Goal: Task Accomplishment & Management: Use online tool/utility

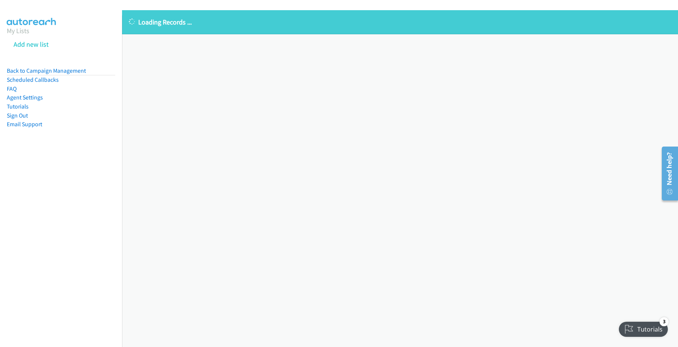
click at [306, 223] on div "Loading Records ... Sorry, something went wrong please try again." at bounding box center [400, 178] width 556 height 337
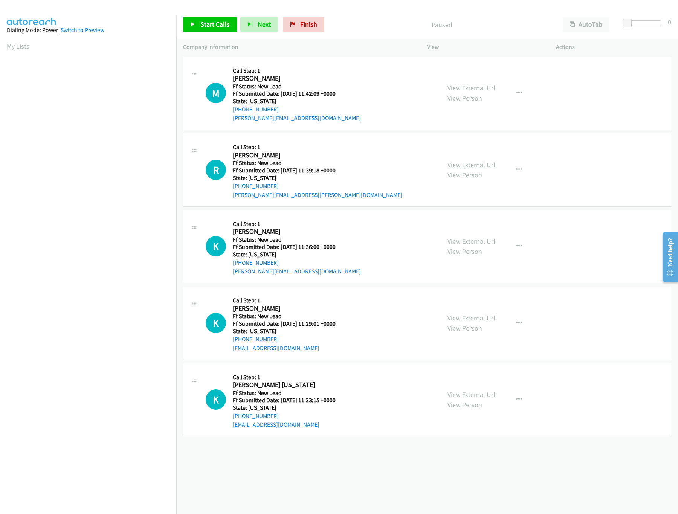
click at [465, 160] on link "View External Url" at bounding box center [471, 164] width 48 height 9
click at [470, 85] on link "View External Url" at bounding box center [471, 88] width 48 height 9
click at [461, 243] on link "View External Url" at bounding box center [471, 241] width 48 height 9
click at [195, 31] on link "Start Calls" at bounding box center [210, 24] width 54 height 15
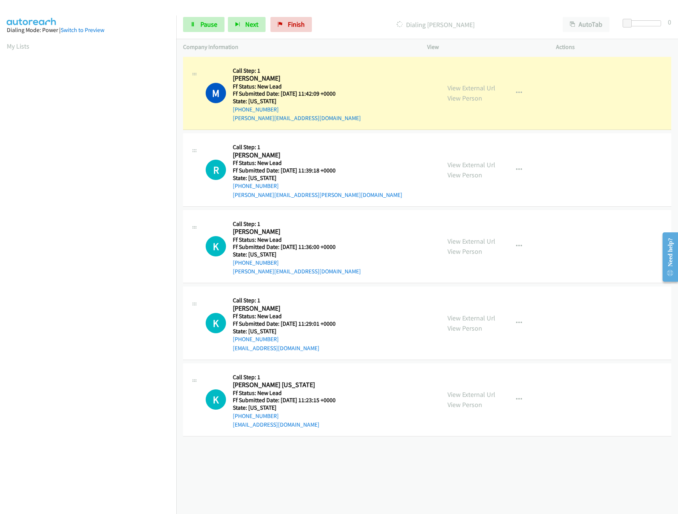
click at [356, 23] on p "Dialing Michelle Small" at bounding box center [435, 25] width 227 height 10
drag, startPoint x: 625, startPoint y: 18, endPoint x: 633, endPoint y: 20, distance: 7.6
click at [633, 20] on span at bounding box center [634, 23] width 9 height 9
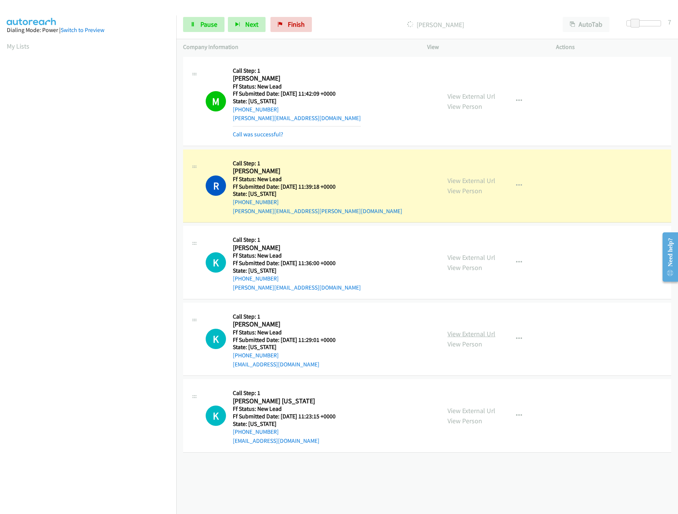
click at [468, 333] on link "View External Url" at bounding box center [471, 334] width 48 height 9
click at [469, 409] on link "View External Url" at bounding box center [471, 410] width 48 height 9
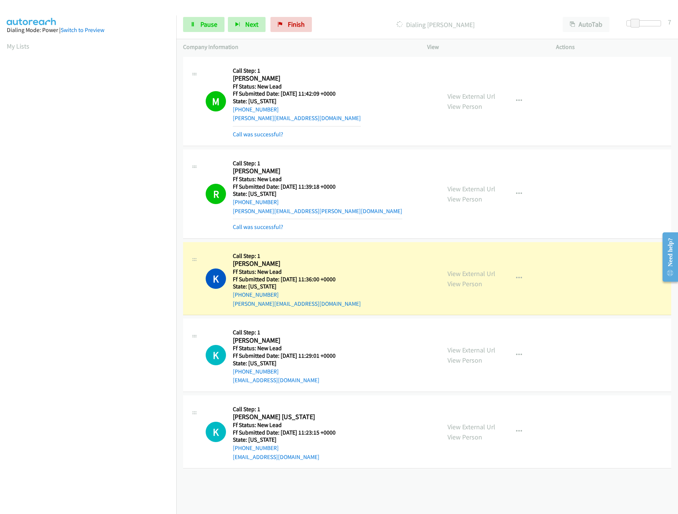
click at [120, 454] on nav "Dialing Mode: Power | Switch to Preview My Lists" at bounding box center [88, 272] width 177 height 514
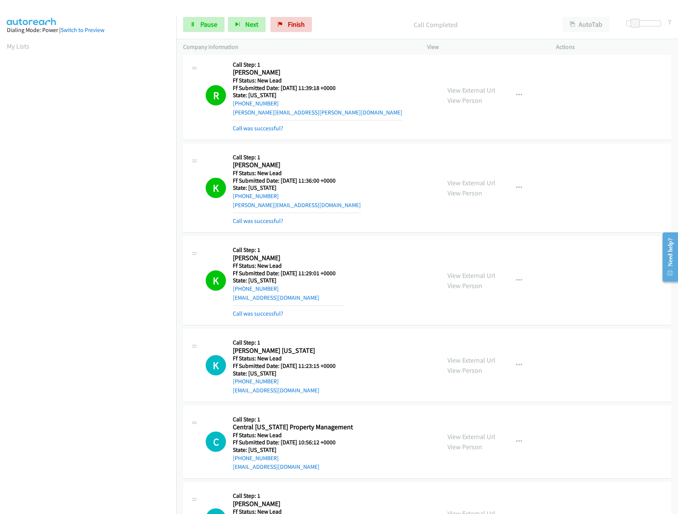
scroll to position [233, 0]
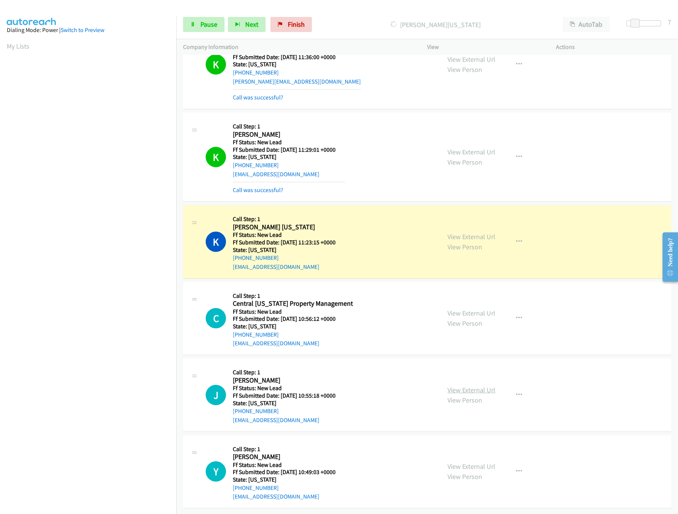
click at [470, 386] on link "View External Url" at bounding box center [471, 390] width 48 height 9
click at [489, 309] on link "View External Url" at bounding box center [471, 313] width 48 height 9
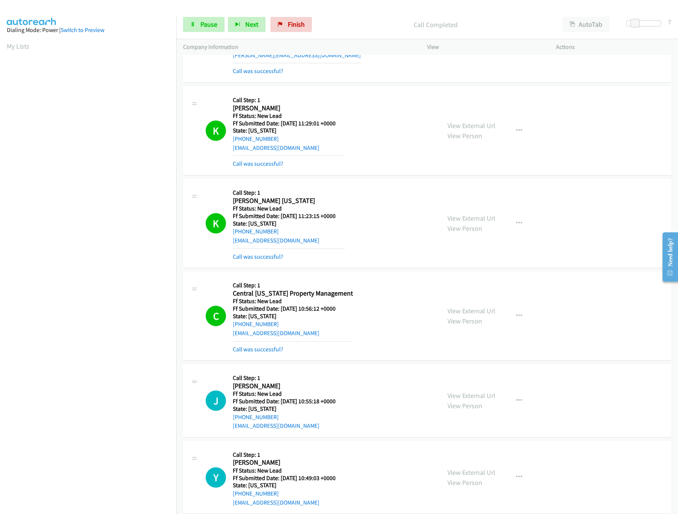
scroll to position [495, 0]
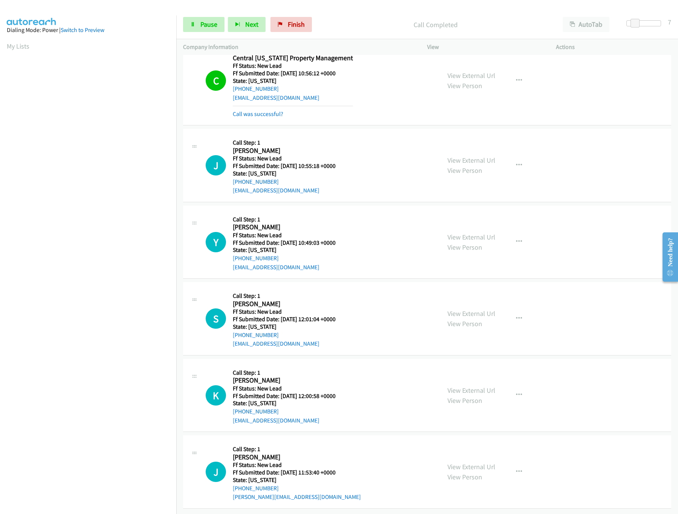
drag, startPoint x: 461, startPoint y: 301, endPoint x: 467, endPoint y: 277, distance: 24.1
click at [461, 309] on link "View External Url" at bounding box center [471, 313] width 48 height 9
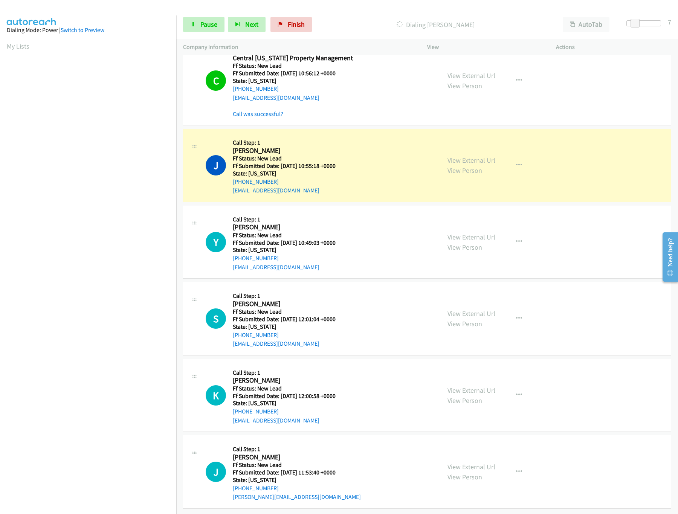
click at [473, 233] on link "View External Url" at bounding box center [471, 237] width 48 height 9
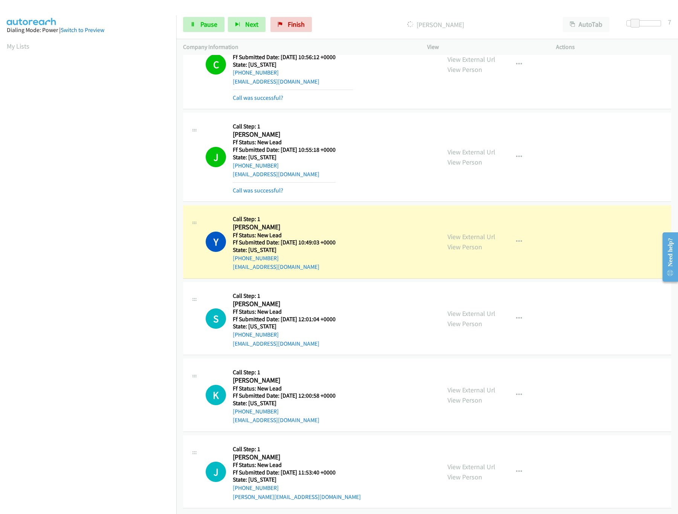
scroll to position [512, 0]
click at [458, 386] on link "View External Url" at bounding box center [471, 390] width 48 height 9
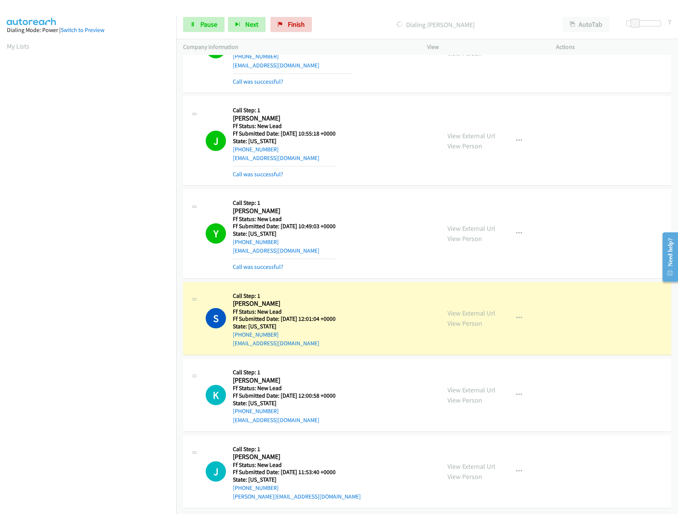
scroll to position [528, 0]
click at [459, 462] on link "View External Url" at bounding box center [471, 466] width 48 height 9
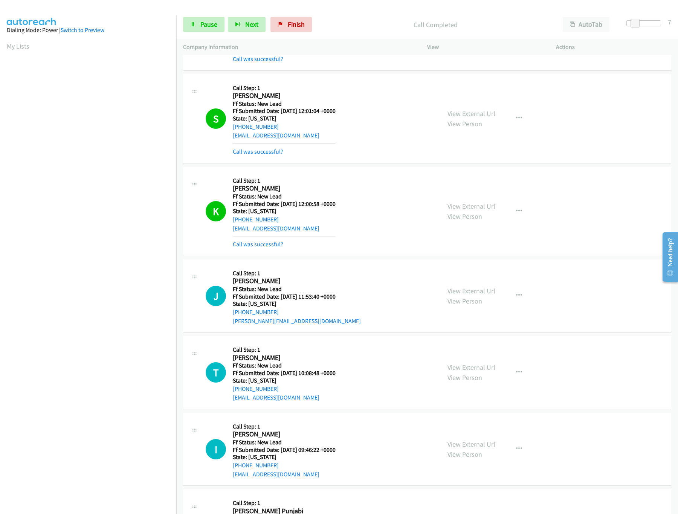
scroll to position [791, 0]
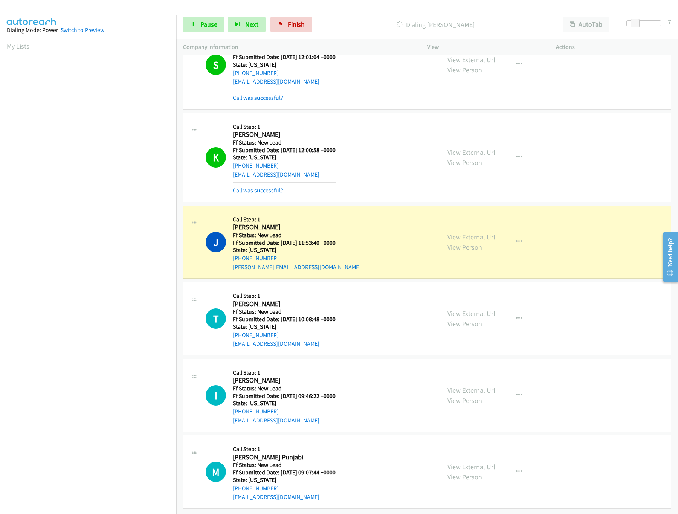
drag, startPoint x: 464, startPoint y: 379, endPoint x: 462, endPoint y: 375, distance: 4.1
click at [464, 386] on link "View External Url" at bounding box center [471, 390] width 48 height 9
click at [465, 309] on link "View External Url" at bounding box center [471, 313] width 48 height 9
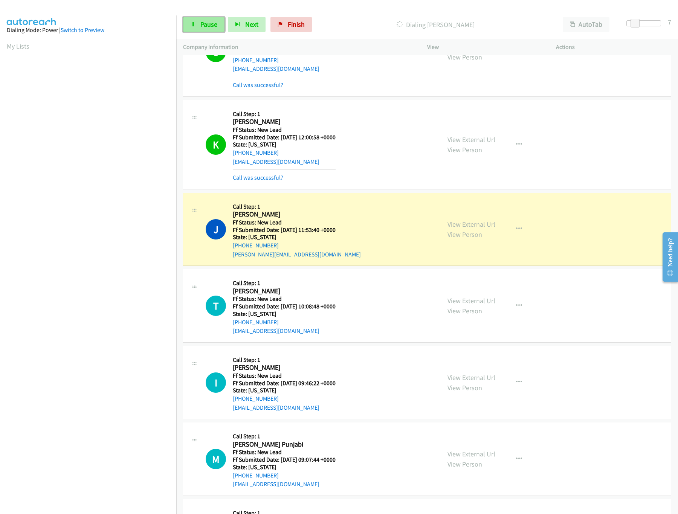
click at [203, 21] on span "Pause" at bounding box center [208, 24] width 17 height 9
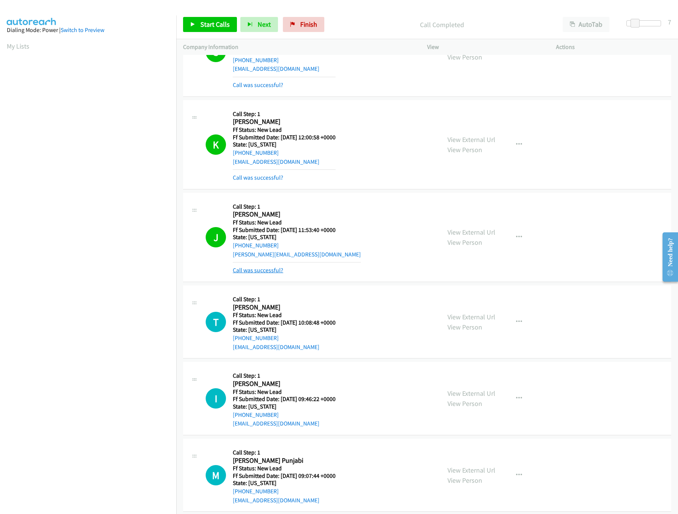
click at [252, 274] on link "Call was successful?" at bounding box center [258, 270] width 50 height 7
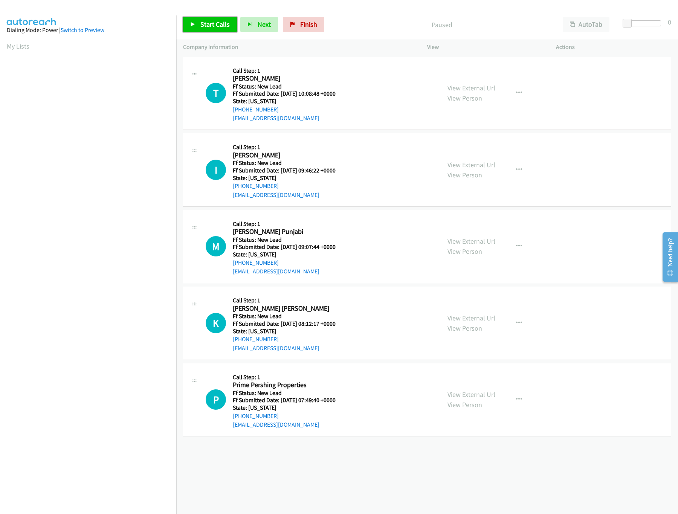
click at [211, 26] on span "Start Calls" at bounding box center [214, 24] width 29 height 9
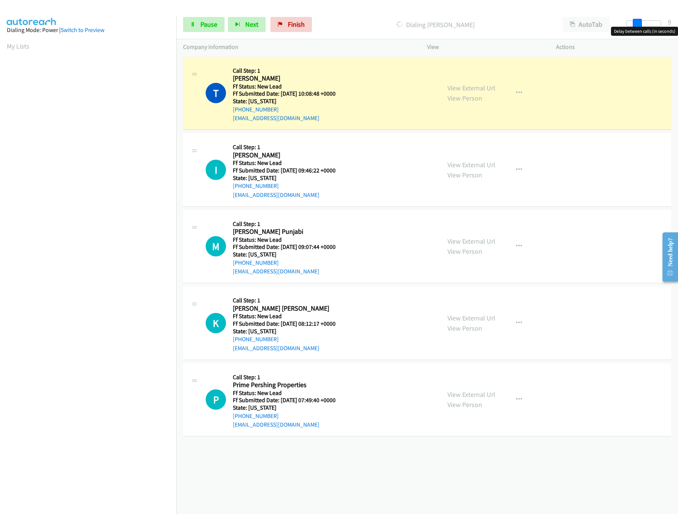
drag, startPoint x: 625, startPoint y: 23, endPoint x: 634, endPoint y: 23, distance: 9.4
click at [634, 23] on span at bounding box center [637, 23] width 9 height 9
click at [190, 29] on link "Pause" at bounding box center [203, 24] width 41 height 15
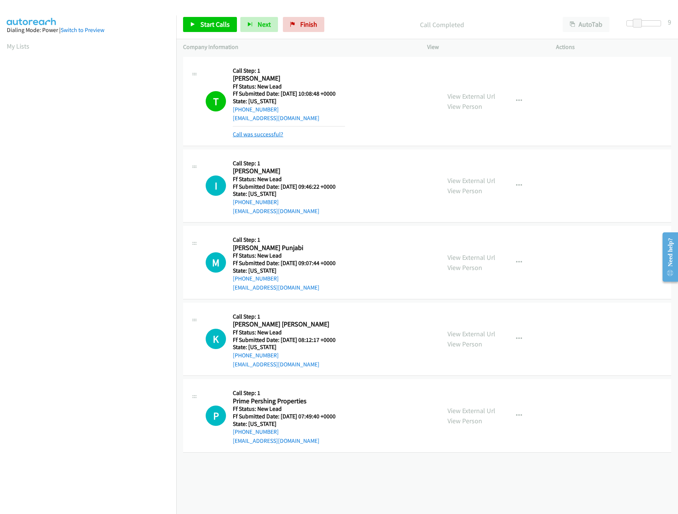
click at [251, 135] on link "Call was successful?" at bounding box center [258, 134] width 50 height 7
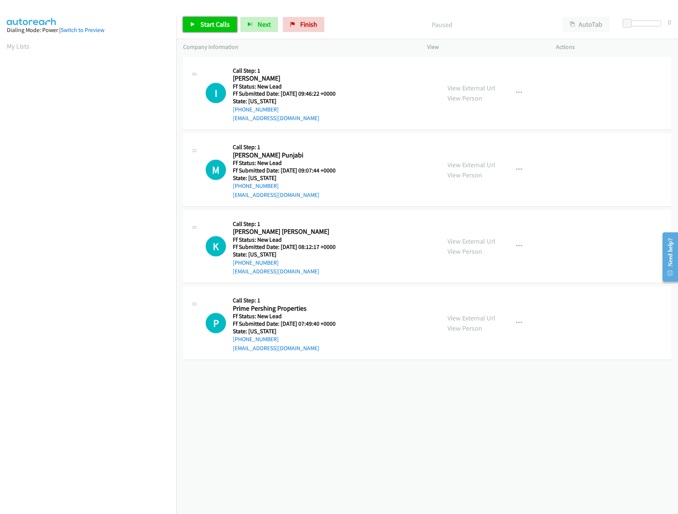
click at [215, 23] on span "Start Calls" at bounding box center [214, 24] width 29 height 9
click at [457, 240] on link "View External Url" at bounding box center [471, 241] width 48 height 9
click at [463, 165] on link "View External Url" at bounding box center [471, 164] width 48 height 9
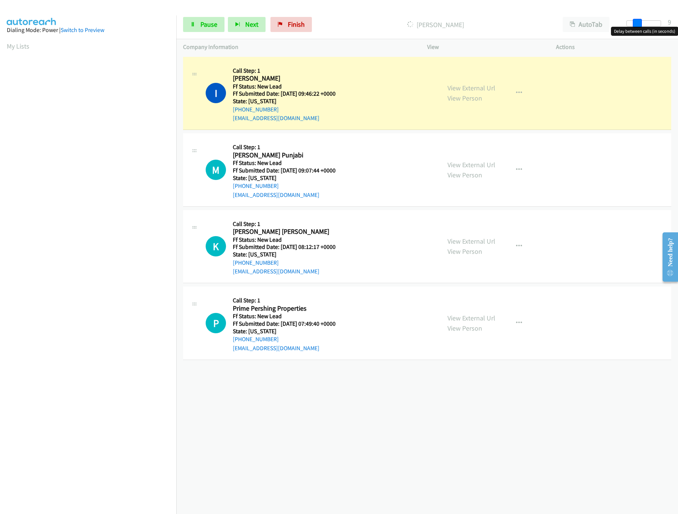
drag, startPoint x: 627, startPoint y: 20, endPoint x: 638, endPoint y: 21, distance: 10.2
click at [638, 21] on span at bounding box center [637, 23] width 9 height 9
click at [405, 389] on div "+1 415-964-1034 Call failed - Please reload the list and try again The Callbar …" at bounding box center [427, 284] width 502 height 459
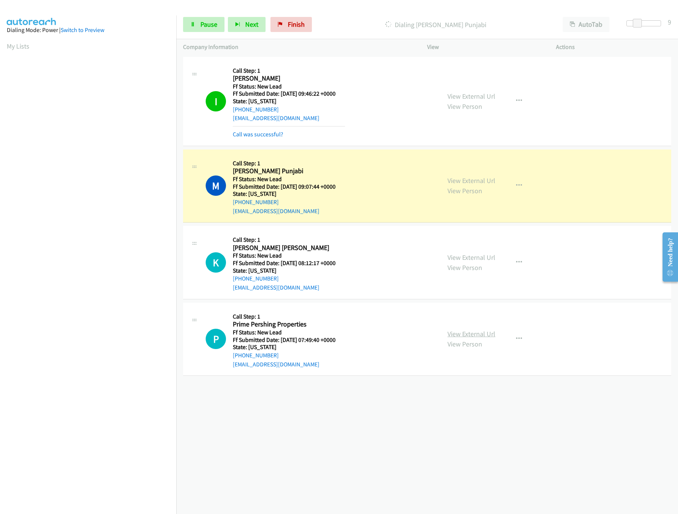
click at [469, 332] on link "View External Url" at bounding box center [471, 334] width 48 height 9
click at [334, 442] on div "+1 415-964-1034 Call failed - Please reload the list and try again The Callbar …" at bounding box center [427, 284] width 502 height 459
click at [198, 22] on link "Pause" at bounding box center [203, 24] width 41 height 15
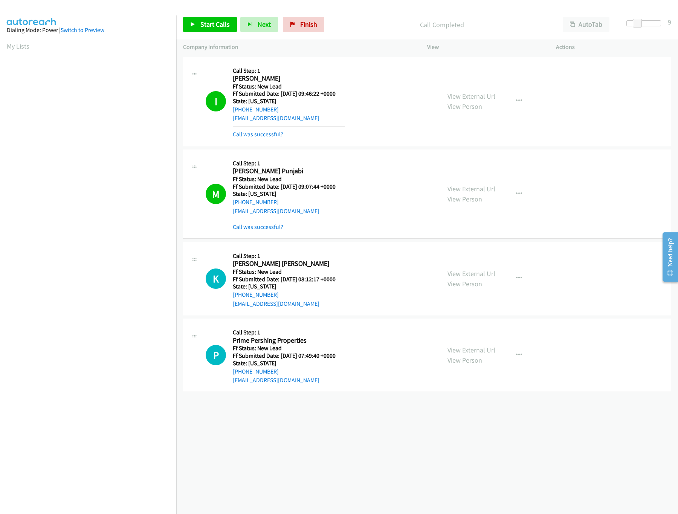
drag, startPoint x: 254, startPoint y: 225, endPoint x: 242, endPoint y: 192, distance: 34.7
click at [254, 225] on link "Call was successful?" at bounding box center [258, 226] width 50 height 7
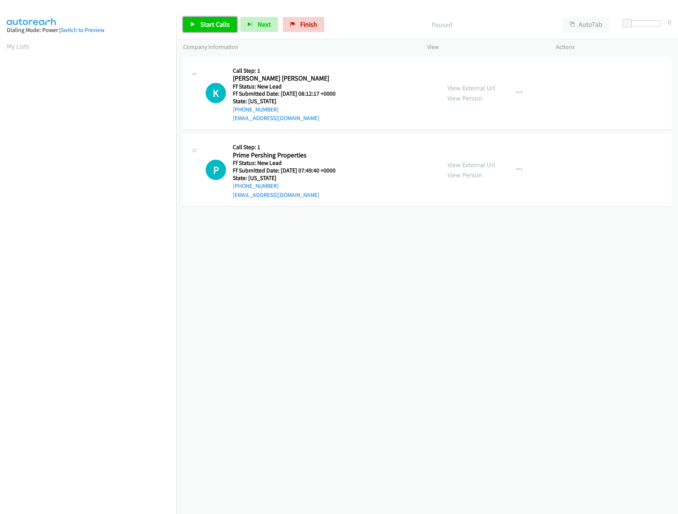
click at [211, 23] on span "Start Calls" at bounding box center [214, 24] width 29 height 9
click at [320, 270] on div "[PHONE_NUMBER] Call failed - Please reload the list and try again The Callbar F…" at bounding box center [427, 284] width 502 height 459
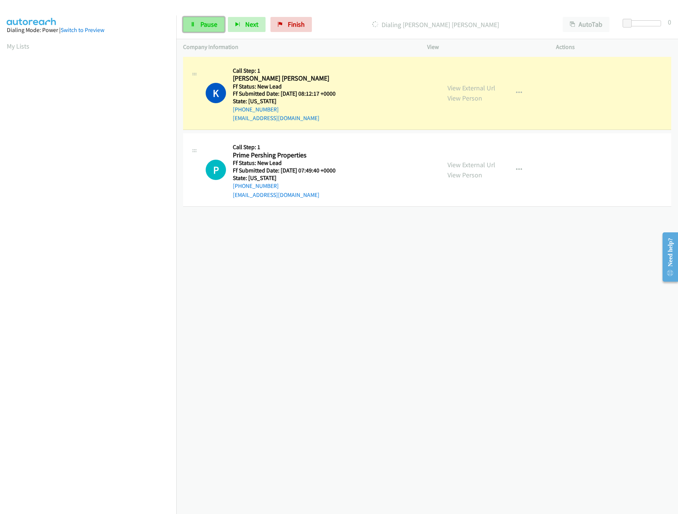
click at [212, 20] on span "Pause" at bounding box center [208, 24] width 17 height 9
click at [213, 18] on link "Start Calls" at bounding box center [210, 24] width 54 height 15
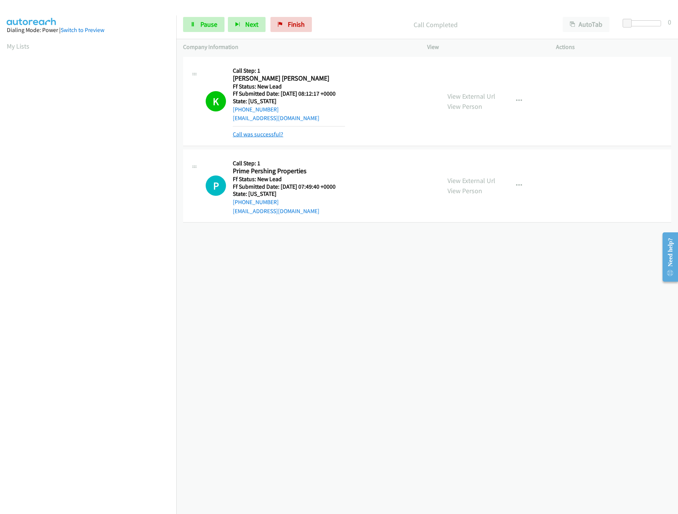
click at [265, 135] on link "Call was successful?" at bounding box center [258, 134] width 50 height 7
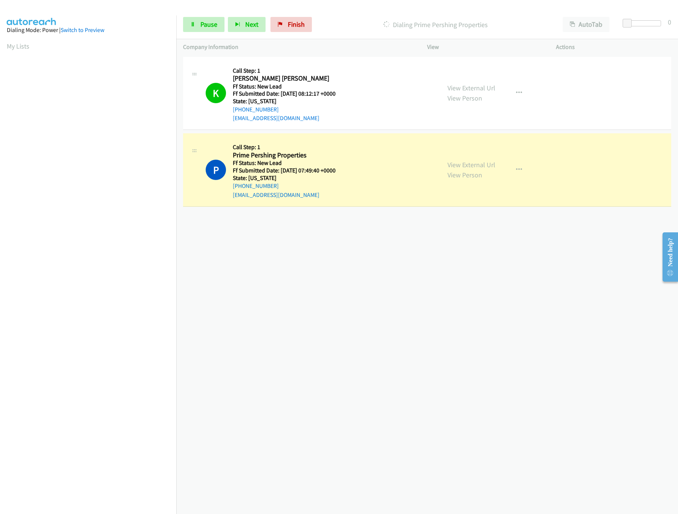
click at [208, 33] on div "Start Calls Pause Next Finish Dialing Prime Pershing Properties AutoTab AutoTab…" at bounding box center [427, 24] width 502 height 29
click at [209, 26] on span "Pause" at bounding box center [208, 24] width 17 height 9
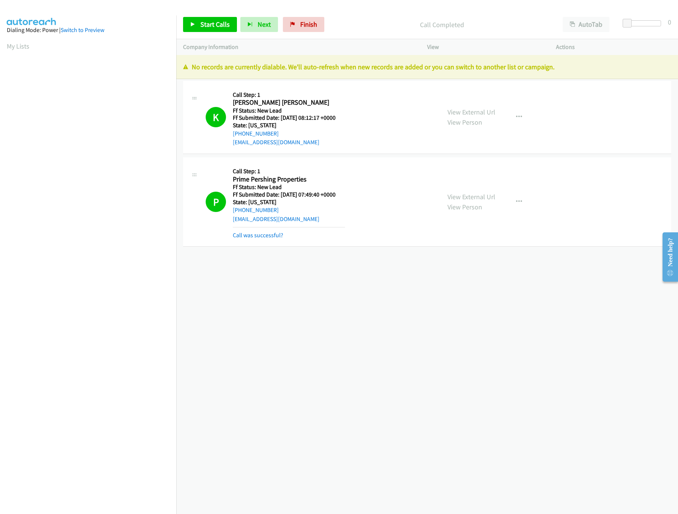
click at [342, 293] on div "[PHONE_NUMBER] Call failed - Please reload the list and try again The Callbar F…" at bounding box center [427, 284] width 502 height 459
click at [302, 28] on link "Finish" at bounding box center [303, 24] width 41 height 15
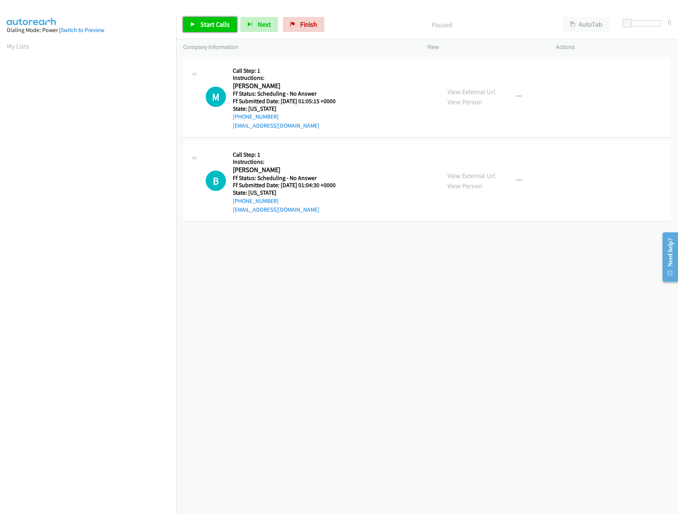
click at [212, 24] on span "Start Calls" at bounding box center [214, 24] width 29 height 9
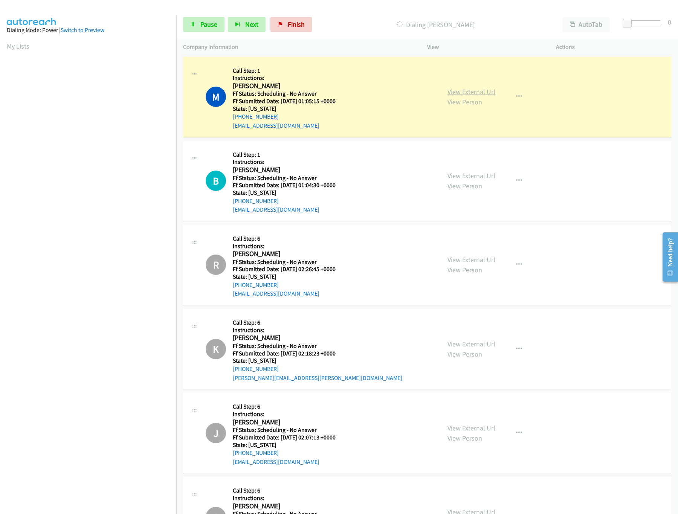
click at [458, 94] on link "View External Url" at bounding box center [471, 91] width 48 height 9
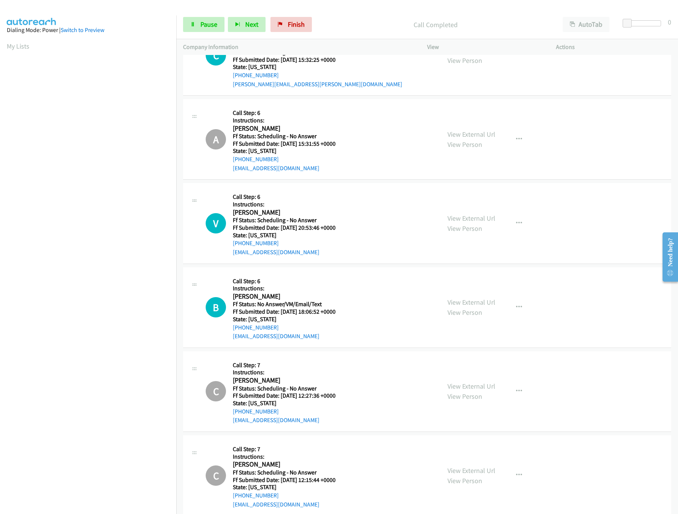
scroll to position [1866, 0]
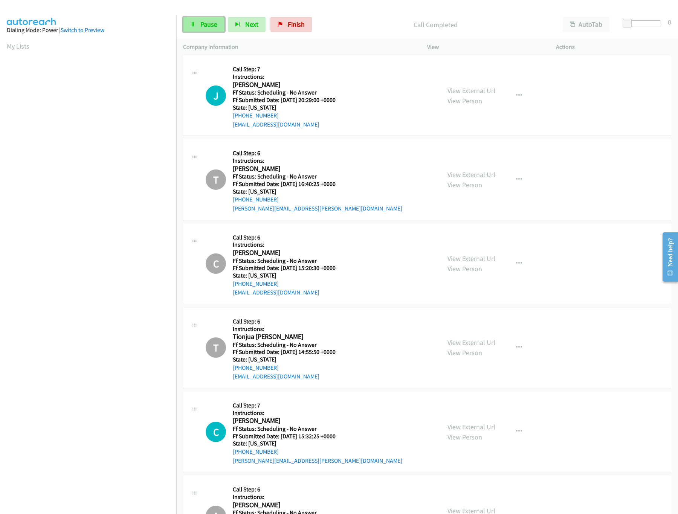
click at [199, 29] on link "Pause" at bounding box center [203, 24] width 41 height 15
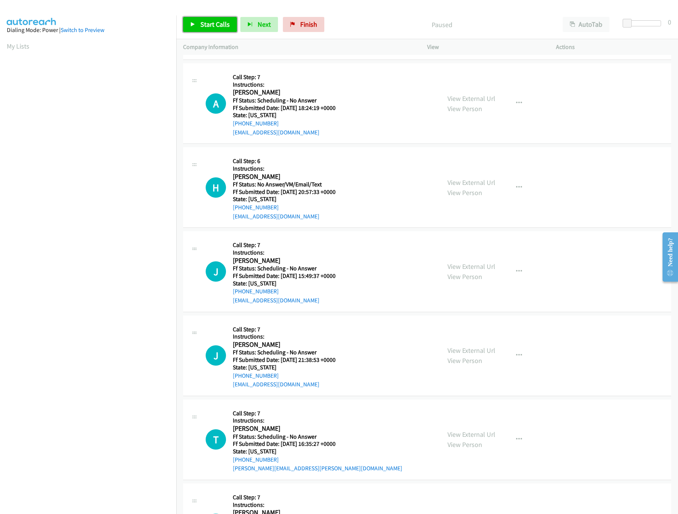
click at [225, 26] on span "Start Calls" at bounding box center [214, 24] width 29 height 9
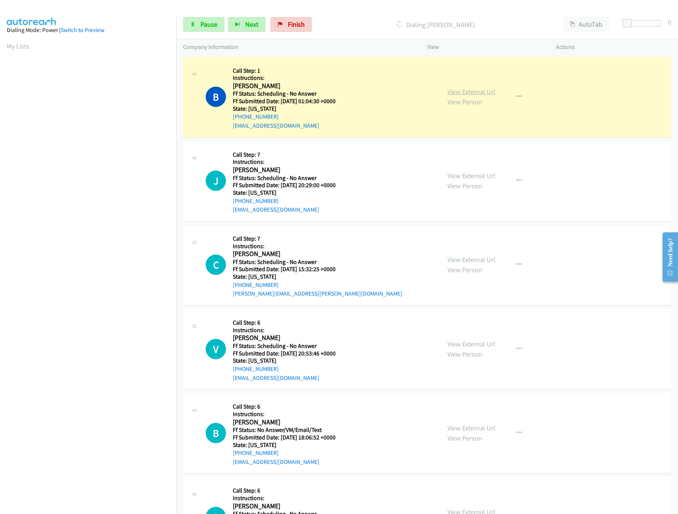
click at [448, 89] on link "View External Url" at bounding box center [471, 91] width 48 height 9
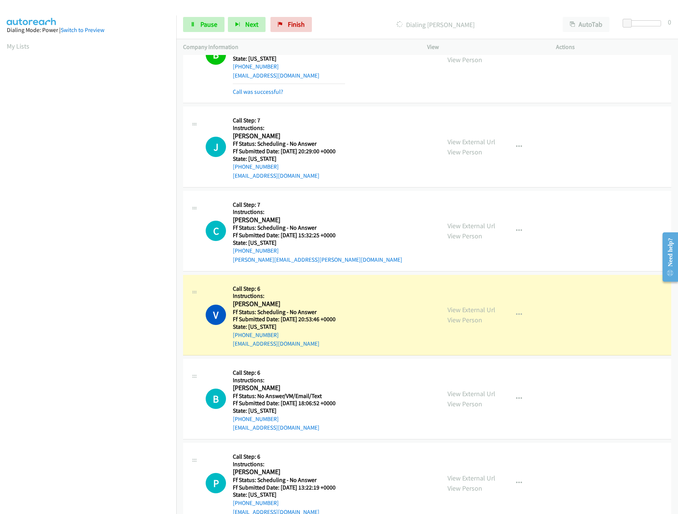
scroll to position [75, 0]
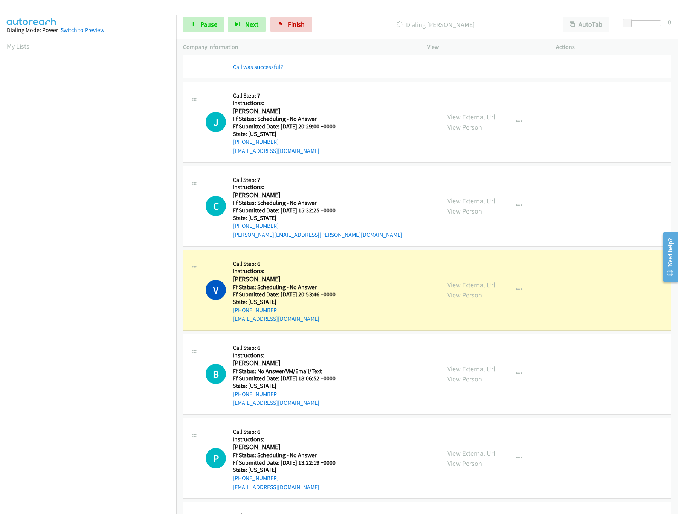
click at [467, 285] on link "View External Url" at bounding box center [471, 285] width 48 height 9
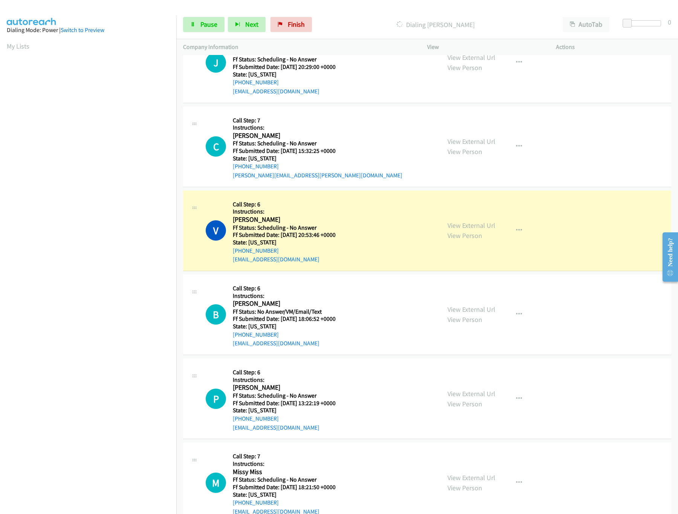
scroll to position [301, 0]
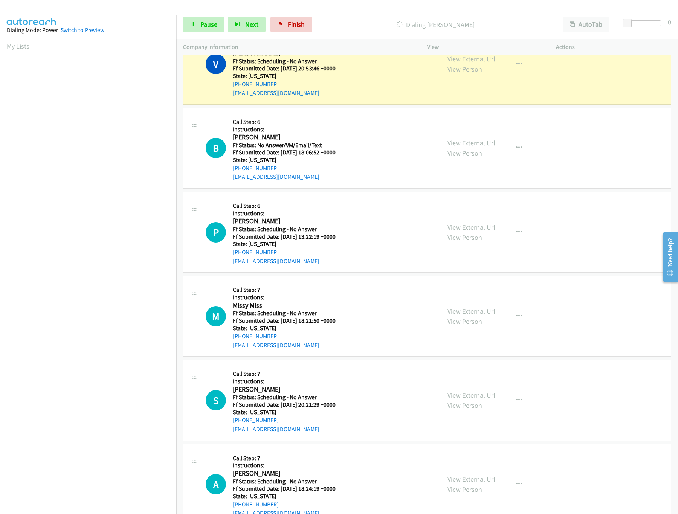
click at [468, 144] on link "View External Url" at bounding box center [471, 143] width 48 height 9
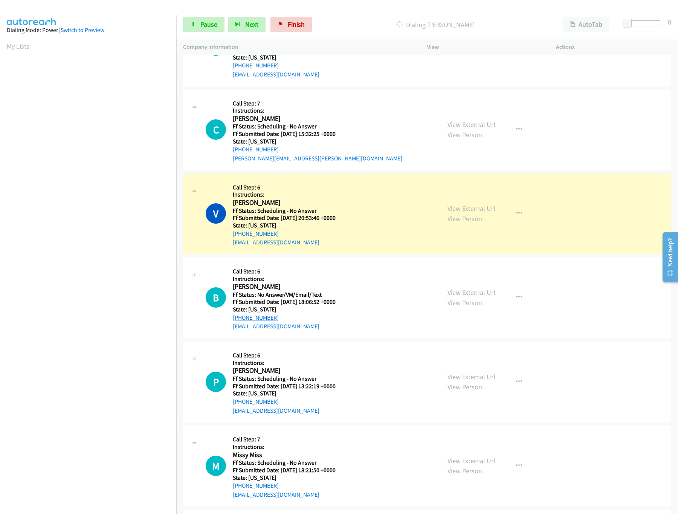
scroll to position [151, 0]
click at [194, 25] on icon at bounding box center [192, 24] width 5 height 5
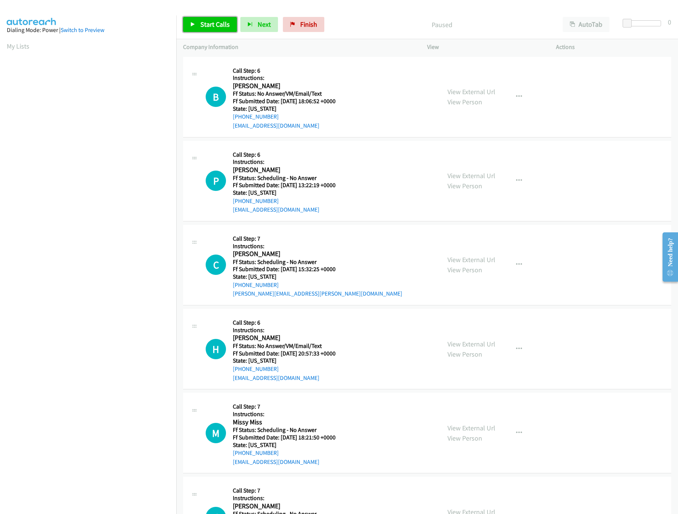
click at [219, 25] on span "Start Calls" at bounding box center [214, 24] width 29 height 9
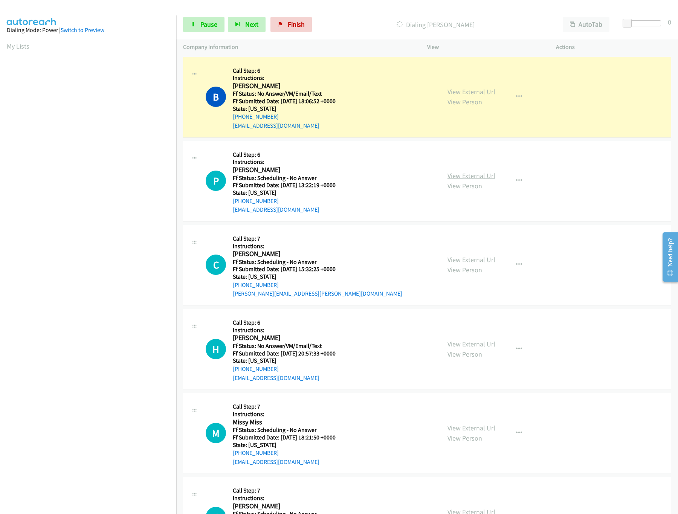
click at [460, 178] on link "View External Url" at bounding box center [471, 175] width 48 height 9
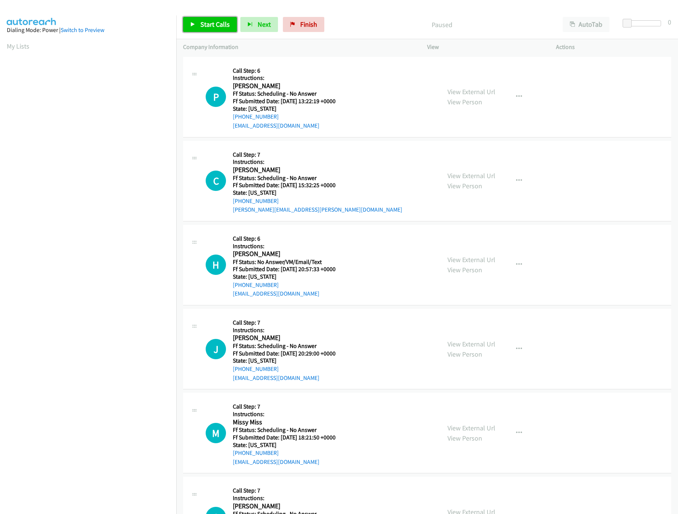
drag, startPoint x: 0, startPoint y: 0, endPoint x: 200, endPoint y: 26, distance: 202.0
click at [200, 26] on span "Start Calls" at bounding box center [214, 24] width 29 height 9
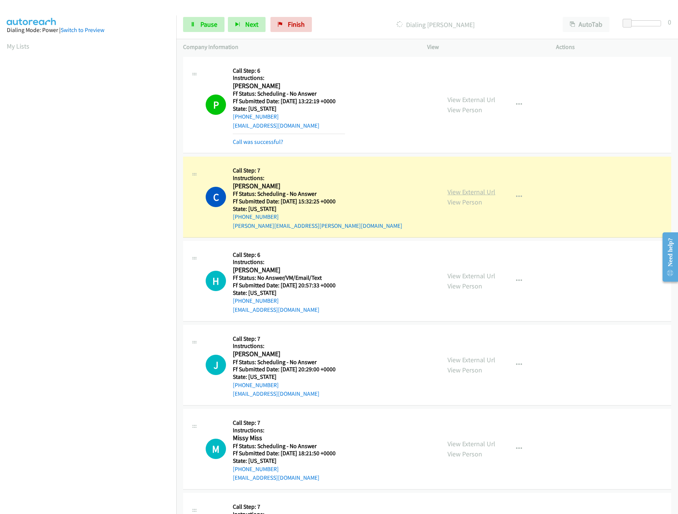
click at [460, 189] on link "View External Url" at bounding box center [471, 192] width 48 height 9
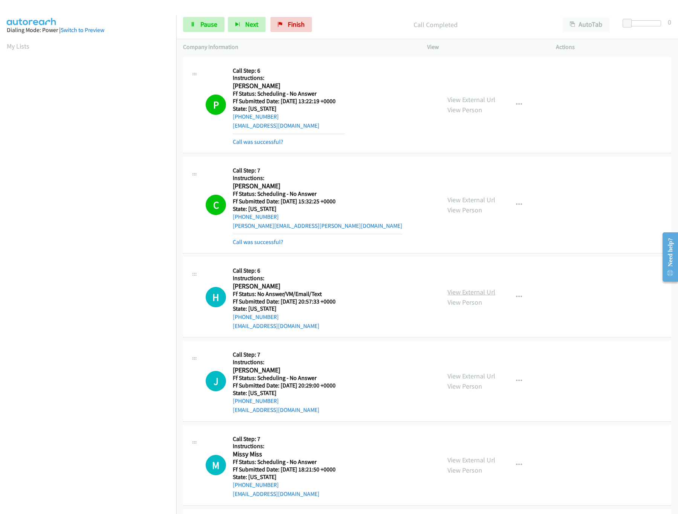
click at [455, 294] on link "View External Url" at bounding box center [471, 292] width 48 height 9
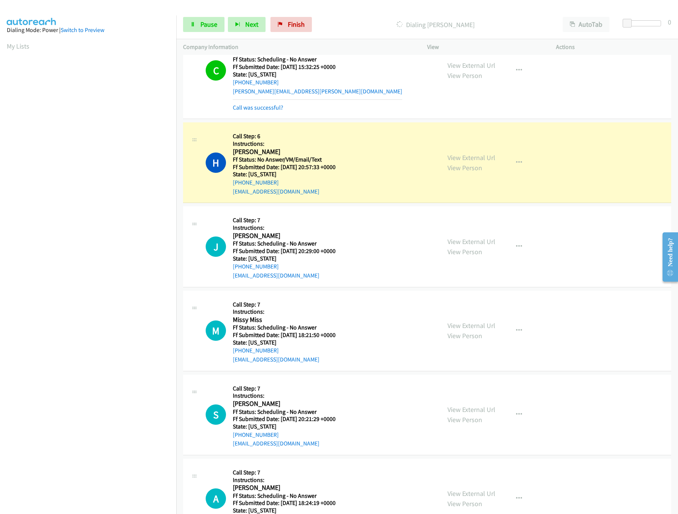
scroll to position [151, 0]
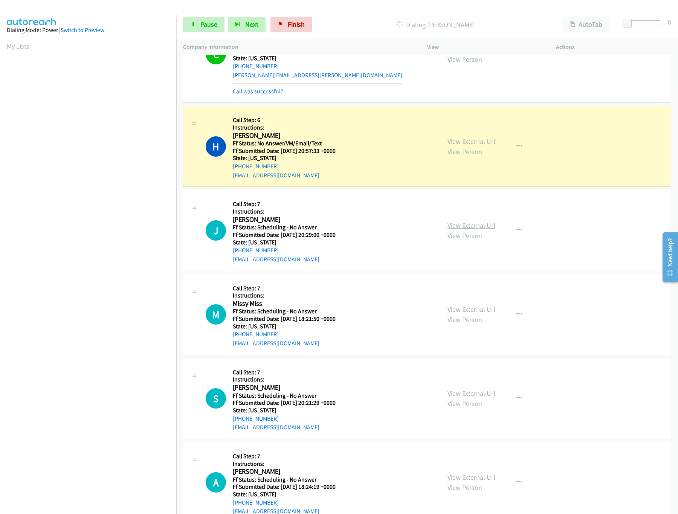
click at [476, 224] on link "View External Url" at bounding box center [471, 225] width 48 height 9
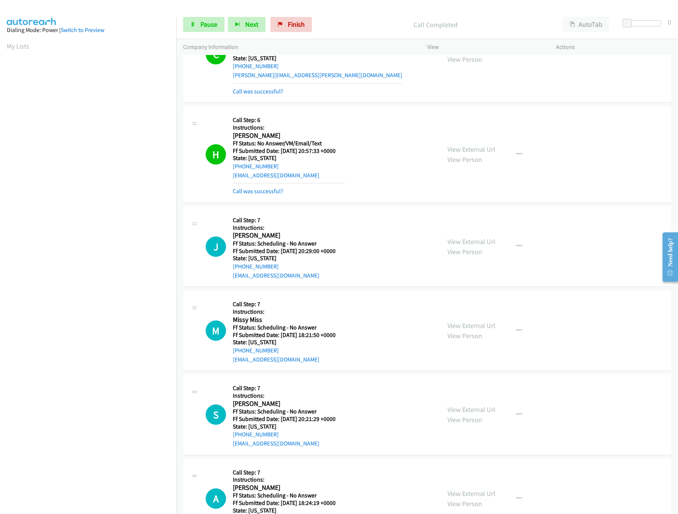
click at [473, 310] on div "View External Url View Person View External Url Email Schedule/Manage Callback …" at bounding box center [509, 330] width 136 height 67
click at [468, 323] on link "View External Url" at bounding box center [471, 325] width 48 height 9
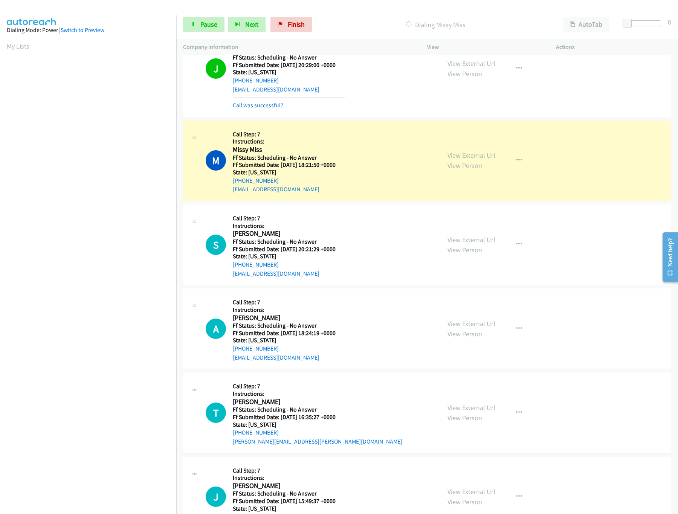
scroll to position [452, 0]
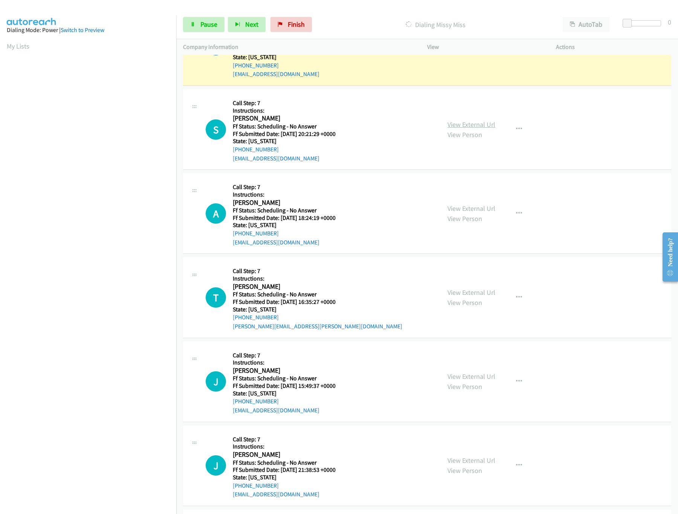
click at [481, 124] on link "View External Url" at bounding box center [471, 124] width 48 height 9
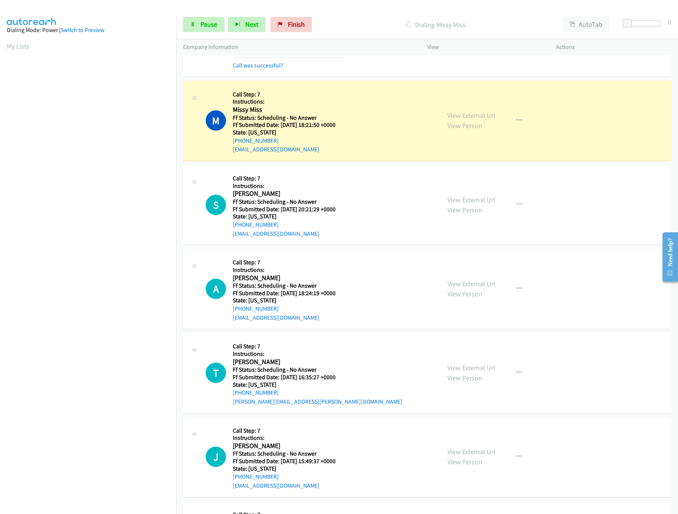
click at [475, 108] on div "View External Url View Person View External Url Email Schedule/Manage Callback …" at bounding box center [509, 120] width 136 height 67
click at [478, 114] on link "View External Url" at bounding box center [471, 115] width 48 height 9
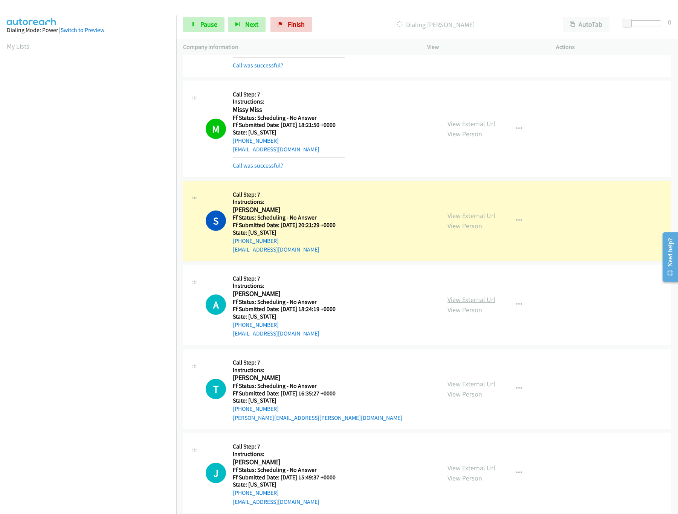
click at [482, 304] on link "View External Url" at bounding box center [471, 299] width 48 height 9
click at [459, 382] on link "View External Url" at bounding box center [471, 384] width 48 height 9
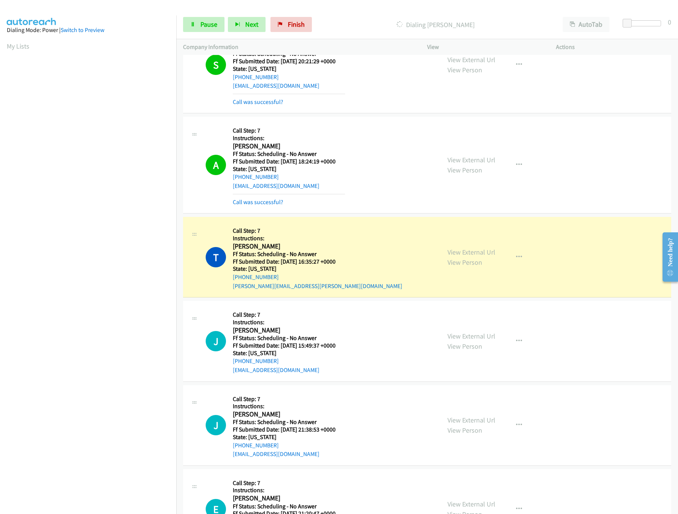
scroll to position [678, 0]
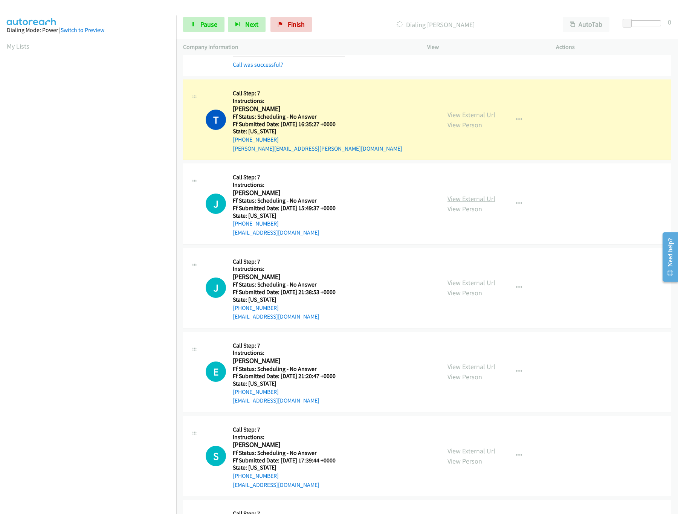
click at [464, 201] on link "View External Url" at bounding box center [471, 198] width 48 height 9
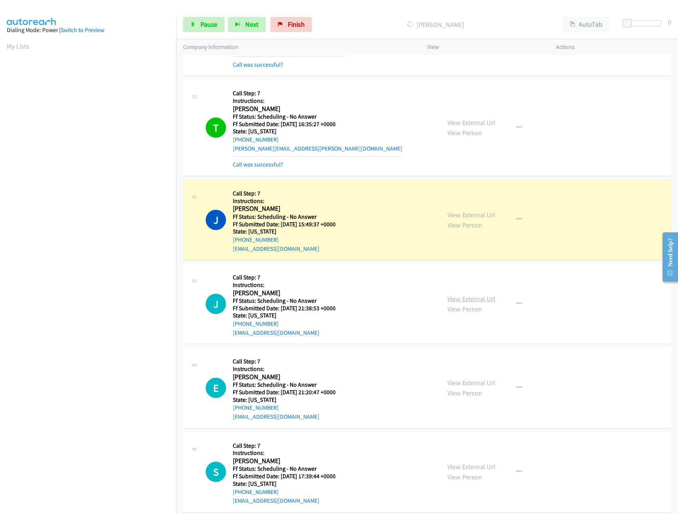
click at [464, 302] on link "View External Url" at bounding box center [471, 298] width 48 height 9
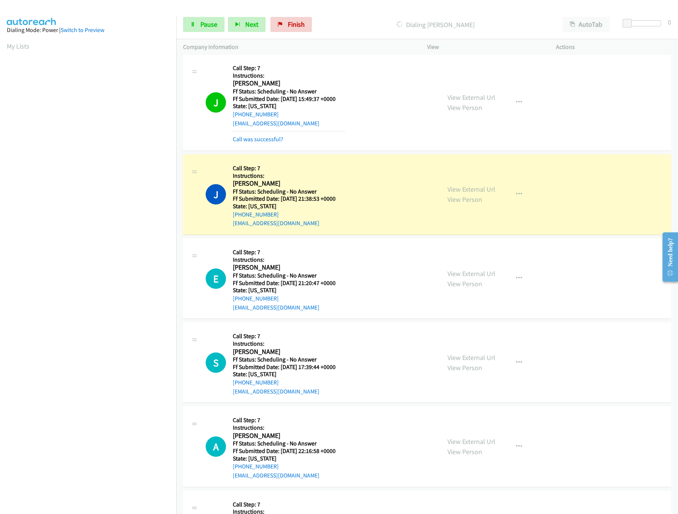
scroll to position [828, 0]
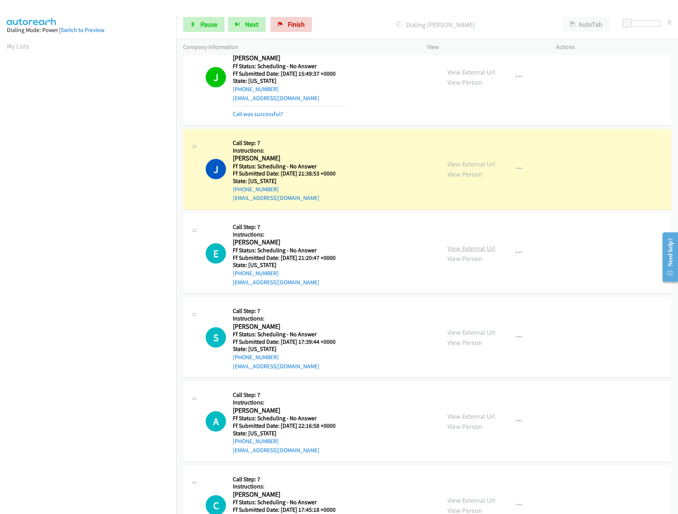
click at [466, 253] on link "View External Url" at bounding box center [471, 248] width 48 height 9
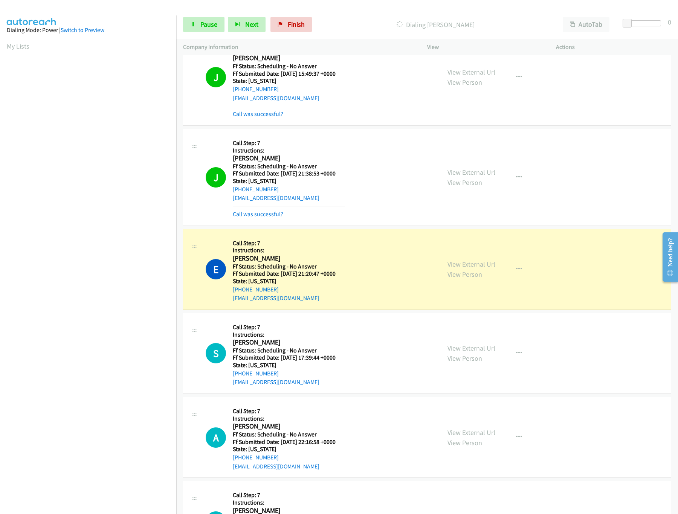
scroll to position [904, 0]
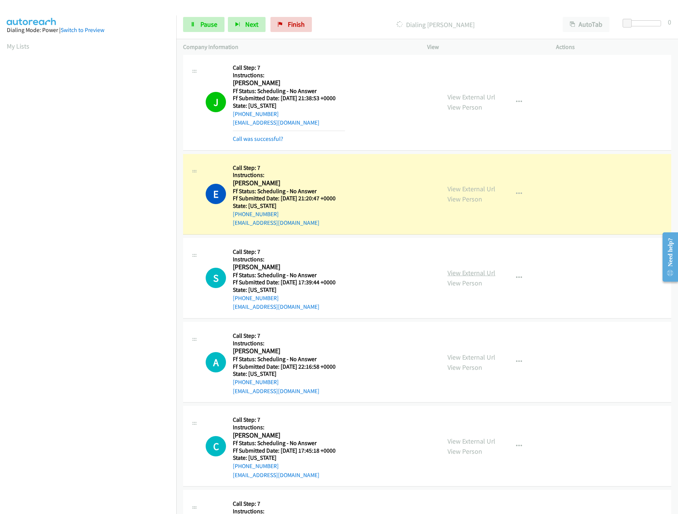
click at [481, 277] on link "View External Url" at bounding box center [471, 272] width 48 height 9
click at [470, 362] on link "View External Url" at bounding box center [471, 357] width 48 height 9
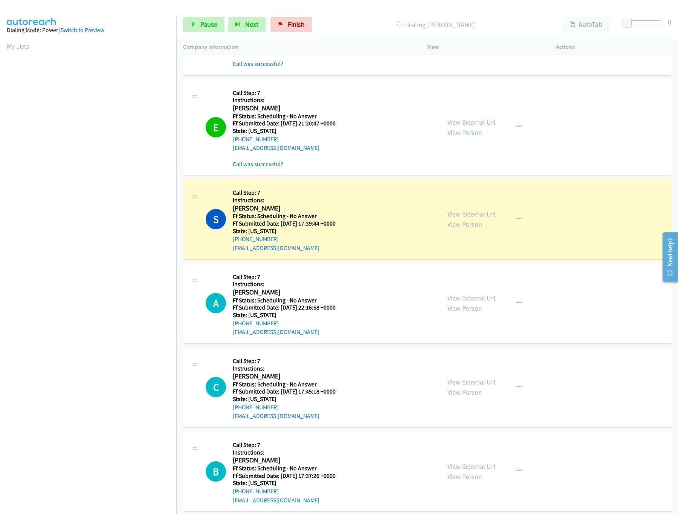
scroll to position [1054, 0]
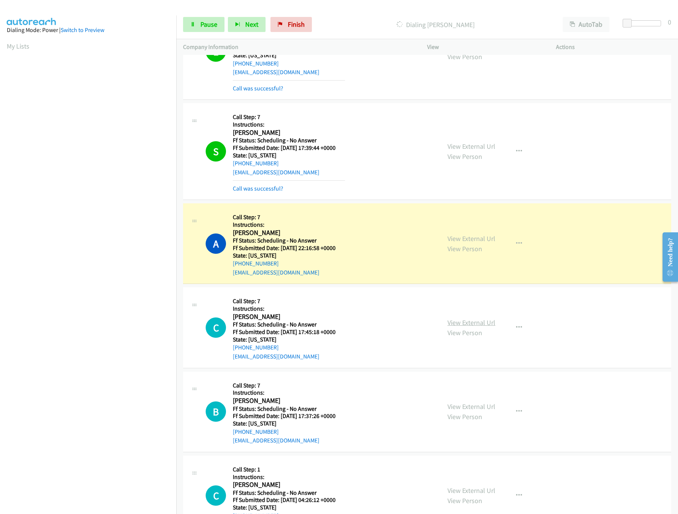
click at [463, 326] on link "View External Url" at bounding box center [471, 322] width 48 height 9
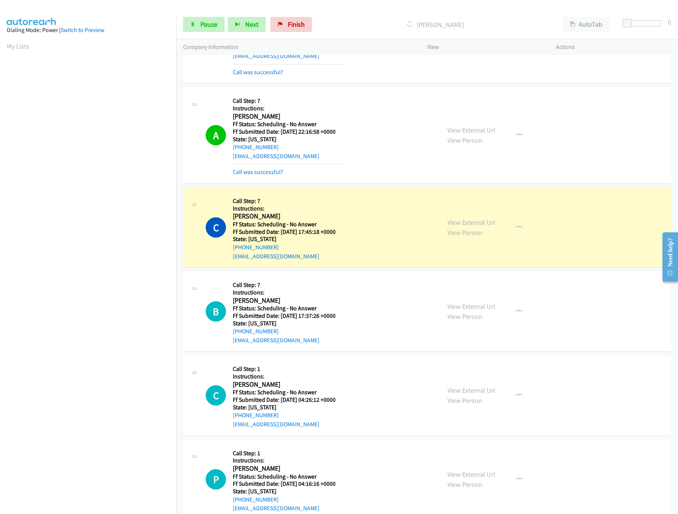
scroll to position [1280, 0]
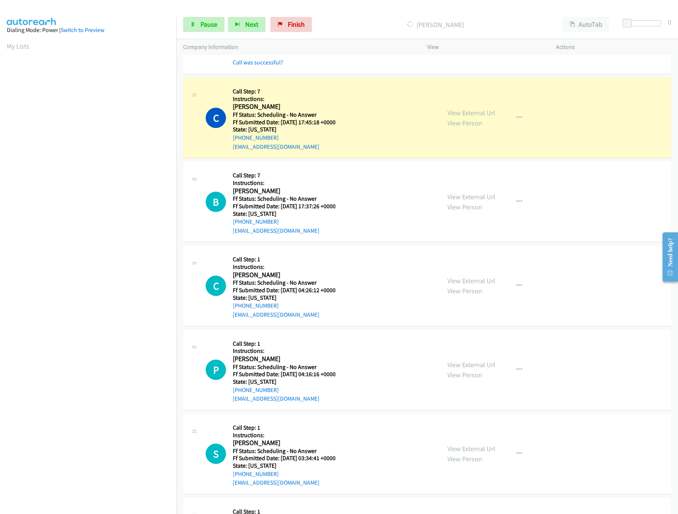
click at [490, 195] on div "View External Url View Person View External Url Email Schedule/Manage Callback …" at bounding box center [509, 201] width 136 height 67
click at [488, 198] on link "View External Url" at bounding box center [471, 196] width 48 height 9
click at [196, 24] on link "Pause" at bounding box center [203, 24] width 41 height 15
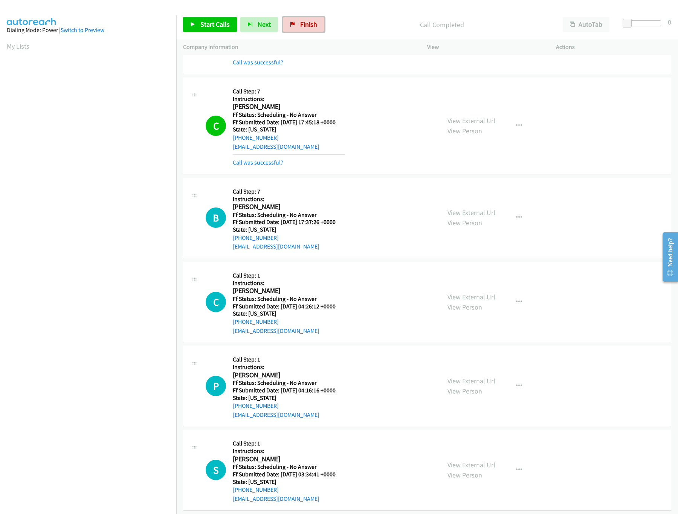
click at [312, 32] on link "Finish" at bounding box center [303, 24] width 41 height 15
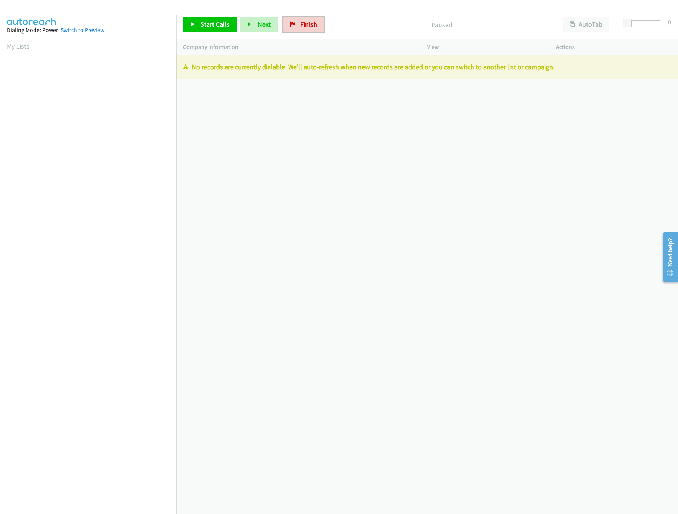
drag, startPoint x: 301, startPoint y: 26, endPoint x: 376, endPoint y: 38, distance: 76.2
click at [301, 26] on span "Finish" at bounding box center [308, 24] width 17 height 9
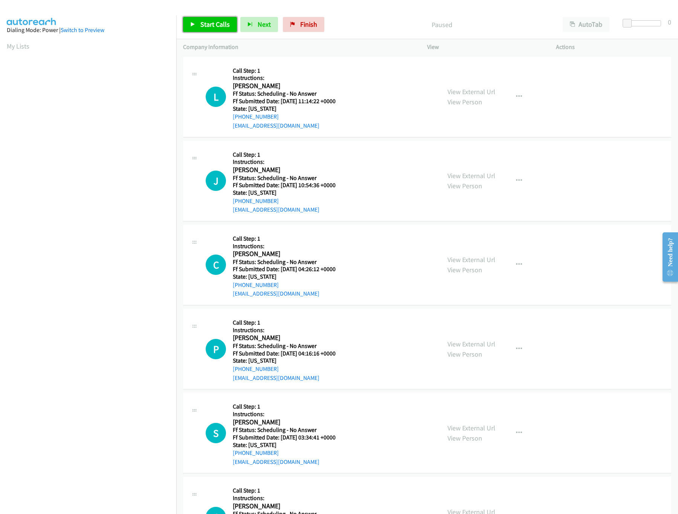
click at [215, 24] on span "Start Calls" at bounding box center [214, 24] width 29 height 9
click at [461, 88] on link "View External Url" at bounding box center [471, 91] width 48 height 9
click at [471, 174] on link "View External Url" at bounding box center [471, 175] width 48 height 9
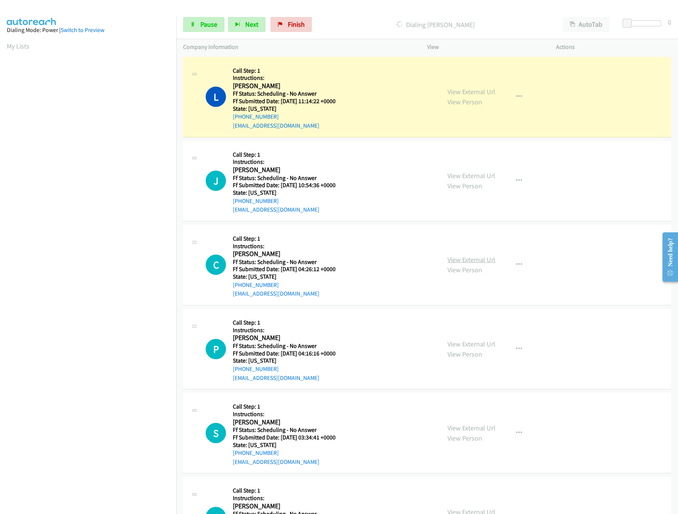
click at [485, 258] on link "View External Url" at bounding box center [471, 259] width 48 height 9
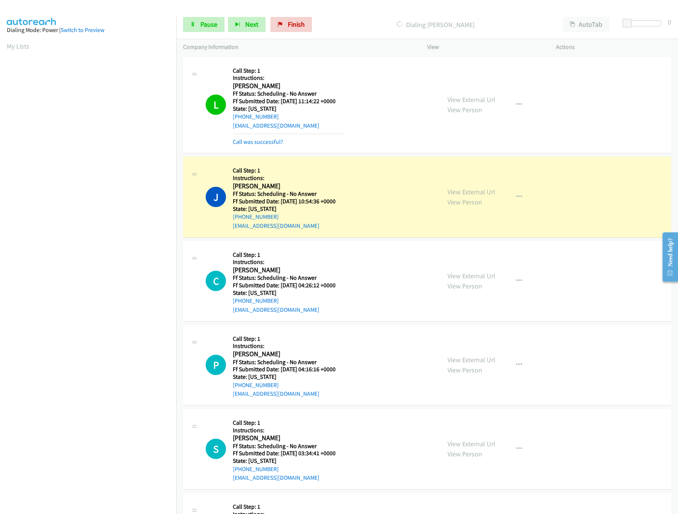
scroll to position [151, 0]
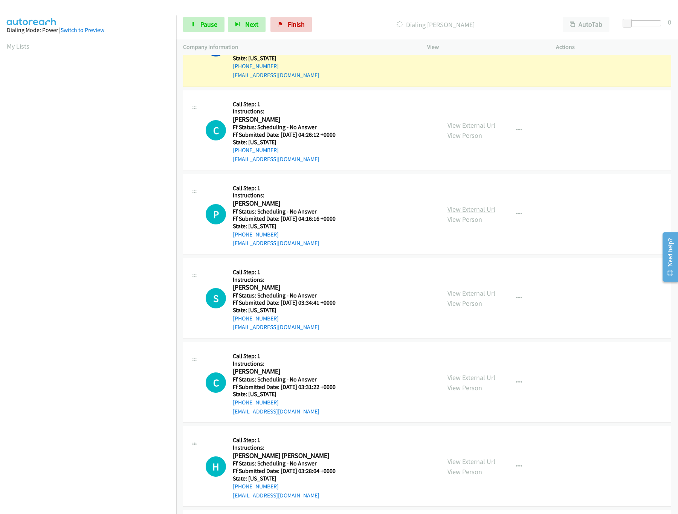
click at [460, 211] on link "View External Url" at bounding box center [471, 209] width 48 height 9
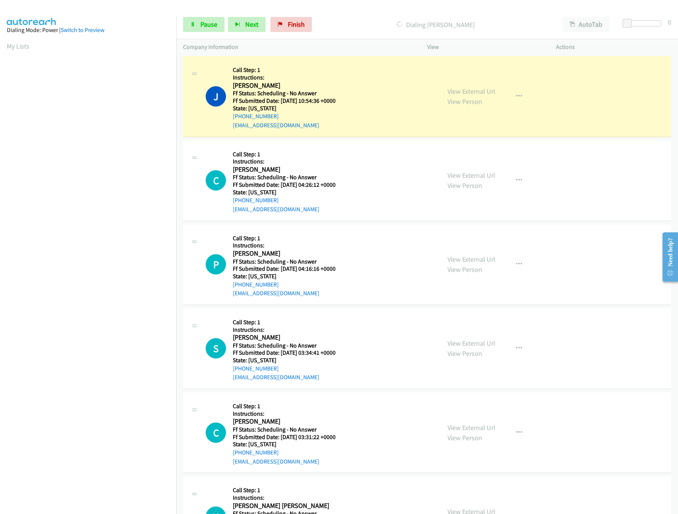
scroll to position [75, 0]
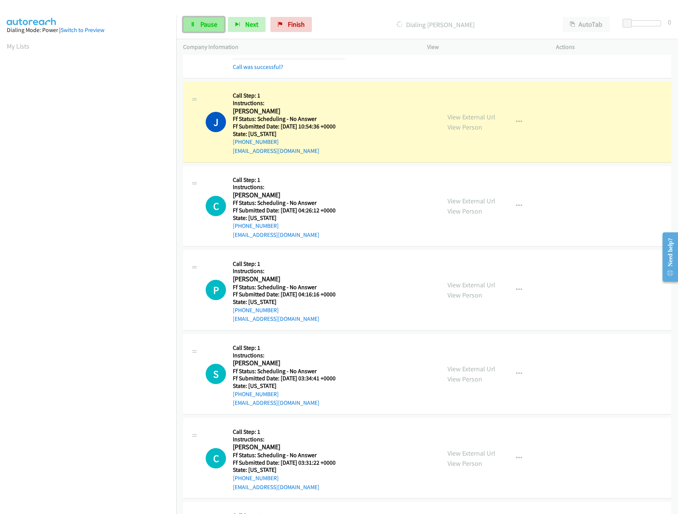
click at [204, 24] on span "Pause" at bounding box center [208, 24] width 17 height 9
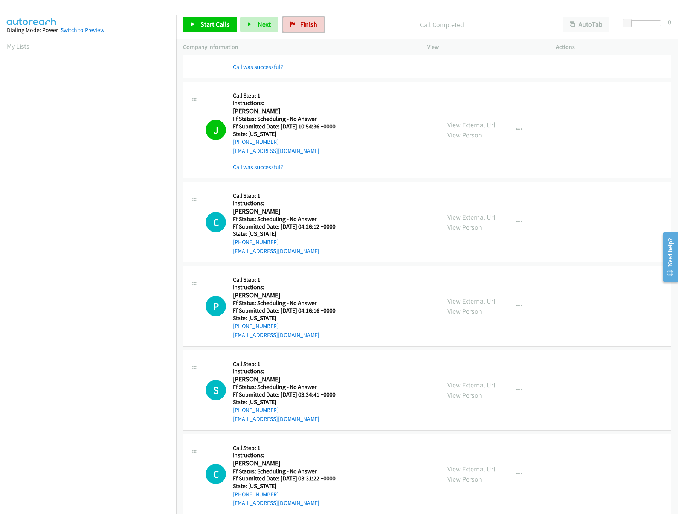
drag, startPoint x: 311, startPoint y: 27, endPoint x: 372, endPoint y: 39, distance: 62.0
click at [311, 27] on span "Finish" at bounding box center [308, 24] width 17 height 9
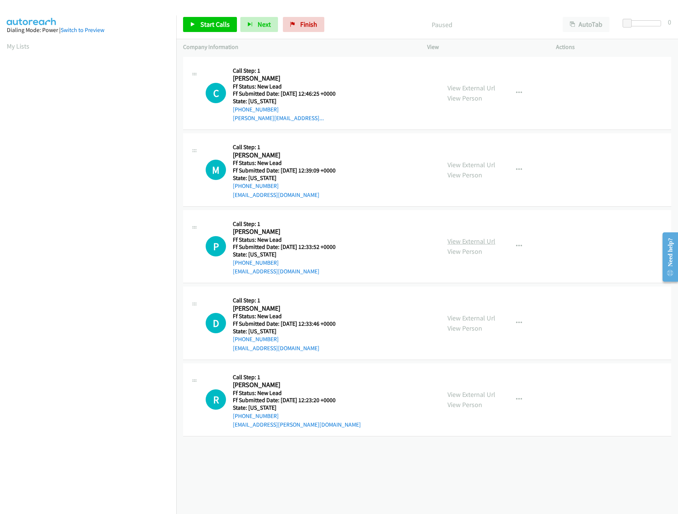
click at [454, 241] on link "View External Url" at bounding box center [471, 241] width 48 height 9
click at [467, 166] on link "View External Url" at bounding box center [471, 164] width 48 height 9
click at [491, 88] on div "View External Url View Person View External Url Email Schedule/Manage Callback …" at bounding box center [509, 93] width 136 height 59
click at [487, 87] on link "View External Url" at bounding box center [471, 88] width 48 height 9
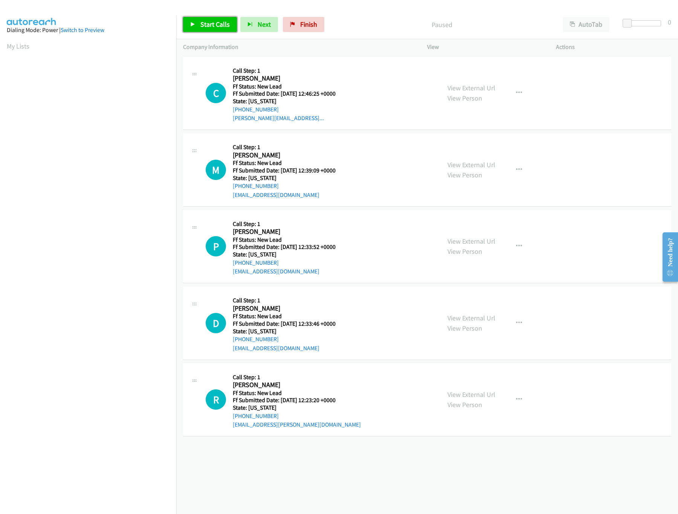
click at [194, 22] on icon at bounding box center [192, 24] width 5 height 5
drag, startPoint x: 626, startPoint y: 19, endPoint x: 635, endPoint y: 23, distance: 9.7
click at [635, 23] on span at bounding box center [636, 23] width 9 height 9
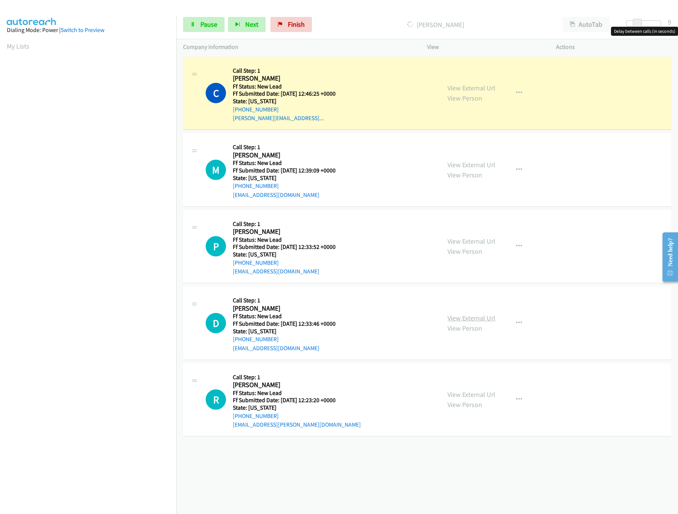
click at [462, 320] on link "View External Url" at bounding box center [471, 318] width 48 height 9
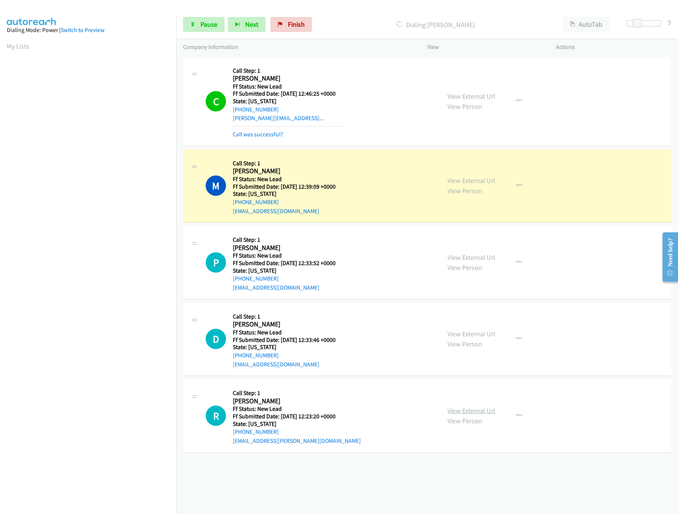
click at [485, 410] on link "View External Url" at bounding box center [471, 410] width 48 height 9
click at [634, 25] on span at bounding box center [633, 23] width 9 height 9
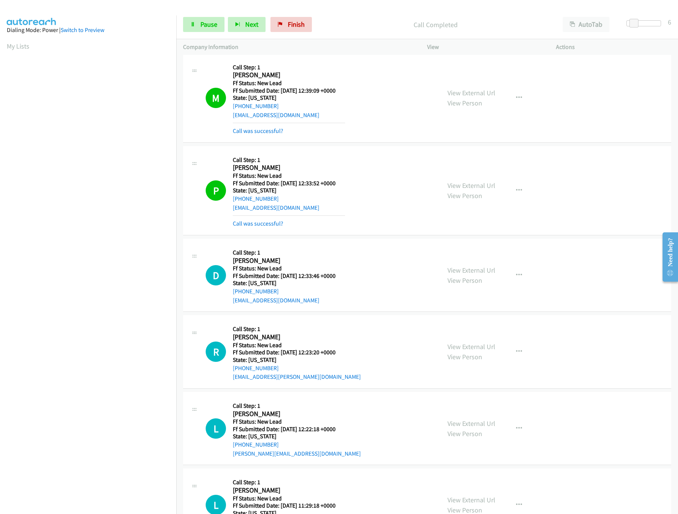
scroll to position [216, 0]
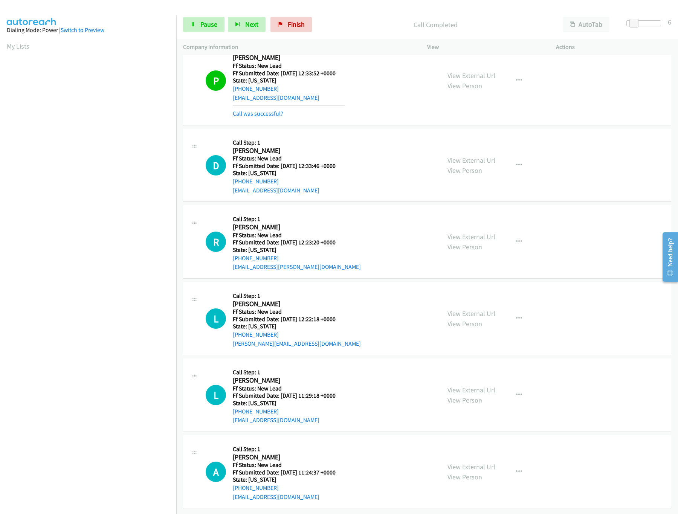
click at [458, 386] on link "View External Url" at bounding box center [471, 390] width 48 height 9
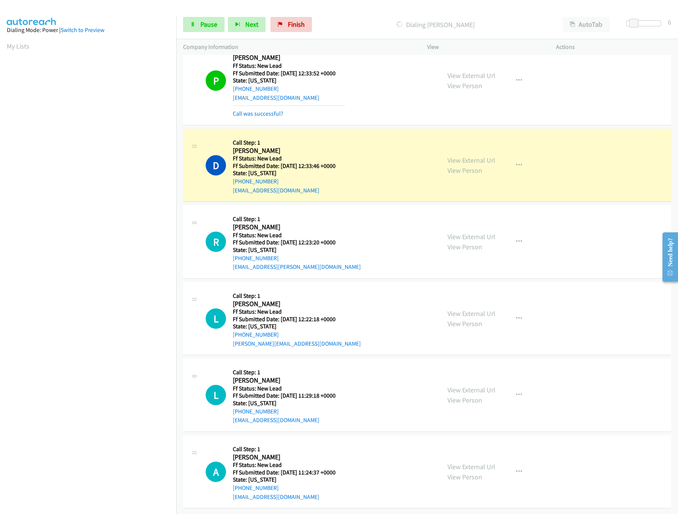
click at [468, 290] on div "View External Url View Person View External Url Email Schedule/Manage Callback …" at bounding box center [509, 318] width 136 height 59
click at [469, 309] on link "View External Url" at bounding box center [471, 313] width 48 height 9
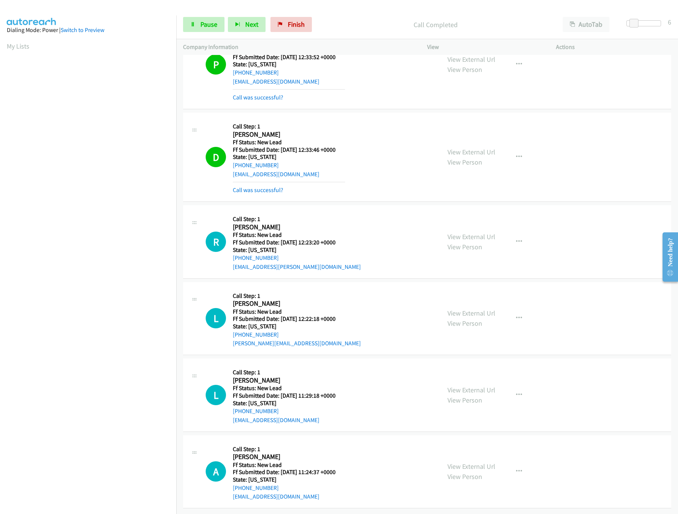
drag, startPoint x: 261, startPoint y: 174, endPoint x: 268, endPoint y: 185, distance: 13.0
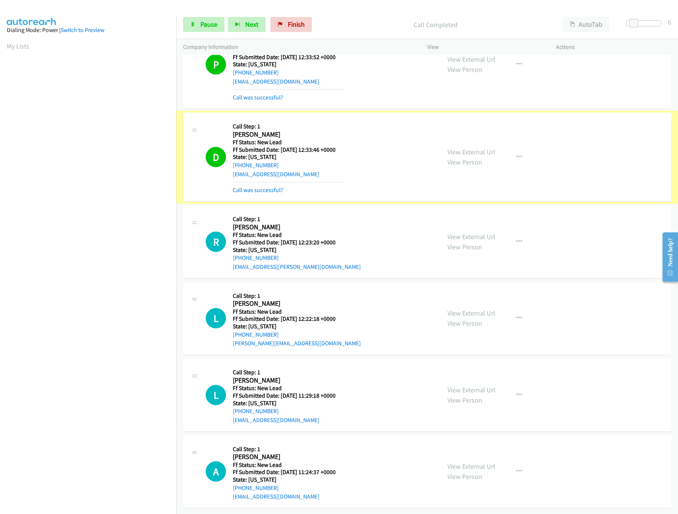
click at [268, 186] on div "Call was successful?" at bounding box center [289, 190] width 112 height 9
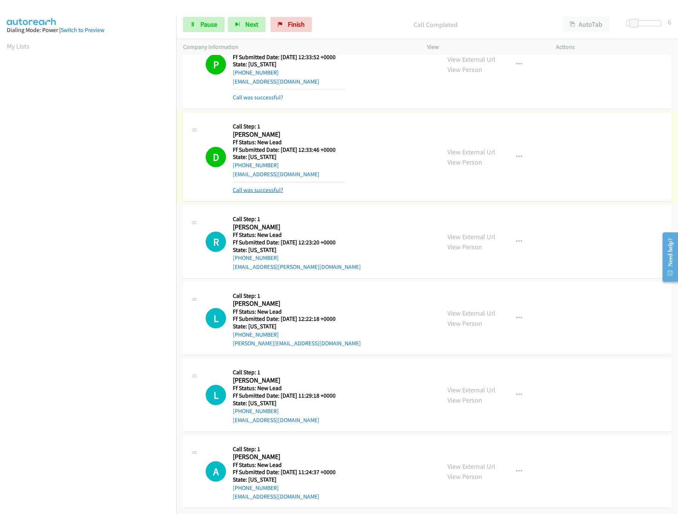
click at [267, 186] on link "Call was successful?" at bounding box center [258, 189] width 50 height 7
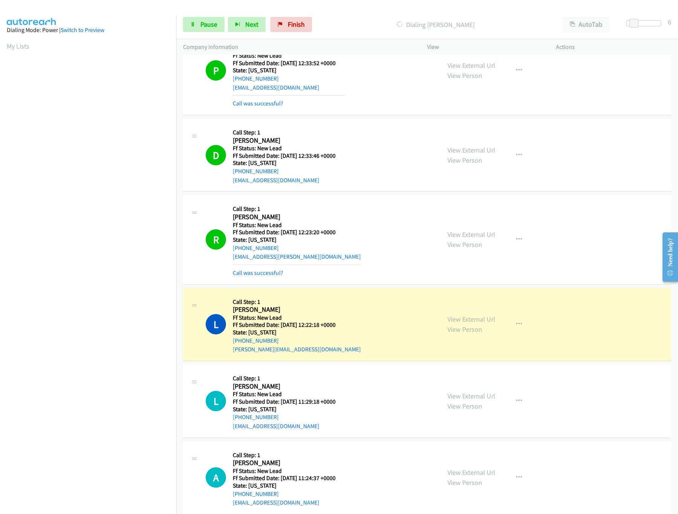
scroll to position [233, 0]
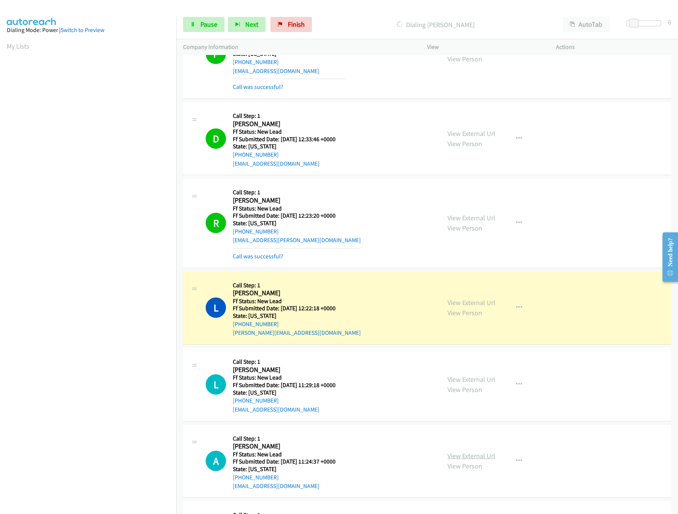
click at [464, 455] on link "View External Url" at bounding box center [471, 456] width 48 height 9
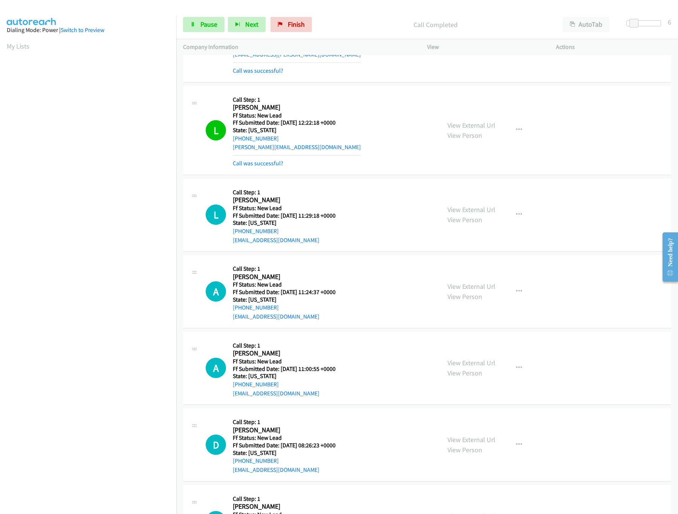
scroll to position [479, 0]
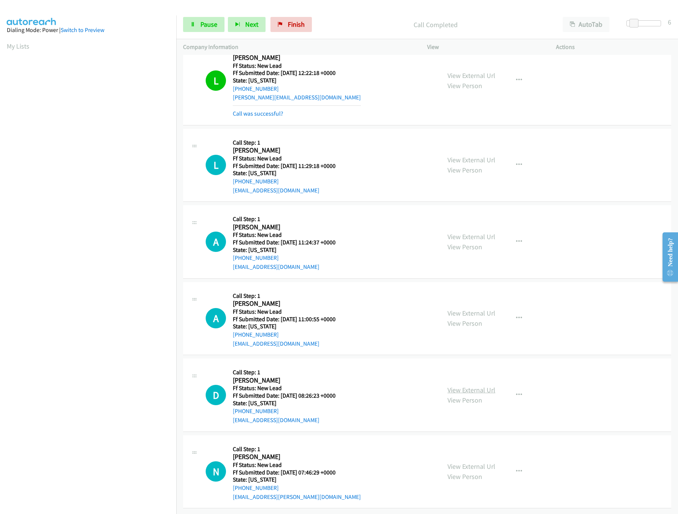
click at [479, 386] on link "View External Url" at bounding box center [471, 390] width 48 height 9
click at [465, 309] on link "View External Url" at bounding box center [471, 313] width 48 height 9
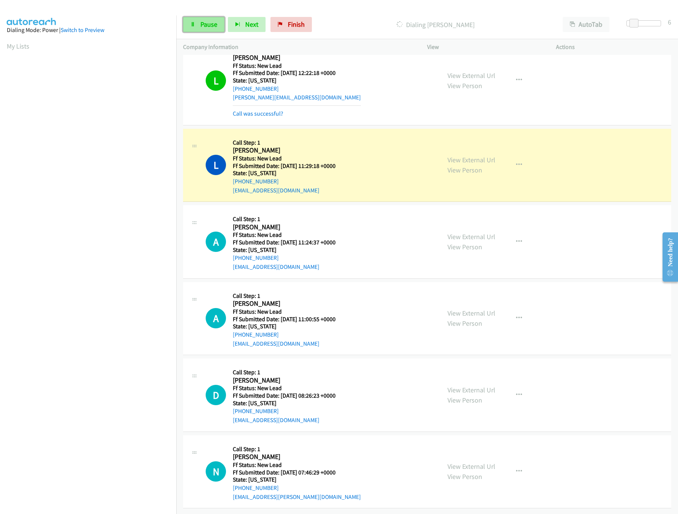
click at [199, 29] on link "Pause" at bounding box center [203, 24] width 41 height 15
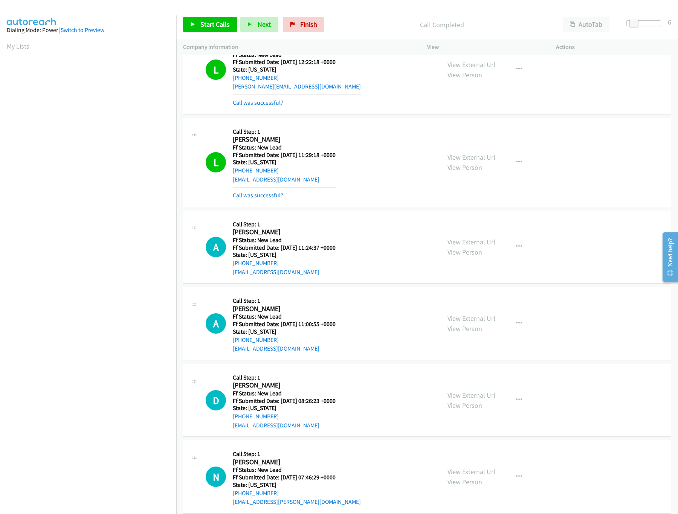
click at [264, 197] on link "Call was successful?" at bounding box center [258, 195] width 50 height 7
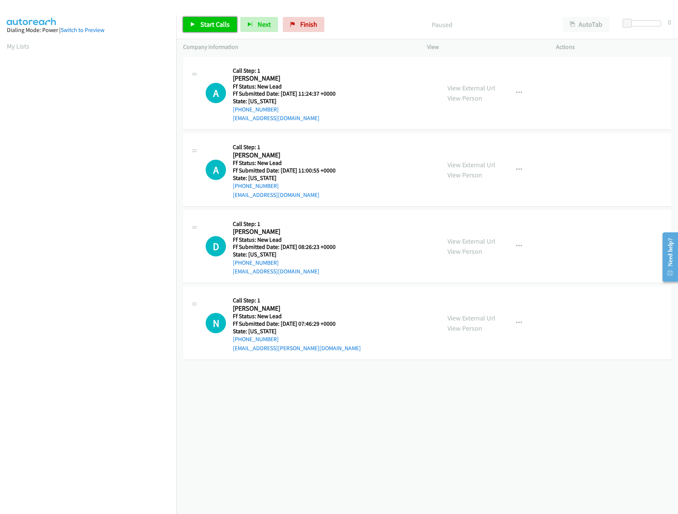
click at [201, 19] on link "Start Calls" at bounding box center [210, 24] width 54 height 15
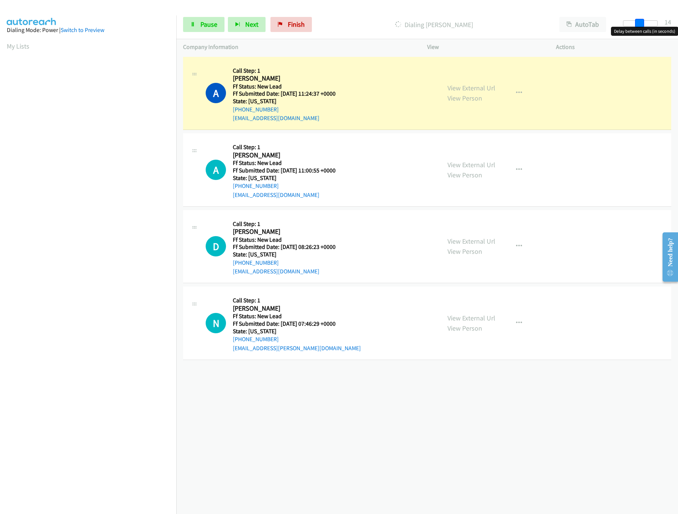
click at [642, 21] on div at bounding box center [640, 23] width 35 height 6
drag, startPoint x: 642, startPoint y: 21, endPoint x: 637, endPoint y: 21, distance: 4.9
click at [637, 21] on span at bounding box center [634, 23] width 9 height 9
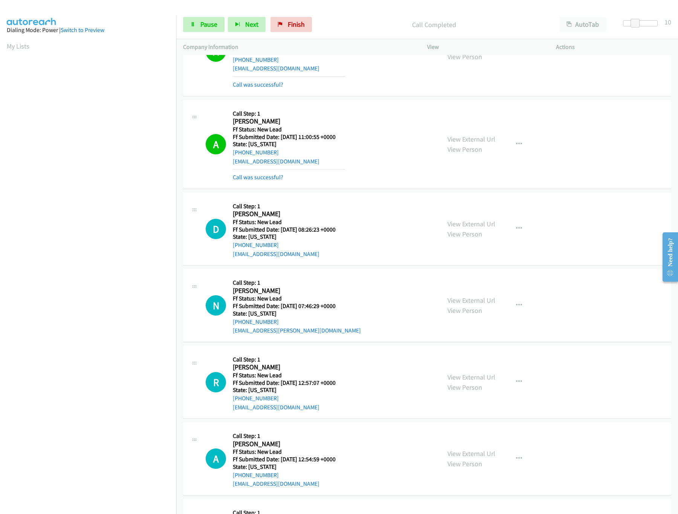
scroll to position [123, 0]
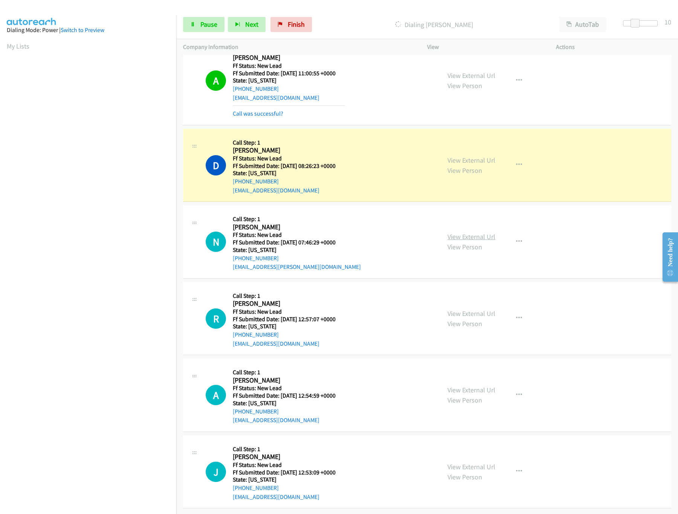
click at [458, 232] on link "View External Url" at bounding box center [471, 236] width 48 height 9
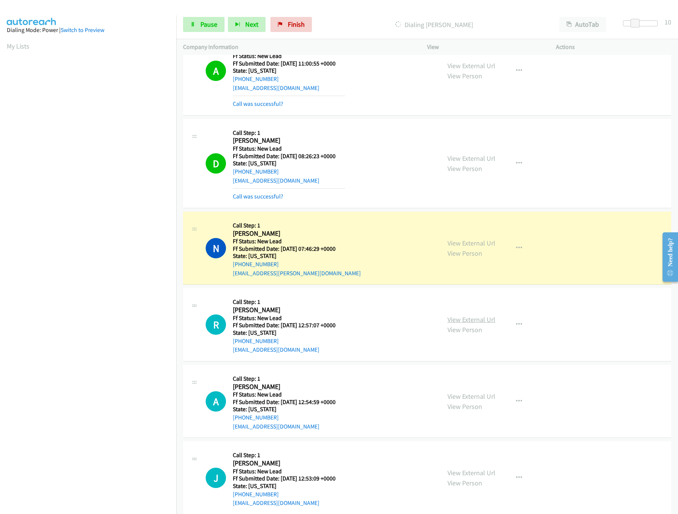
click at [461, 321] on link "View External Url" at bounding box center [471, 319] width 48 height 9
click at [633, 24] on span at bounding box center [634, 23] width 9 height 9
click at [479, 395] on link "View External Url" at bounding box center [471, 396] width 48 height 9
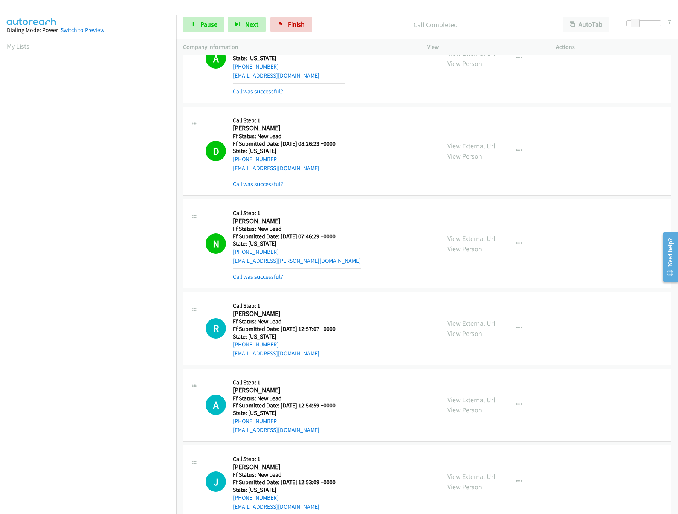
scroll to position [156, 0]
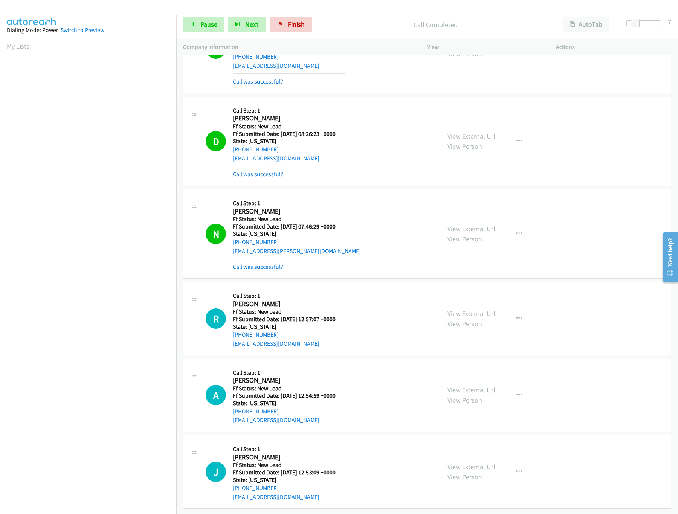
click at [453, 462] on link "View External Url" at bounding box center [471, 466] width 48 height 9
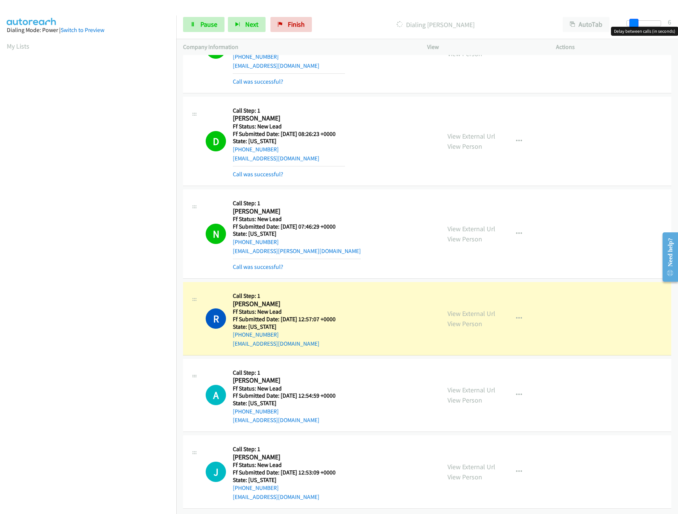
click at [633, 22] on span at bounding box center [633, 23] width 9 height 9
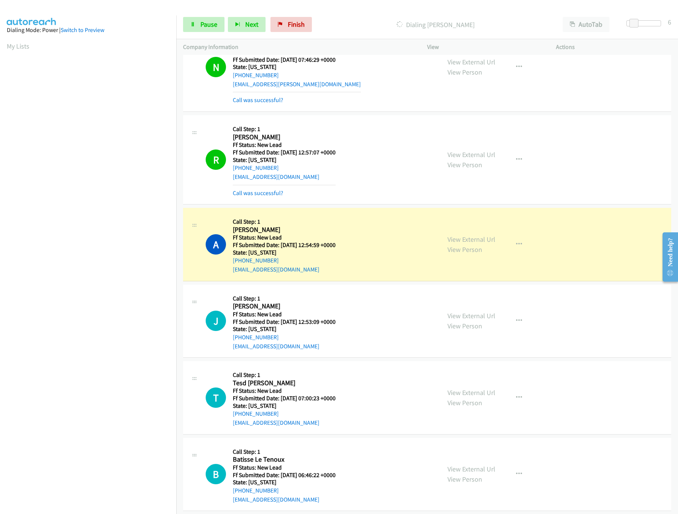
scroll to position [402, 0]
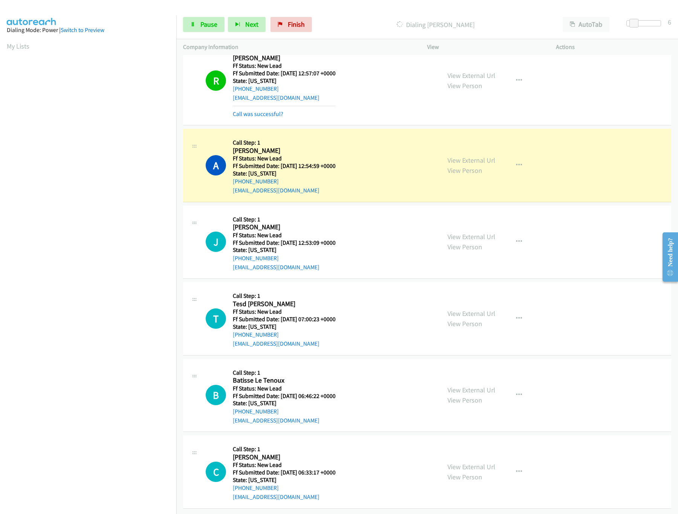
drag, startPoint x: 463, startPoint y: 381, endPoint x: 465, endPoint y: 376, distance: 5.1
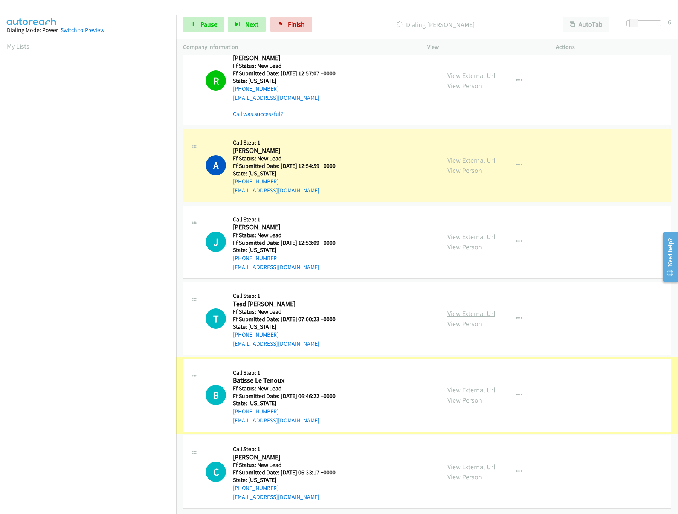
click at [474, 309] on link "View External Url" at bounding box center [471, 313] width 48 height 9
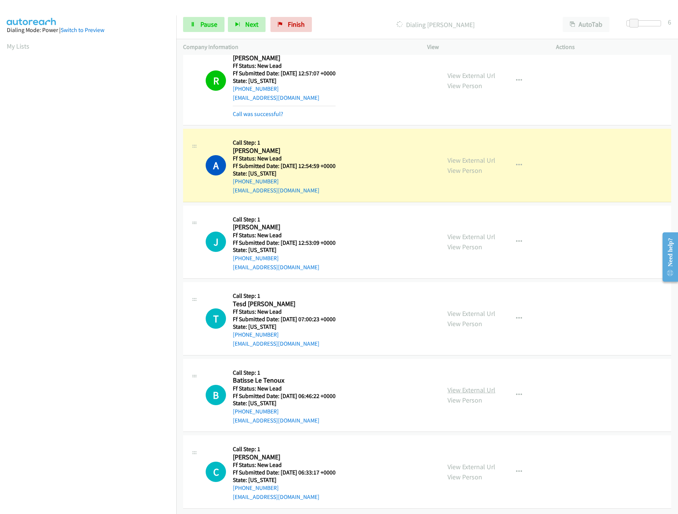
click at [467, 386] on link "View External Url" at bounding box center [471, 390] width 48 height 9
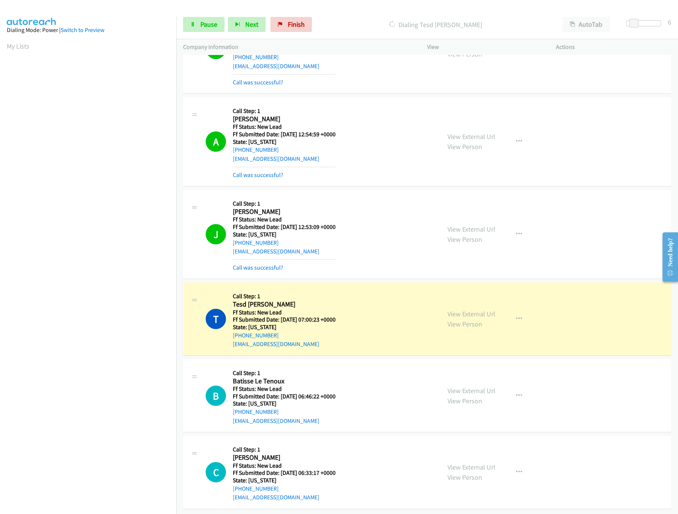
scroll to position [435, 0]
click at [469, 462] on link "View External Url" at bounding box center [471, 466] width 48 height 9
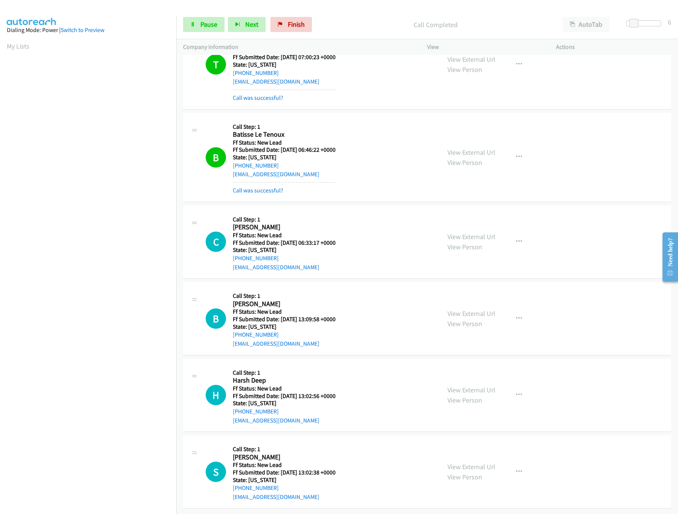
scroll to position [697, 0]
click at [201, 27] on span "Pause" at bounding box center [208, 24] width 17 height 9
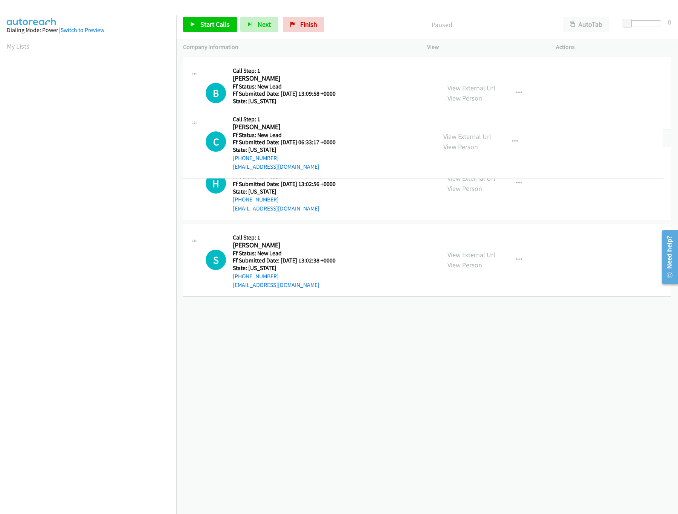
drag, startPoint x: 321, startPoint y: 315, endPoint x: 326, endPoint y: 94, distance: 221.1
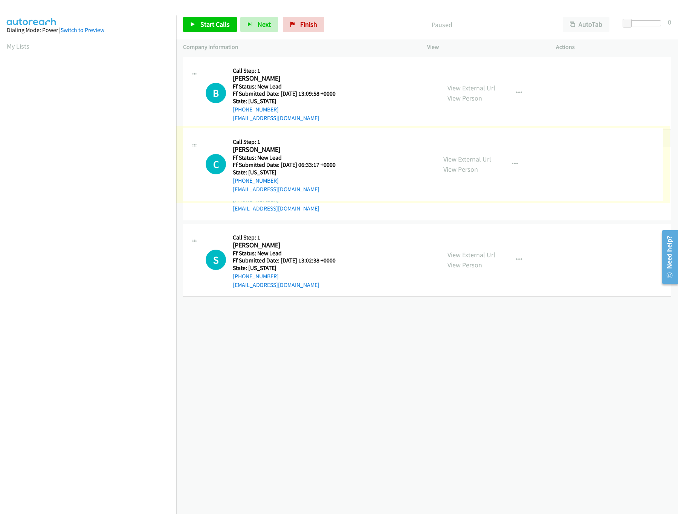
drag, startPoint x: 315, startPoint y: 155, endPoint x: 331, endPoint y: 68, distance: 88.0
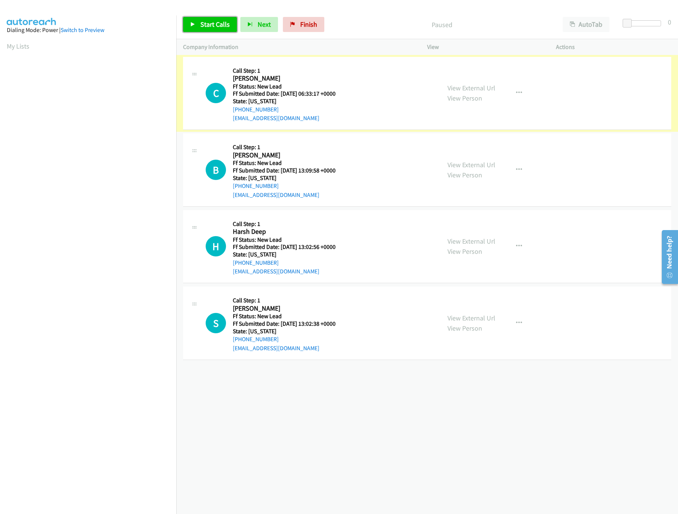
click at [218, 30] on link "Start Calls" at bounding box center [210, 24] width 54 height 15
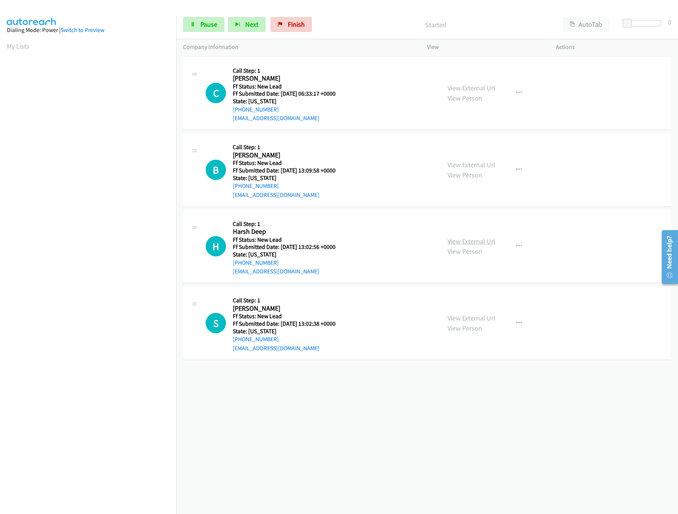
click at [468, 238] on link "View External Url" at bounding box center [471, 241] width 48 height 9
click at [476, 159] on div "View External Url View Person View External Url Email Schedule/Manage Callback …" at bounding box center [509, 169] width 136 height 59
click at [479, 164] on link "View External Url" at bounding box center [471, 164] width 48 height 9
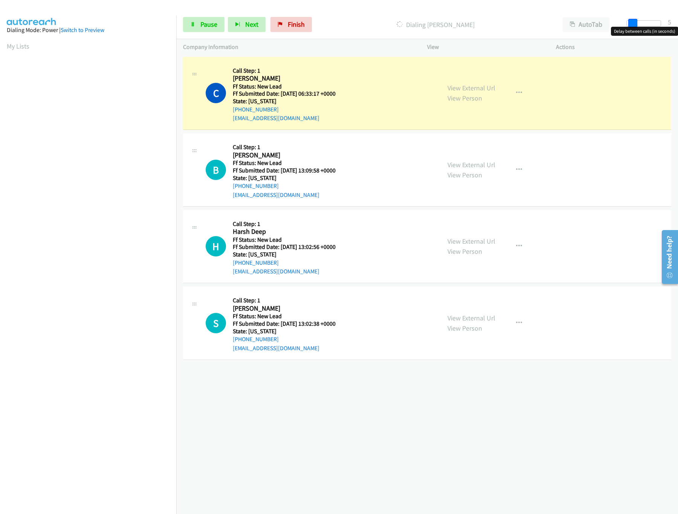
drag, startPoint x: 625, startPoint y: 24, endPoint x: 633, endPoint y: 24, distance: 7.5
click at [633, 24] on span at bounding box center [632, 23] width 9 height 9
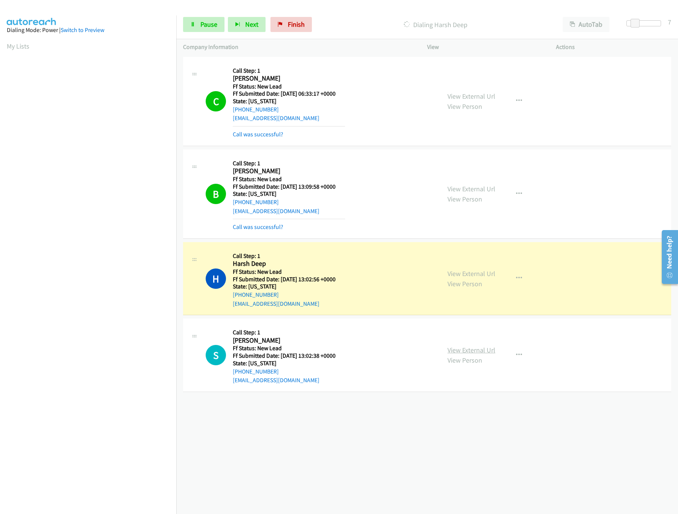
click at [471, 352] on link "View External Url" at bounding box center [471, 350] width 48 height 9
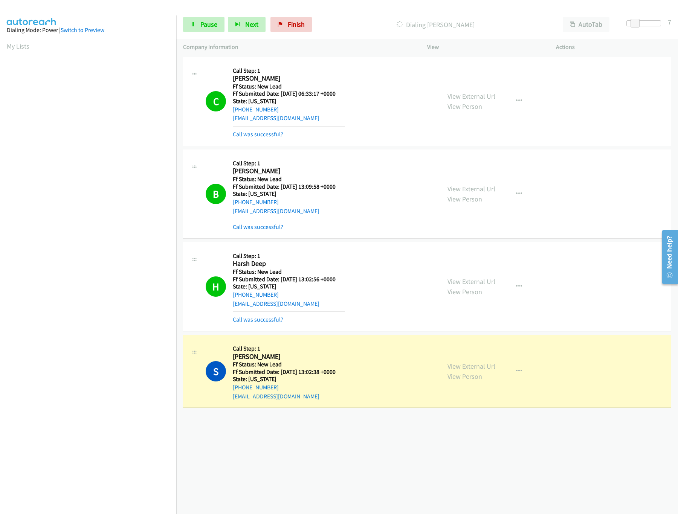
drag, startPoint x: 272, startPoint y: 488, endPoint x: 287, endPoint y: 463, distance: 29.3
click at [272, 488] on div "[PHONE_NUMBER] Call failed - Please reload the list and try again The Callbar F…" at bounding box center [427, 284] width 502 height 459
click at [211, 32] on link "Pause" at bounding box center [203, 24] width 41 height 15
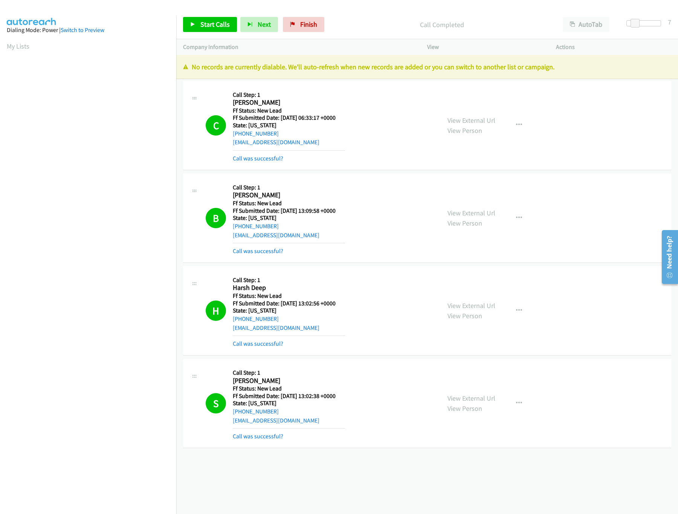
click at [324, 23] on div "Start Calls Pause Next Finish" at bounding box center [255, 24] width 145 height 15
click at [315, 26] on link "Finish" at bounding box center [303, 24] width 41 height 15
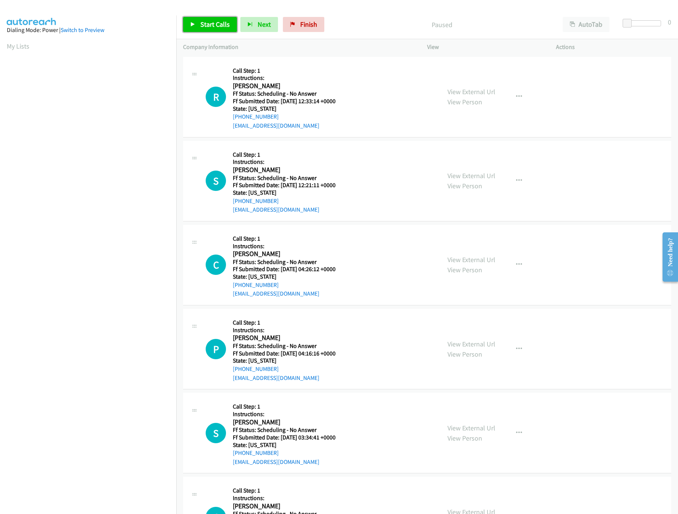
click at [220, 27] on span "Start Calls" at bounding box center [214, 24] width 29 height 9
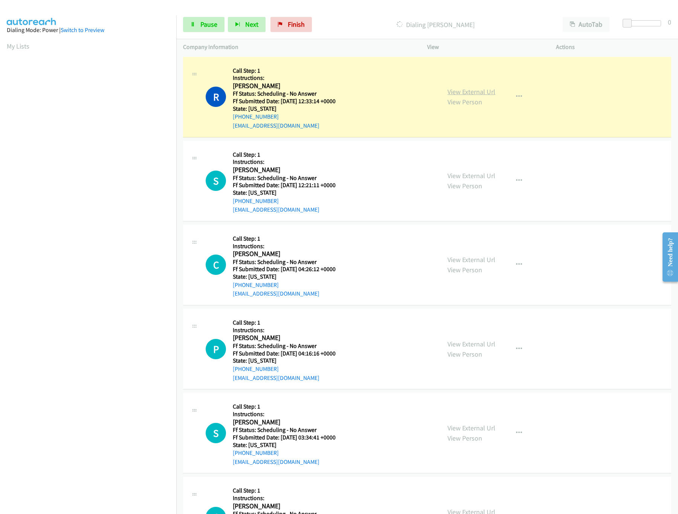
click at [484, 94] on link "View External Url" at bounding box center [471, 91] width 48 height 9
click at [481, 173] on link "View External Url" at bounding box center [471, 176] width 48 height 9
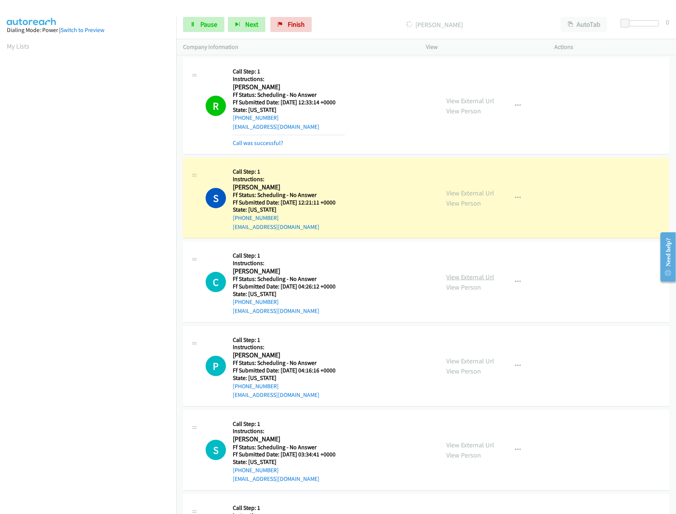
click at [466, 279] on link "View External Url" at bounding box center [471, 277] width 48 height 9
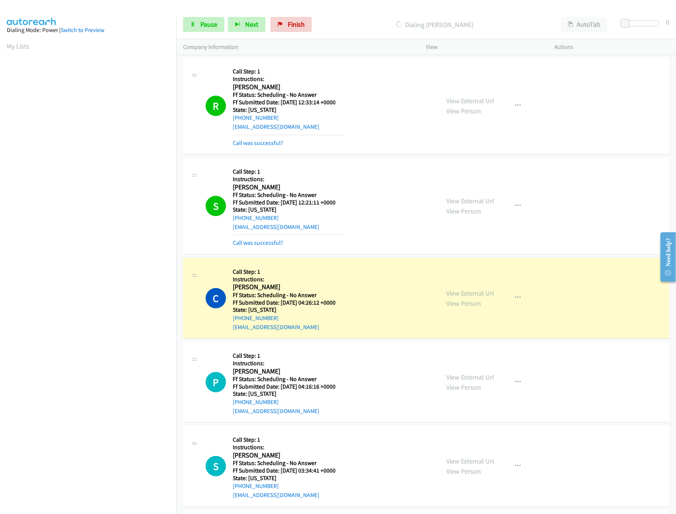
scroll to position [75, 0]
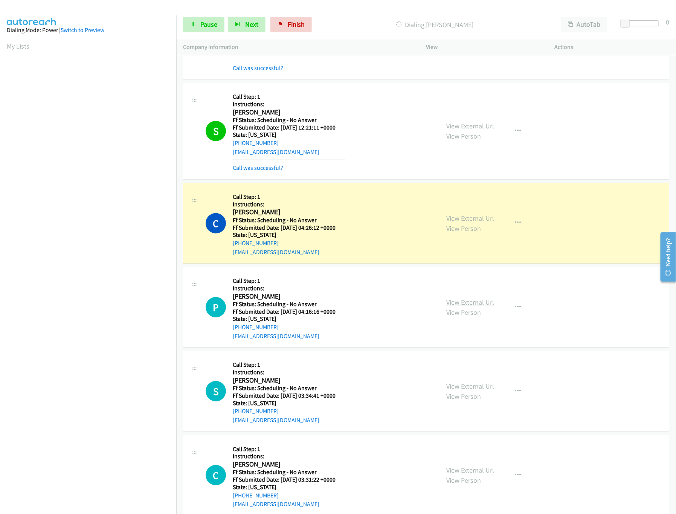
click at [465, 301] on link "View External Url" at bounding box center [471, 302] width 48 height 9
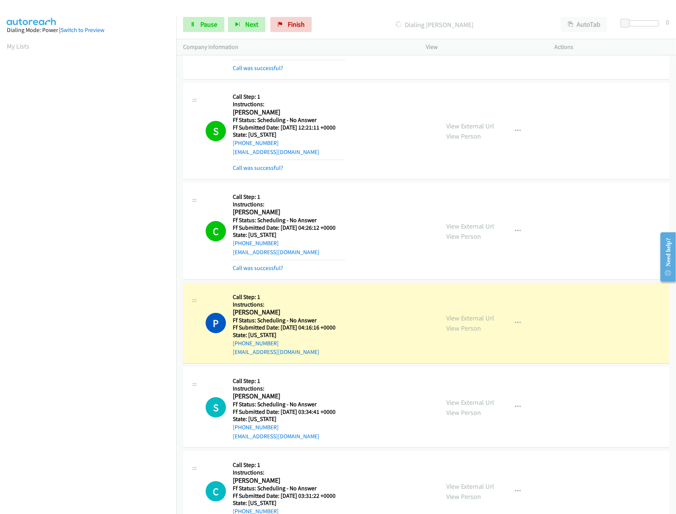
scroll to position [226, 0]
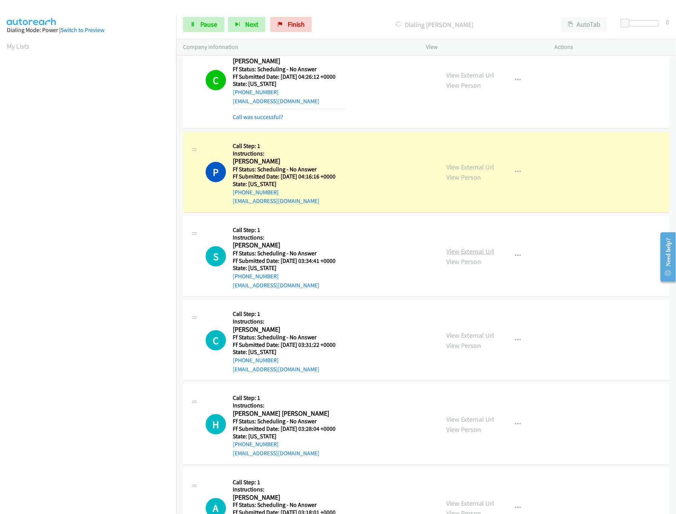
click at [471, 255] on link "View External Url" at bounding box center [471, 251] width 48 height 9
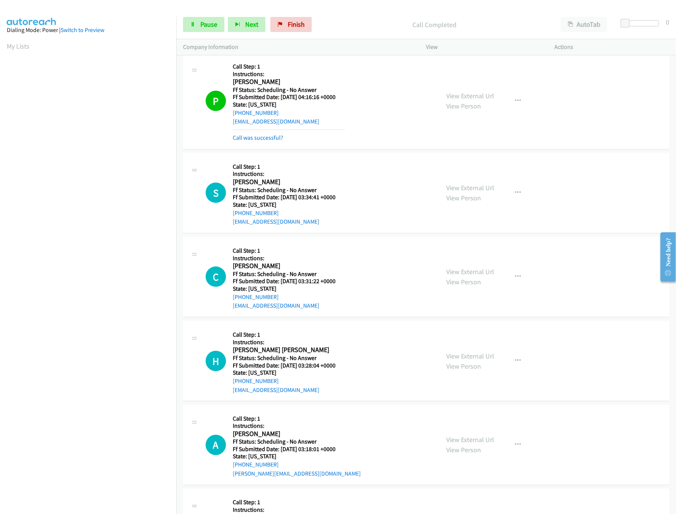
scroll to position [301, 0]
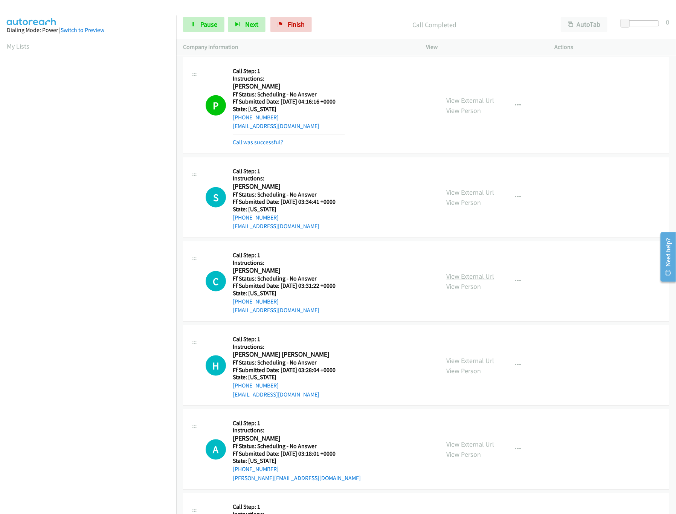
click at [476, 275] on link "View External Url" at bounding box center [471, 276] width 48 height 9
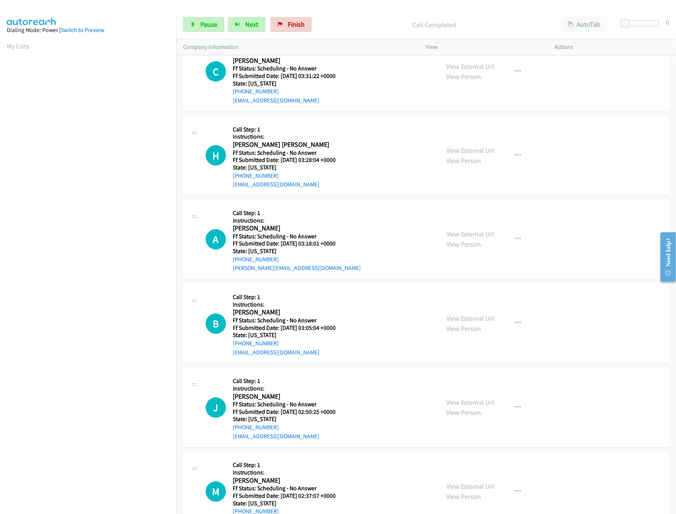
scroll to position [452, 0]
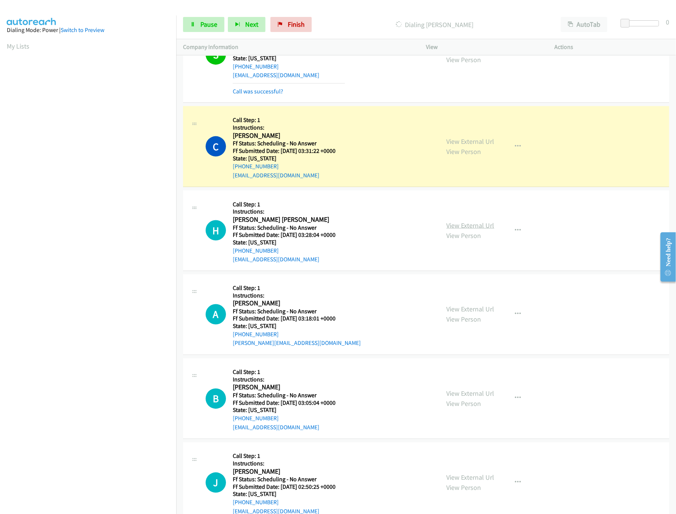
click at [463, 224] on link "View External Url" at bounding box center [471, 225] width 48 height 9
click at [477, 310] on link "View External Url" at bounding box center [471, 309] width 48 height 9
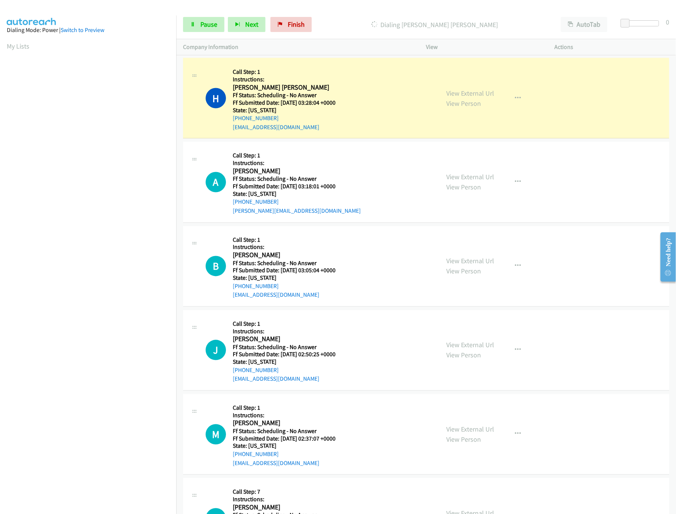
scroll to position [603, 0]
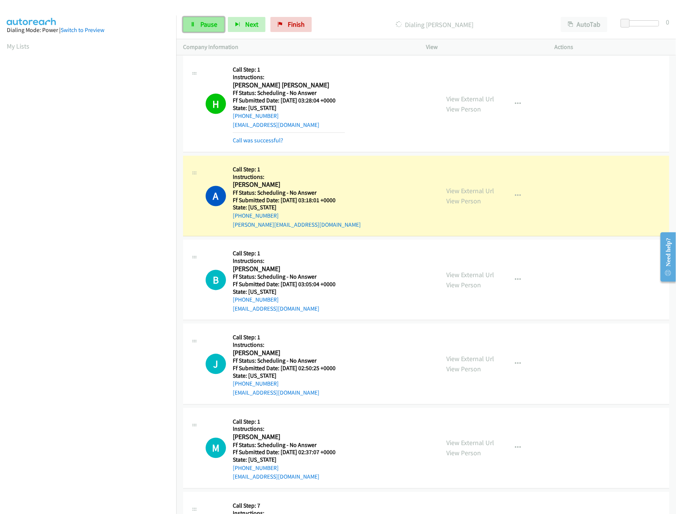
click at [205, 25] on span "Pause" at bounding box center [208, 24] width 17 height 9
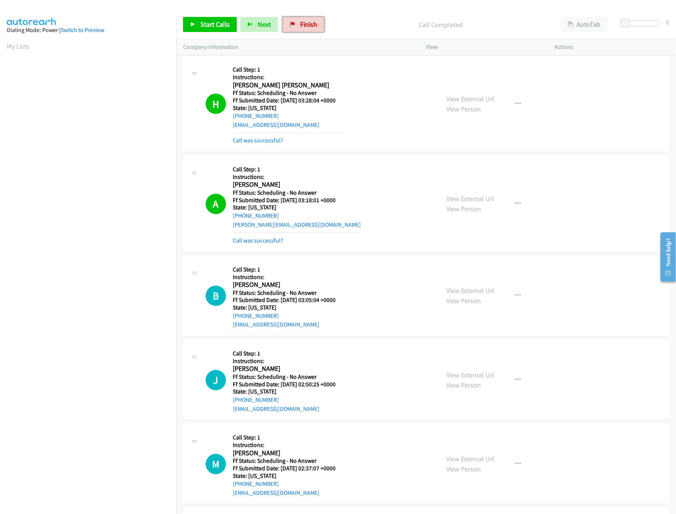
drag, startPoint x: 299, startPoint y: 19, endPoint x: 379, endPoint y: 33, distance: 81.4
click at [299, 19] on link "Finish" at bounding box center [303, 24] width 41 height 15
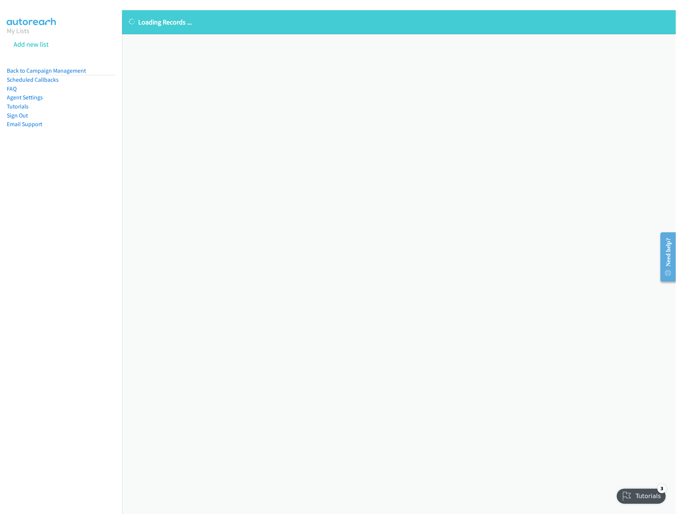
click at [307, 172] on div "Loading Records ... Sorry, something went wrong please try again." at bounding box center [399, 262] width 554 height 504
click at [242, 119] on div "Loading Records ... Sorry, something went wrong please try again." at bounding box center [399, 262] width 554 height 504
click at [75, 72] on link "Back to Campaign Management" at bounding box center [46, 70] width 79 height 7
click at [424, 132] on div "Loading Records ... Sorry, something went wrong please try again." at bounding box center [399, 262] width 554 height 504
click at [424, 131] on div "Loading Records ... Sorry, something went wrong please try again." at bounding box center [399, 262] width 554 height 504
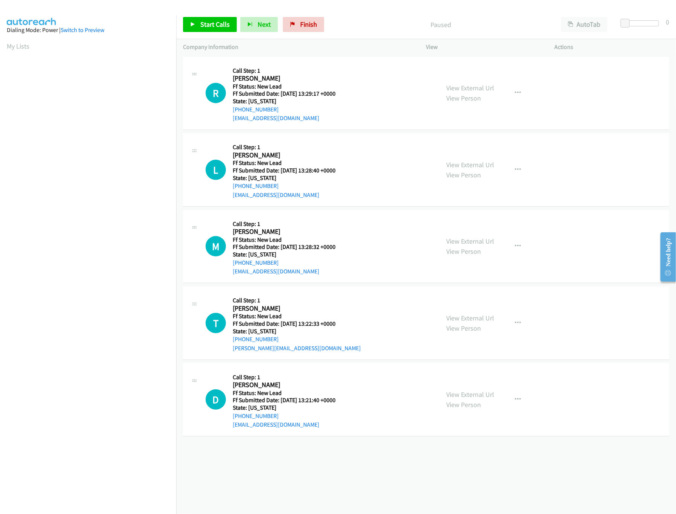
click at [324, 455] on div "+1 415-964-1034 Call failed - Please reload the list and try again The Callbar …" at bounding box center [426, 284] width 500 height 459
click at [456, 166] on link "View External Url" at bounding box center [471, 164] width 48 height 9
click at [473, 90] on link "View External Url" at bounding box center [471, 88] width 48 height 9
click at [467, 242] on link "View External Url" at bounding box center [471, 241] width 48 height 9
click at [455, 321] on link "View External Url" at bounding box center [471, 318] width 48 height 9
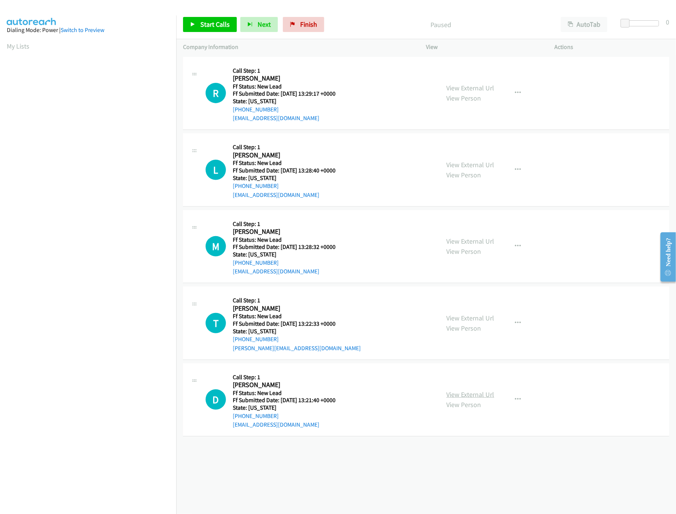
click at [462, 398] on link "View External Url" at bounding box center [471, 394] width 48 height 9
click at [382, 456] on div "+1 415-964-1034 Call failed - Please reload the list and try again The Callbar …" at bounding box center [426, 284] width 500 height 459
click at [185, 458] on div "+1 415-964-1034 Call failed - Please reload the list and try again The Callbar …" at bounding box center [426, 284] width 500 height 459
click at [249, 488] on div "+1 415-964-1034 Call failed - Please reload the list and try again The Callbar …" at bounding box center [426, 284] width 500 height 459
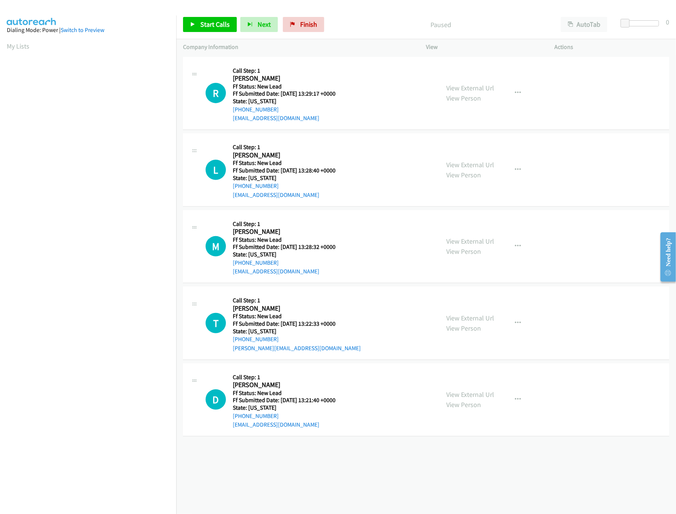
click at [287, 495] on div "+1 415-964-1034 Call failed - Please reload the list and try again The Callbar …" at bounding box center [426, 284] width 500 height 459
click at [231, 486] on div "+1 415-964-1034 Call failed - Please reload the list and try again The Callbar …" at bounding box center [426, 284] width 500 height 459
click at [272, 452] on div "+1 415-964-1034 Call failed - Please reload the list and try again The Callbar …" at bounding box center [426, 284] width 500 height 459
click at [219, 21] on span "Start Calls" at bounding box center [214, 24] width 29 height 9
drag, startPoint x: 621, startPoint y: 21, endPoint x: 629, endPoint y: 21, distance: 7.9
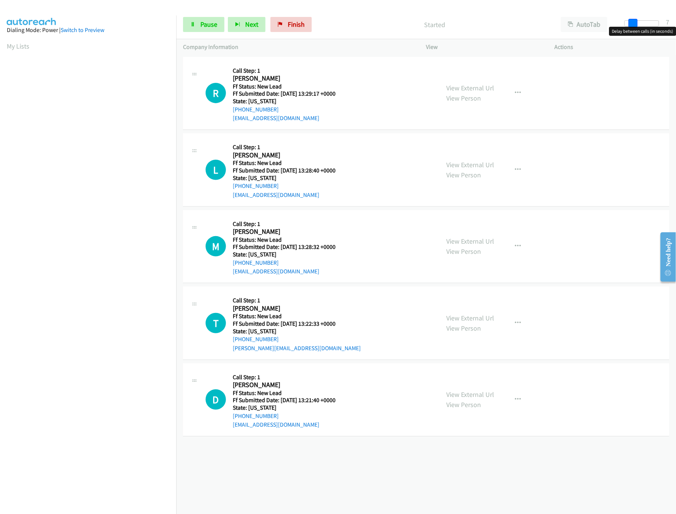
click at [629, 21] on span at bounding box center [633, 23] width 9 height 9
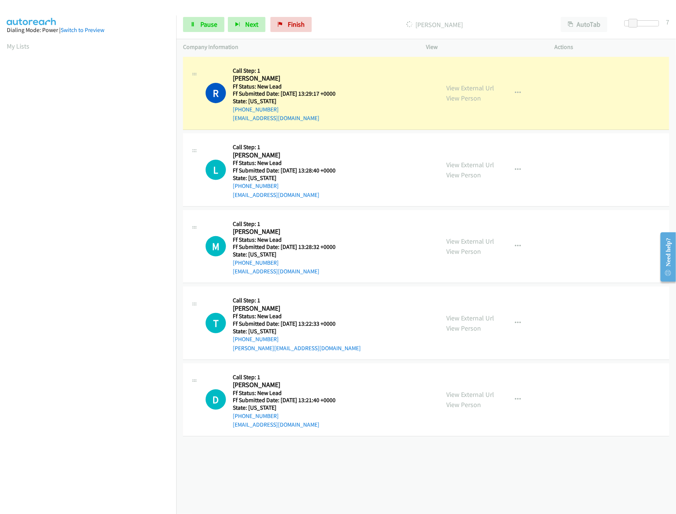
click at [270, 489] on div "+1 415-964-1034 Call failed - Please reload the list and try again The Callbar …" at bounding box center [426, 284] width 500 height 459
click at [196, 21] on link "Pause" at bounding box center [203, 24] width 41 height 15
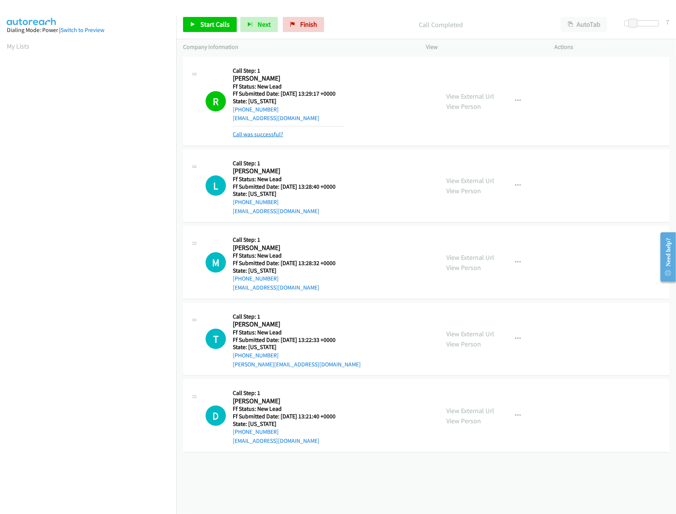
click at [255, 136] on link "Call was successful?" at bounding box center [258, 134] width 50 height 7
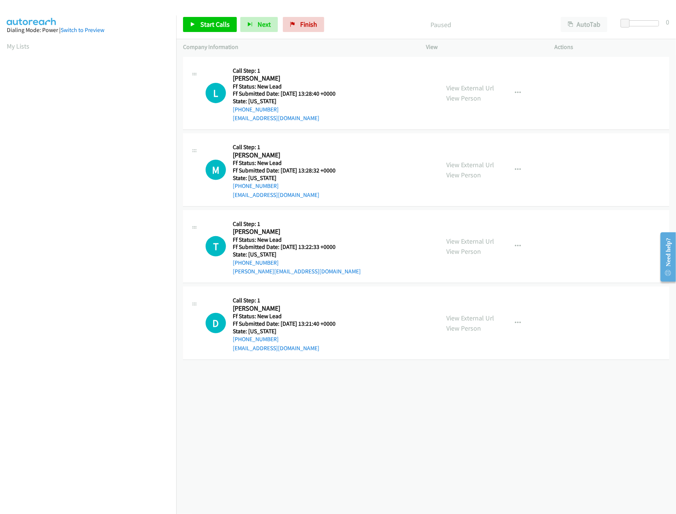
click at [211, 33] on div "Start Calls Pause Next Finish Paused AutoTab AutoTab 0" at bounding box center [426, 24] width 500 height 29
click at [212, 20] on link "Start Calls" at bounding box center [210, 24] width 54 height 15
drag, startPoint x: 627, startPoint y: 21, endPoint x: 633, endPoint y: 21, distance: 5.3
click at [633, 21] on span at bounding box center [630, 23] width 9 height 9
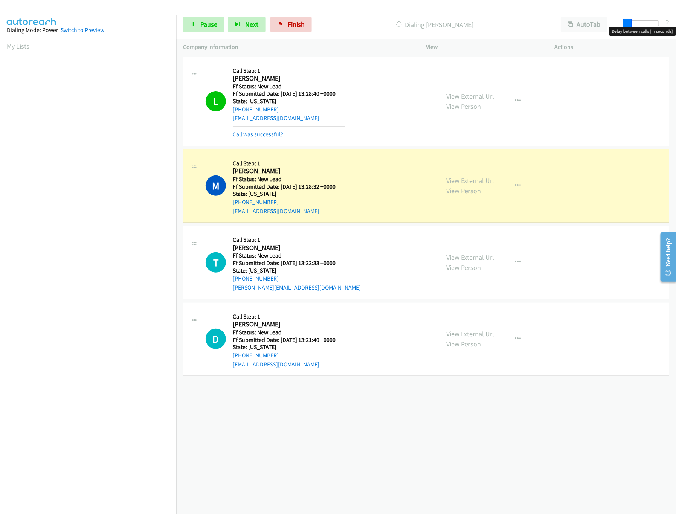
drag, startPoint x: 629, startPoint y: 21, endPoint x: 624, endPoint y: 21, distance: 5.6
click at [624, 21] on span at bounding box center [627, 23] width 9 height 9
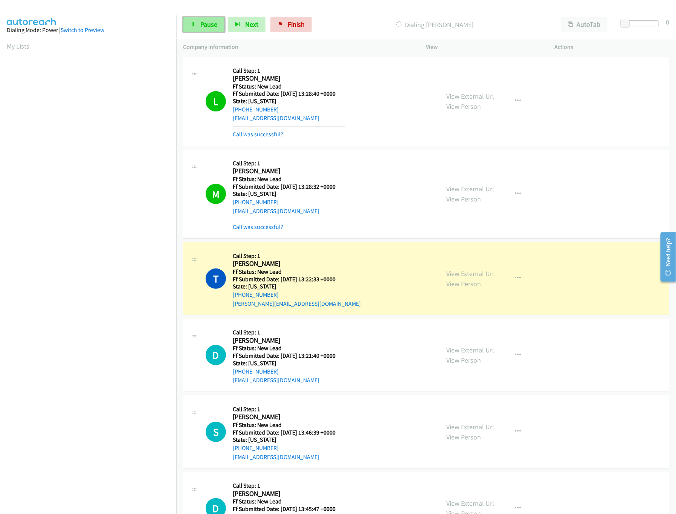
click at [192, 29] on link "Pause" at bounding box center [203, 24] width 41 height 15
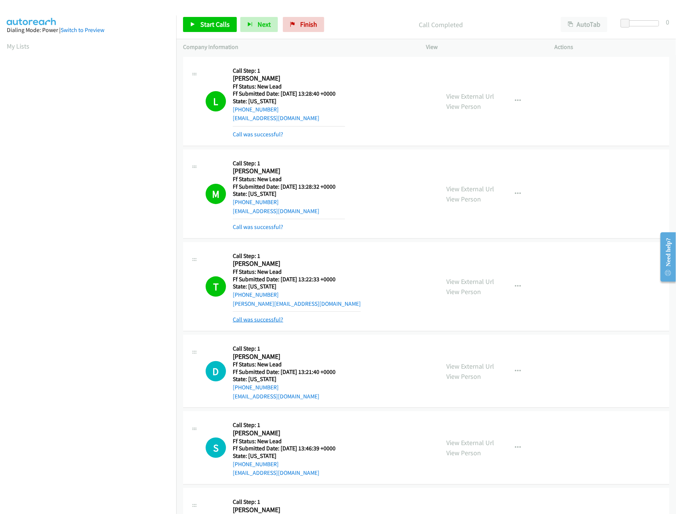
drag, startPoint x: 270, startPoint y: 322, endPoint x: 254, endPoint y: 322, distance: 16.2
click at [270, 322] on link "Call was successful?" at bounding box center [258, 319] width 50 height 7
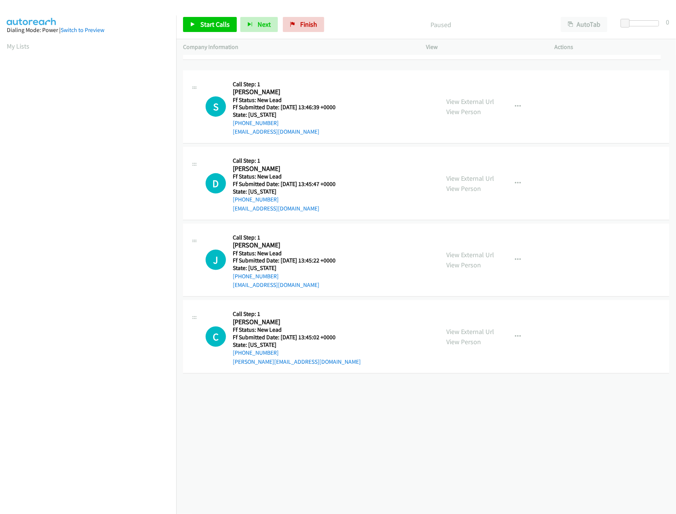
drag, startPoint x: 287, startPoint y: 406, endPoint x: 360, endPoint y: 25, distance: 387.3
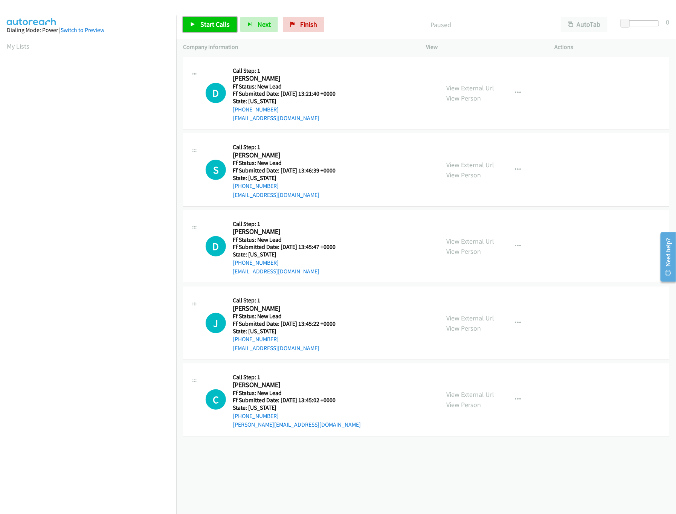
click at [197, 29] on link "Start Calls" at bounding box center [210, 24] width 54 height 15
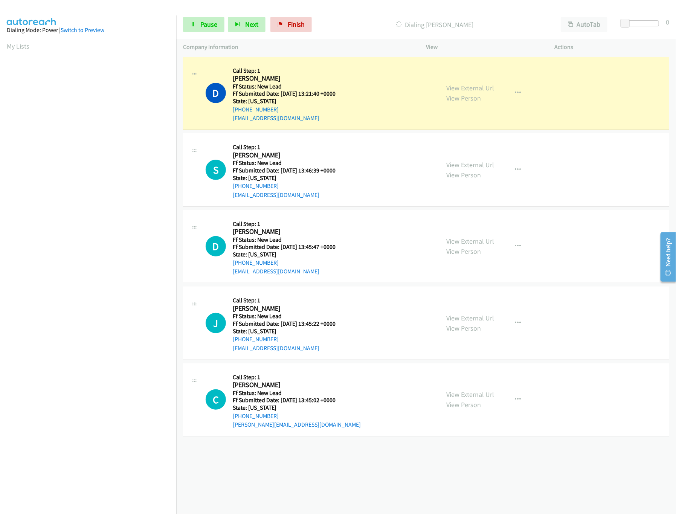
click at [242, 502] on div "+1 415-964-1034 Call failed - Please reload the list and try again The Callbar …" at bounding box center [426, 284] width 500 height 459
click at [460, 161] on link "View External Url" at bounding box center [471, 164] width 48 height 9
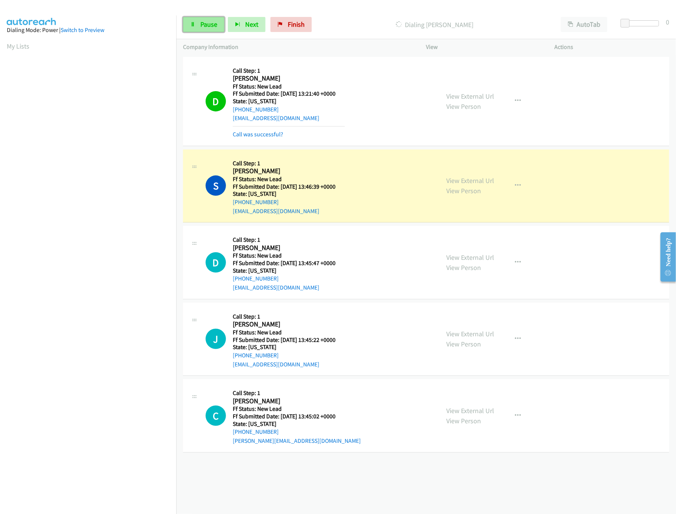
click at [200, 19] on link "Pause" at bounding box center [203, 24] width 41 height 15
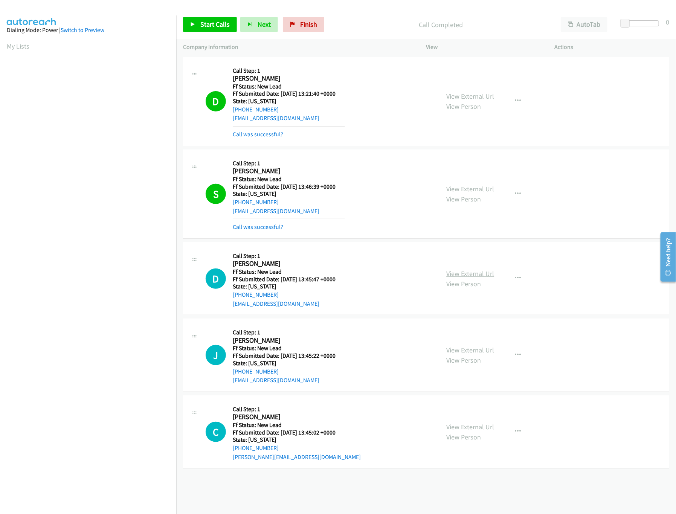
click at [458, 277] on link "View External Url" at bounding box center [471, 273] width 48 height 9
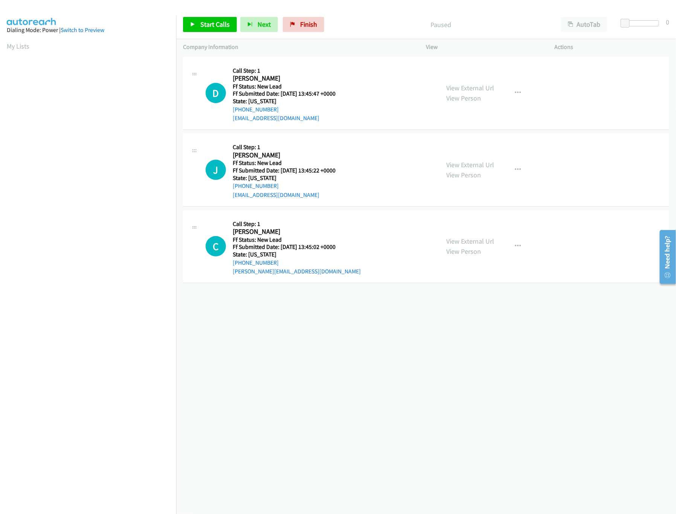
drag, startPoint x: 204, startPoint y: 14, endPoint x: 204, endPoint y: 23, distance: 9.0
click at [204, 14] on div "Start Calls Pause Next Finish Paused AutoTab AutoTab 0" at bounding box center [426, 24] width 500 height 29
click at [204, 24] on span "Start Calls" at bounding box center [214, 24] width 29 height 9
click at [455, 165] on link "View External Url" at bounding box center [471, 164] width 48 height 9
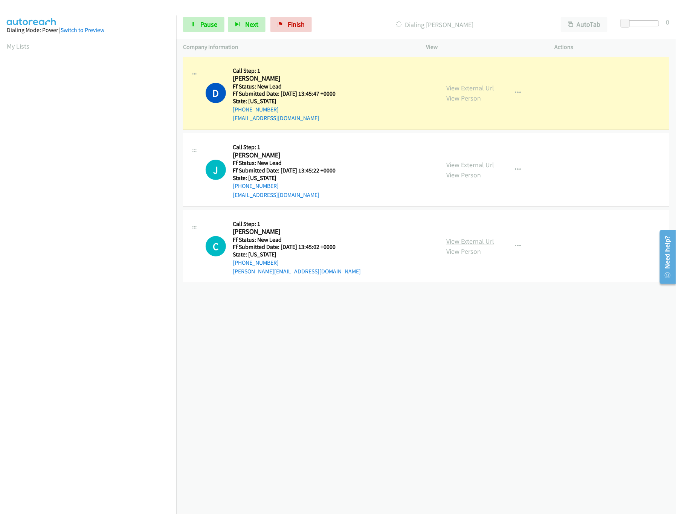
click at [459, 241] on link "View External Url" at bounding box center [471, 241] width 48 height 9
click at [206, 31] on link "Pause" at bounding box center [203, 24] width 41 height 15
drag, startPoint x: 301, startPoint y: 413, endPoint x: 351, endPoint y: 244, distance: 176.9
click at [301, 413] on div "+1 415-964-1034 Call failed - Please reload the list and try again The Callbar …" at bounding box center [426, 284] width 500 height 459
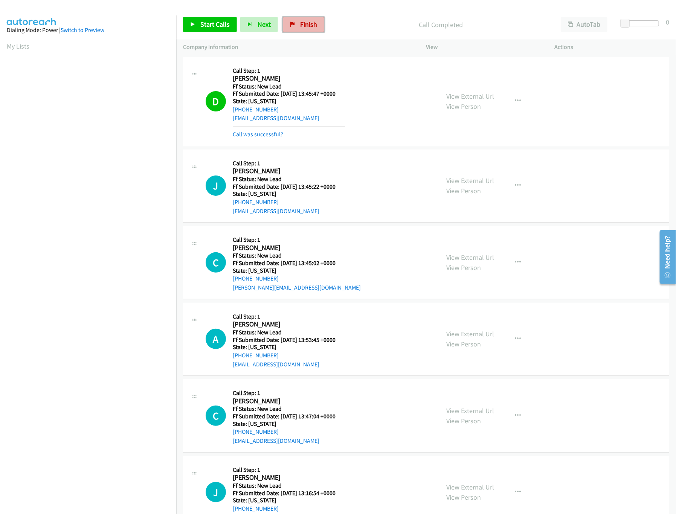
click at [301, 20] on link "Finish" at bounding box center [303, 24] width 41 height 15
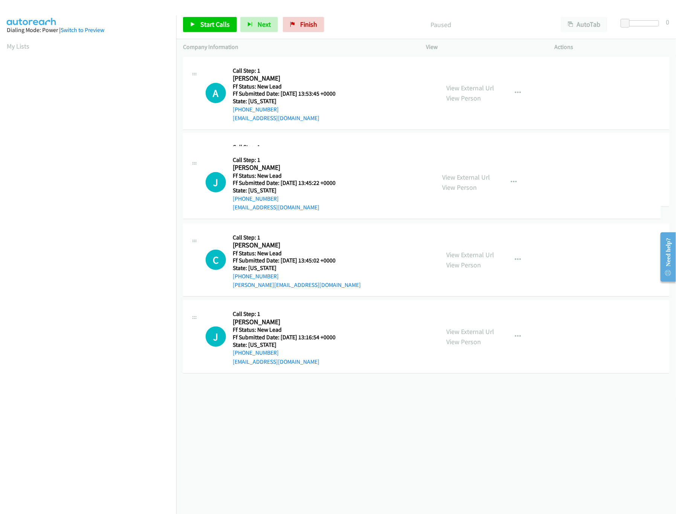
drag, startPoint x: 302, startPoint y: 259, endPoint x: 333, endPoint y: 96, distance: 165.1
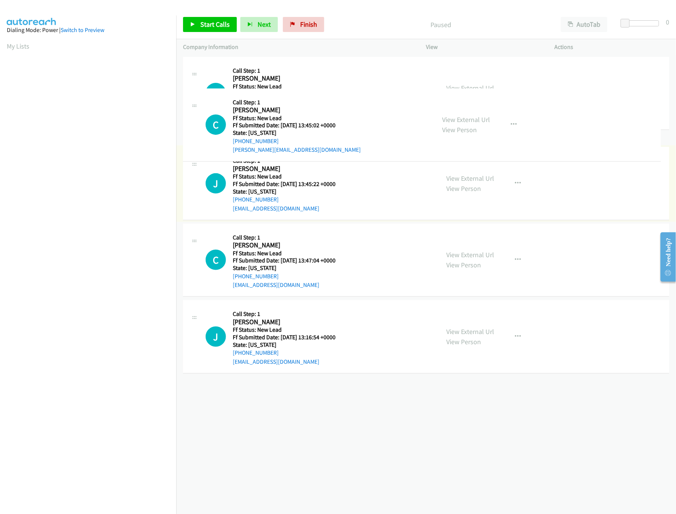
drag, startPoint x: 315, startPoint y: 322, endPoint x: 349, endPoint y: 101, distance: 224.4
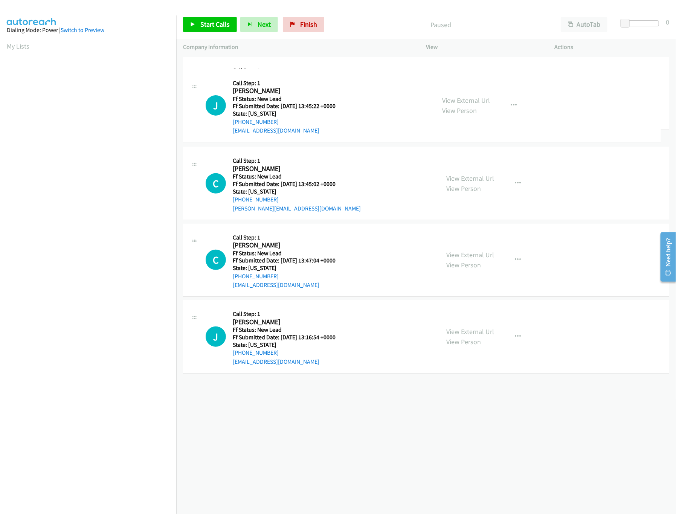
drag, startPoint x: 316, startPoint y: 250, endPoint x: 329, endPoint y: 65, distance: 185.7
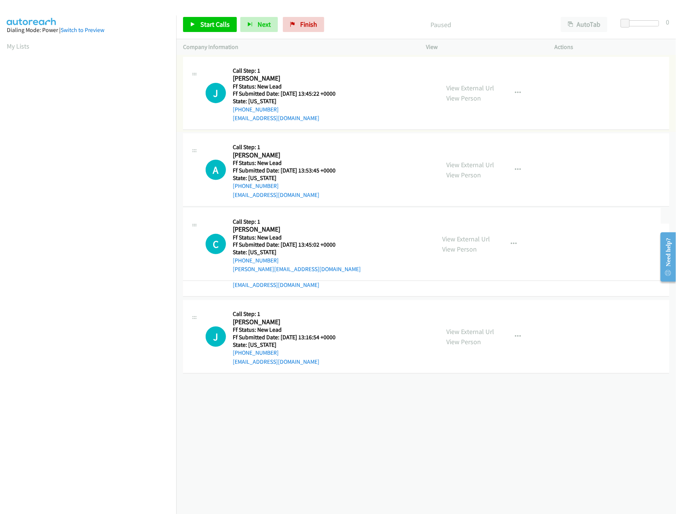
drag, startPoint x: 301, startPoint y: 250, endPoint x: 305, endPoint y: 140, distance: 109.7
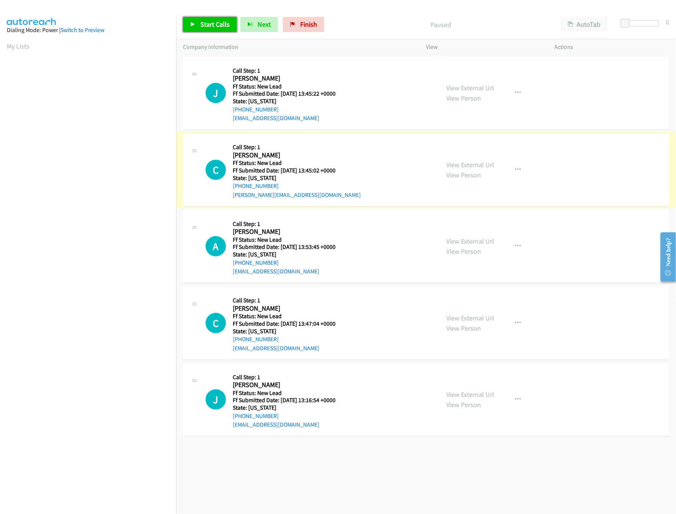
click at [197, 20] on link "Start Calls" at bounding box center [210, 24] width 54 height 15
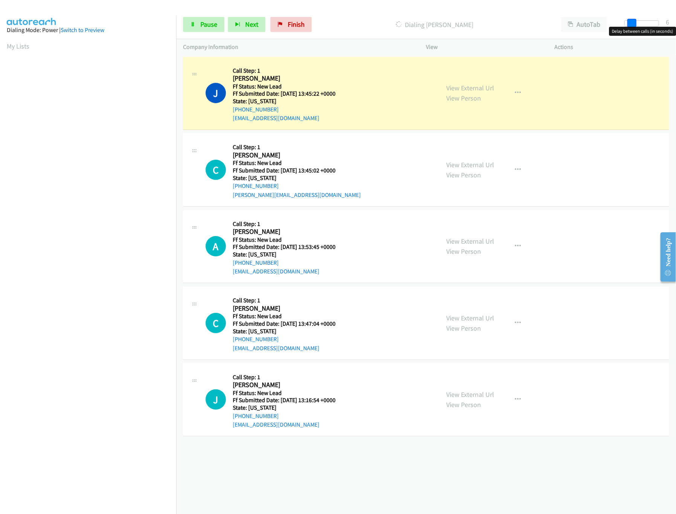
drag, startPoint x: 623, startPoint y: 24, endPoint x: 630, endPoint y: 23, distance: 6.9
click at [630, 23] on span at bounding box center [631, 23] width 9 height 9
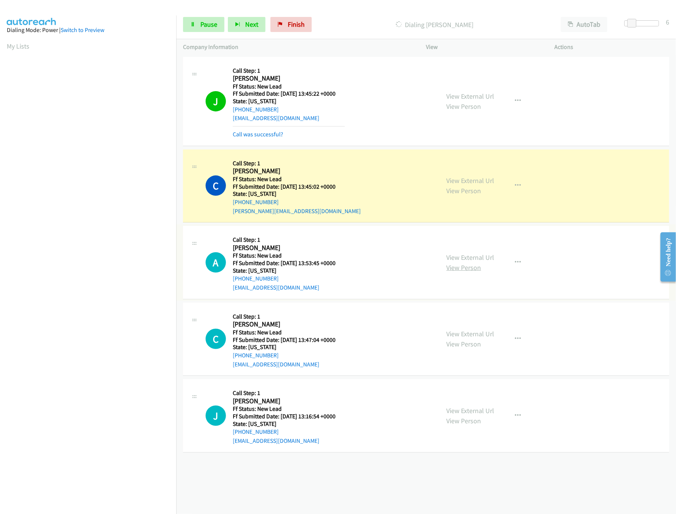
click at [452, 263] on link "View Person" at bounding box center [464, 267] width 35 height 9
click at [474, 255] on link "View External Url" at bounding box center [471, 257] width 48 height 9
click at [467, 331] on link "View External Url" at bounding box center [471, 334] width 48 height 9
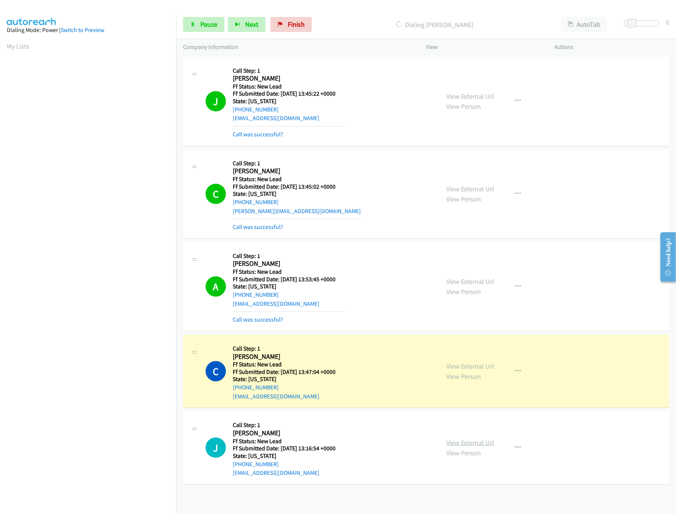
click at [471, 443] on link "View External Url" at bounding box center [471, 442] width 48 height 9
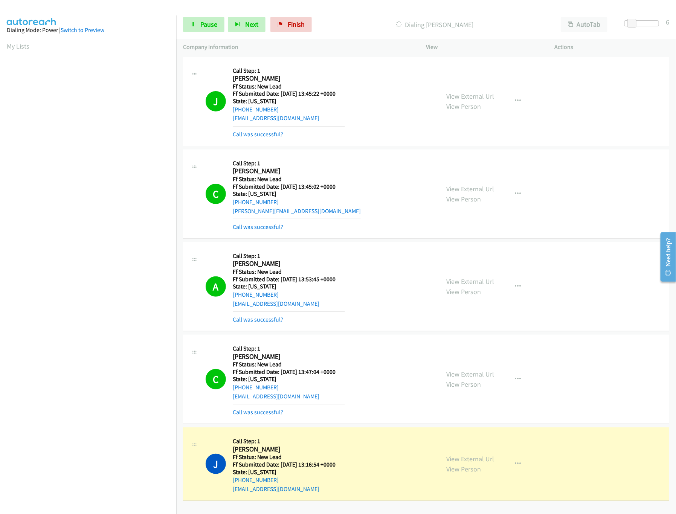
scroll to position [2, 0]
click at [87, 448] on nav "Dialing Mode: Power | Switch to Preview My Lists" at bounding box center [88, 272] width 177 height 514
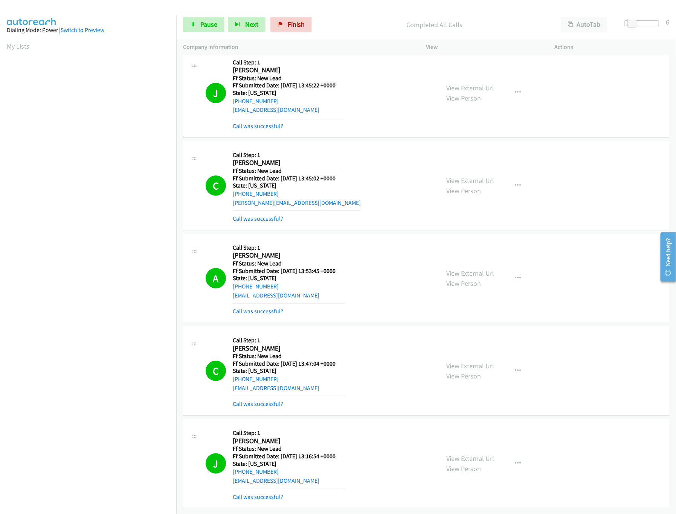
scroll to position [0, 0]
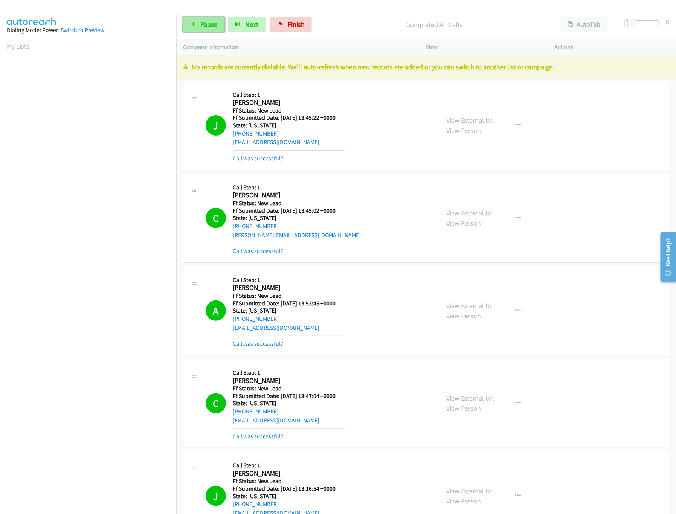
click at [195, 25] on icon at bounding box center [192, 24] width 5 height 5
click at [294, 22] on icon at bounding box center [292, 24] width 5 height 5
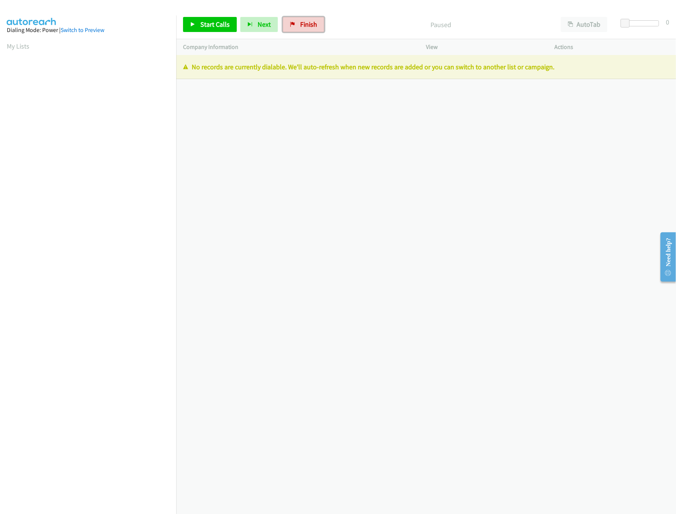
drag, startPoint x: 306, startPoint y: 21, endPoint x: 374, endPoint y: 37, distance: 69.6
click at [306, 21] on span "Finish" at bounding box center [308, 24] width 17 height 9
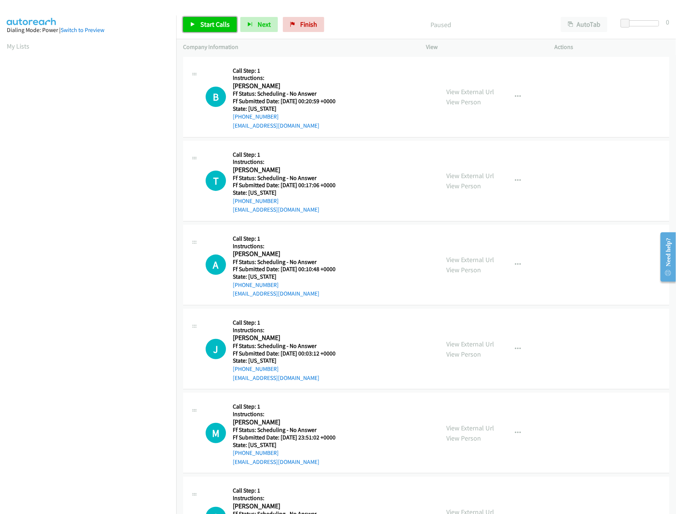
click at [209, 21] on span "Start Calls" at bounding box center [214, 24] width 29 height 9
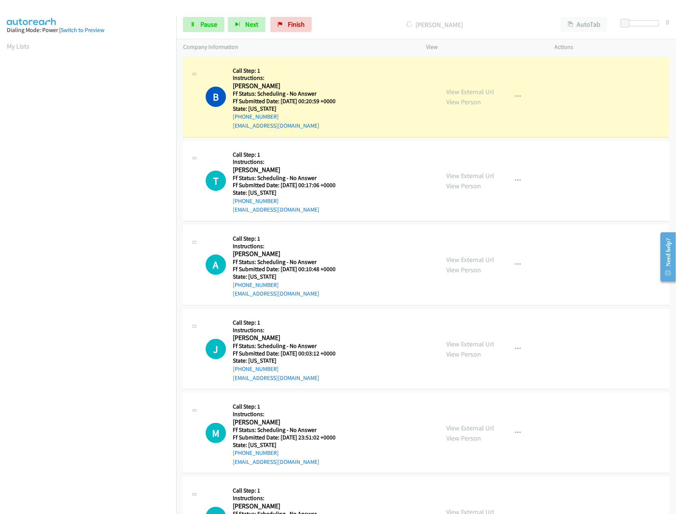
click at [147, 462] on nav "Dialing Mode: Power | Switch to Preview My Lists" at bounding box center [88, 272] width 177 height 514
click at [481, 94] on link "View External Url" at bounding box center [471, 91] width 48 height 9
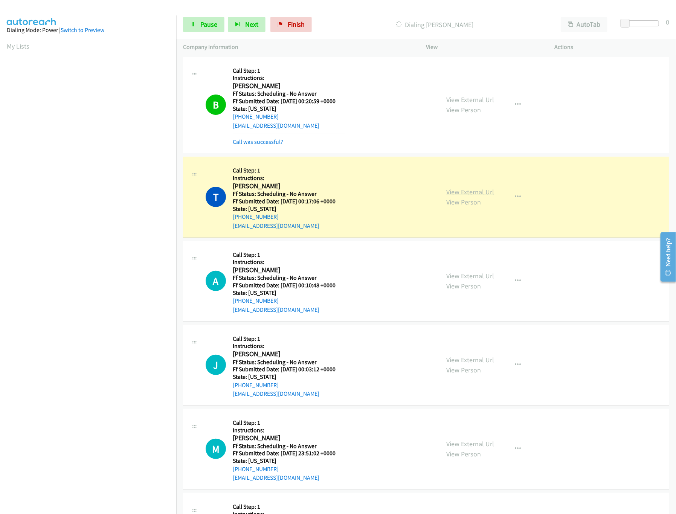
click at [462, 189] on link "View External Url" at bounding box center [471, 192] width 48 height 9
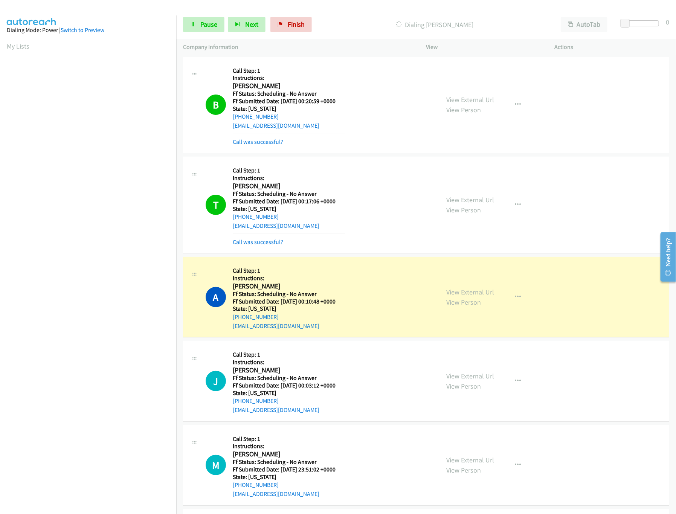
click at [468, 297] on div "View External Url View Person" at bounding box center [471, 297] width 48 height 20
click at [469, 293] on link "View External Url" at bounding box center [471, 292] width 48 height 9
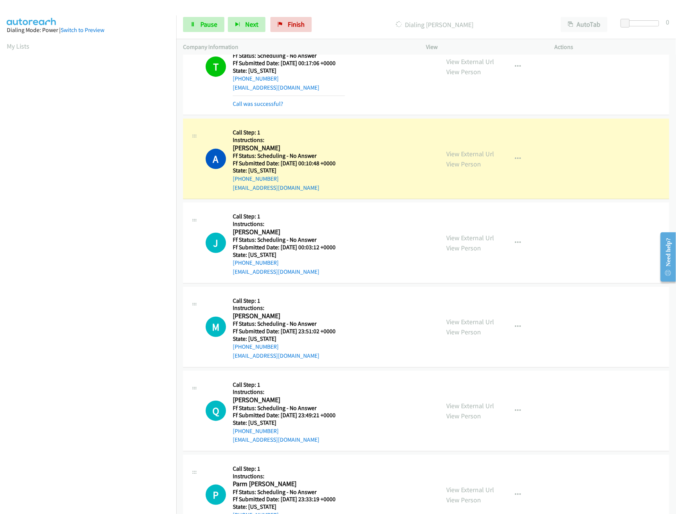
scroll to position [226, 0]
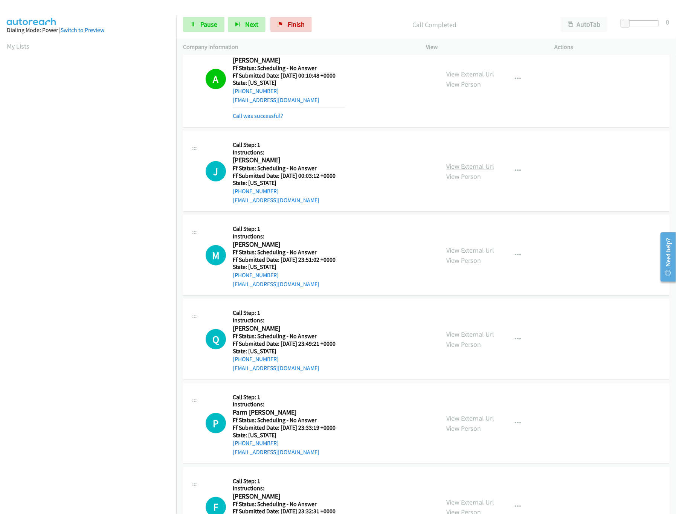
click at [447, 171] on link "View External Url" at bounding box center [471, 166] width 48 height 9
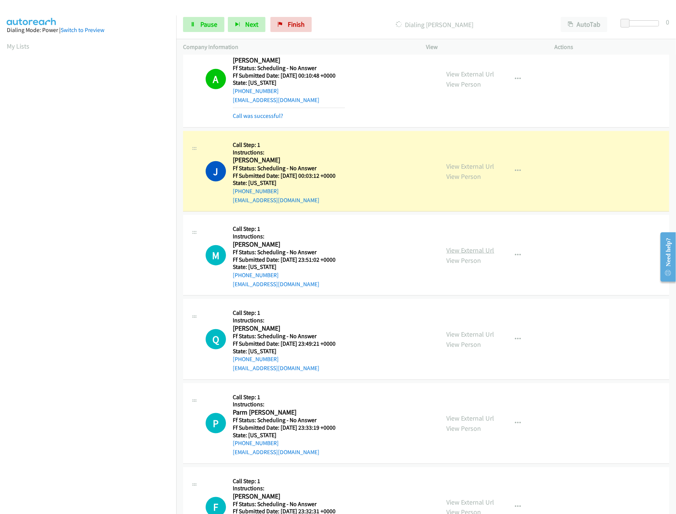
click at [471, 251] on link "View External Url" at bounding box center [471, 250] width 48 height 9
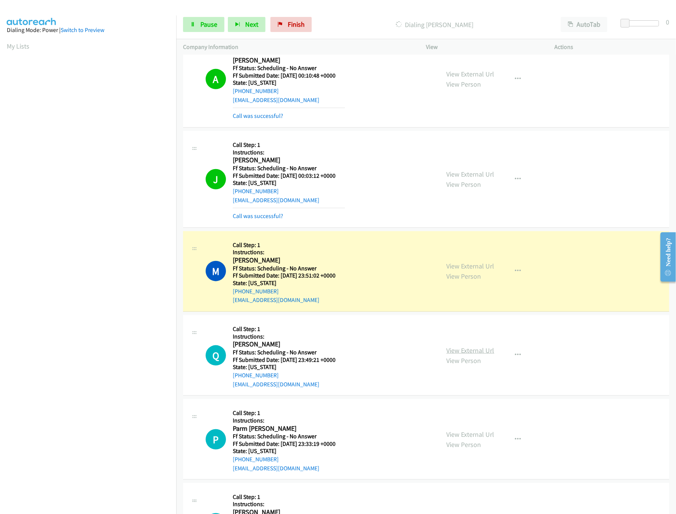
click at [479, 349] on link "View External Url" at bounding box center [471, 350] width 48 height 9
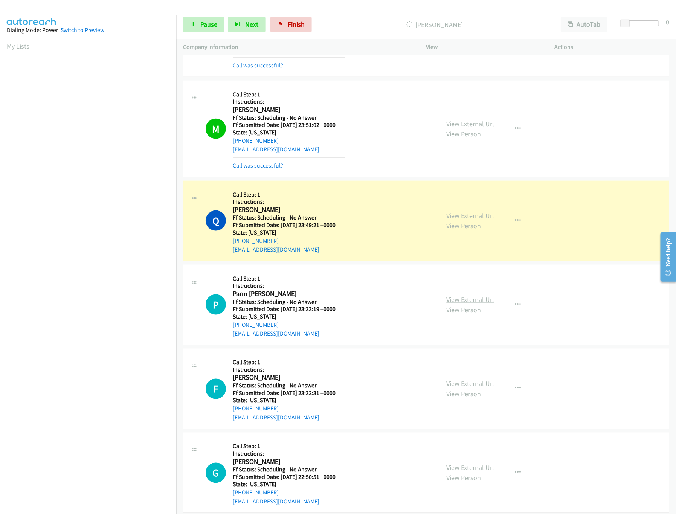
click at [458, 301] on link "View External Url" at bounding box center [471, 299] width 48 height 9
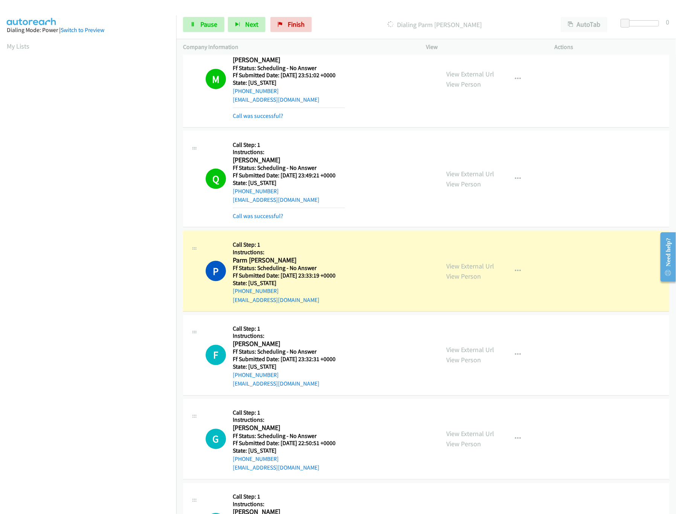
scroll to position [527, 0]
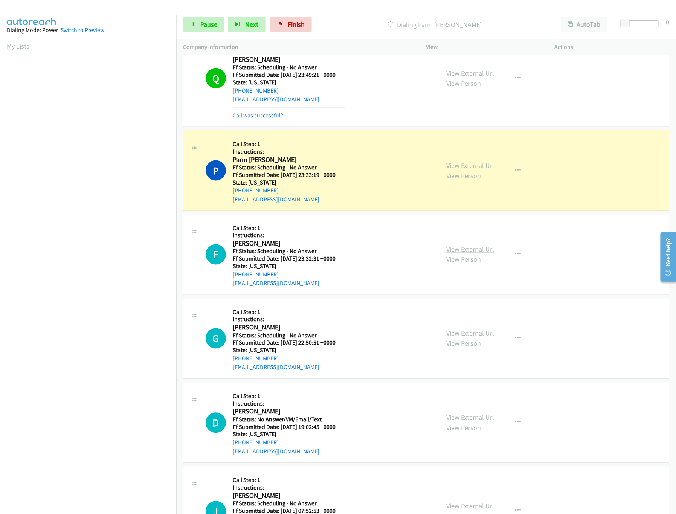
click at [453, 248] on link "View External Url" at bounding box center [471, 249] width 48 height 9
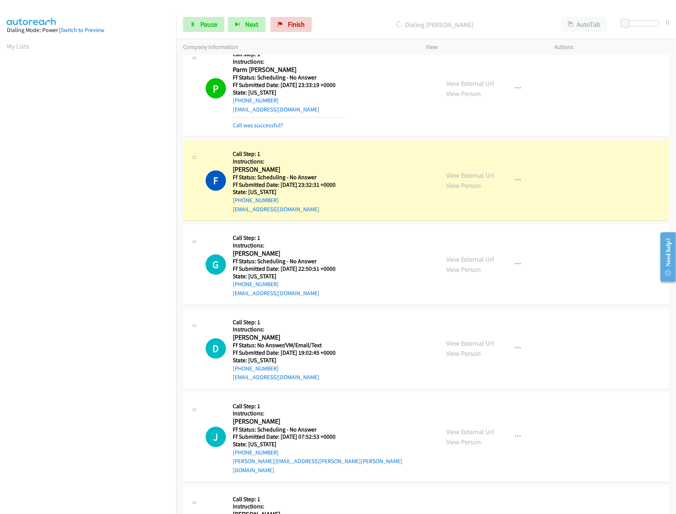
scroll to position [678, 0]
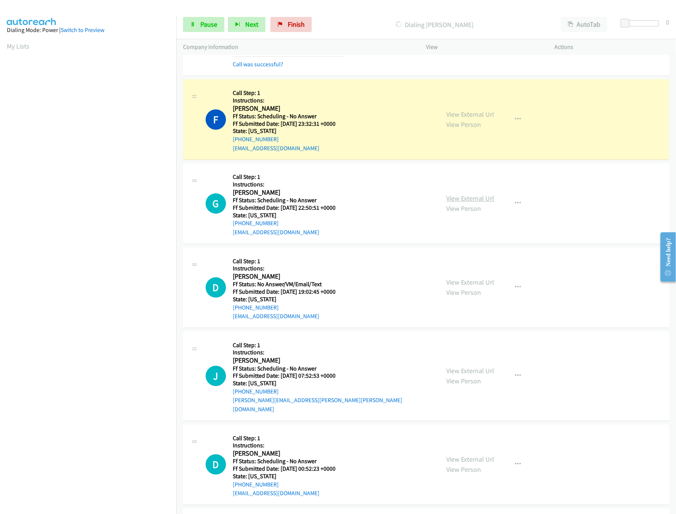
click at [470, 203] on link "View External Url" at bounding box center [471, 198] width 48 height 9
click at [192, 29] on link "Pause" at bounding box center [203, 24] width 41 height 15
click at [317, 21] on link "Finish" at bounding box center [303, 24] width 41 height 15
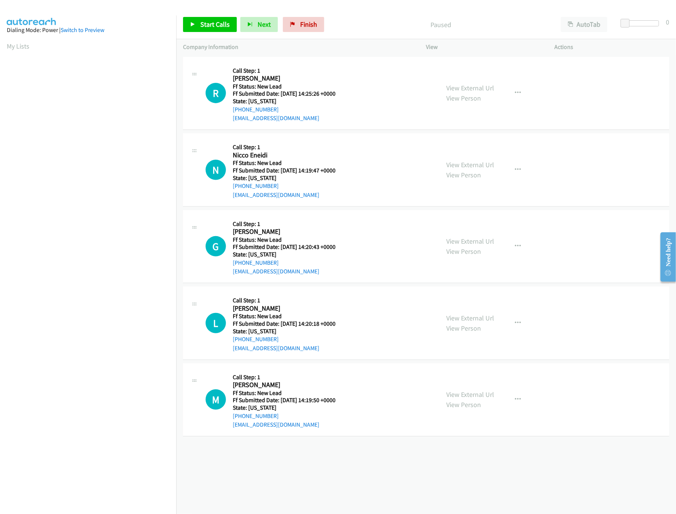
click at [364, 482] on div "+1 415-964-1034 Call failed - Please reload the list and try again The Callbar …" at bounding box center [426, 284] width 500 height 459
click at [467, 165] on link "View External Url" at bounding box center [471, 164] width 48 height 9
click at [485, 84] on link "View External Url" at bounding box center [471, 88] width 48 height 9
click at [195, 23] on icon at bounding box center [192, 24] width 5 height 5
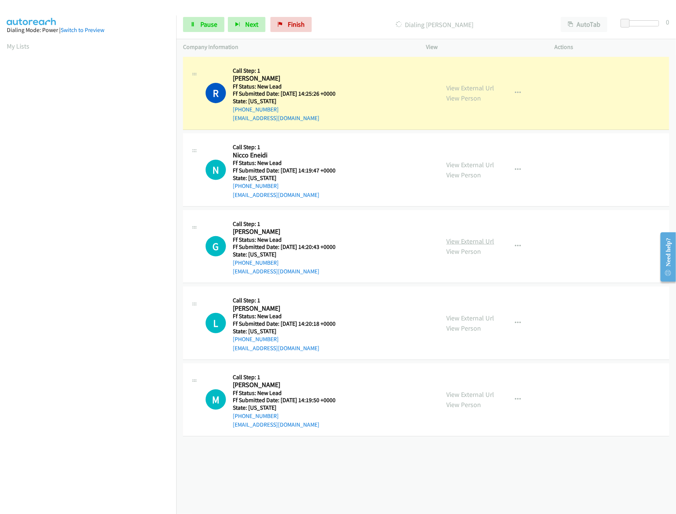
click at [467, 241] on link "View External Url" at bounding box center [471, 241] width 48 height 9
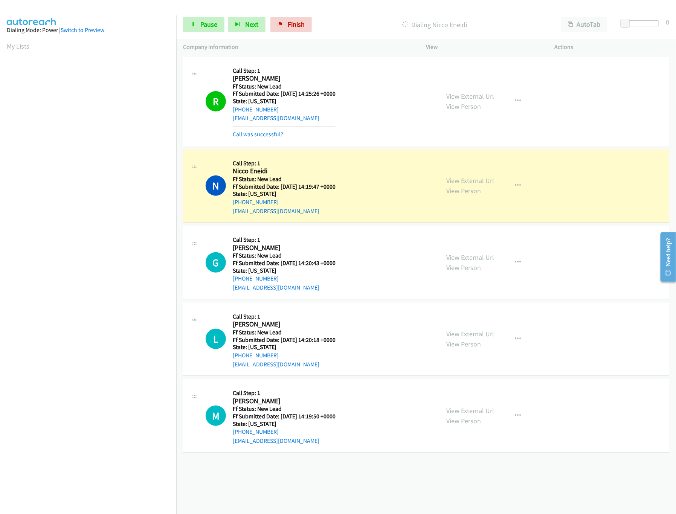
click at [637, 24] on div at bounding box center [641, 23] width 35 height 6
click at [482, 330] on link "View External Url" at bounding box center [471, 334] width 48 height 9
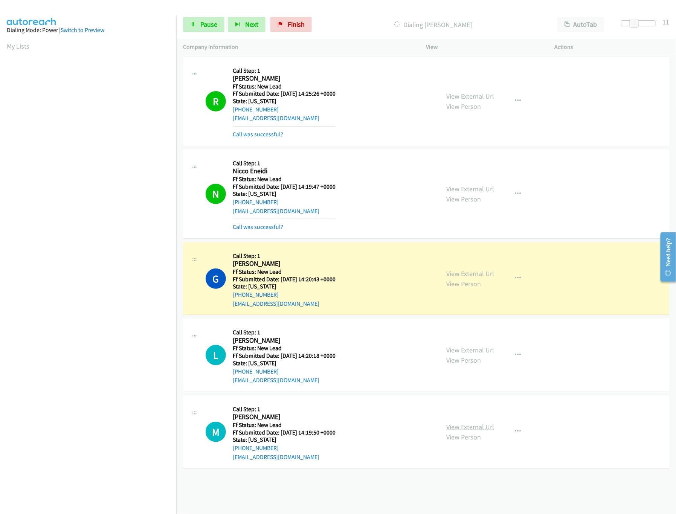
click at [476, 425] on link "View External Url" at bounding box center [471, 427] width 48 height 9
drag, startPoint x: 634, startPoint y: 23, endPoint x: 625, endPoint y: 25, distance: 9.3
click at [625, 25] on span at bounding box center [629, 23] width 9 height 9
click at [627, 25] on span at bounding box center [628, 23] width 9 height 9
click at [464, 189] on link "View External Url" at bounding box center [471, 189] width 48 height 9
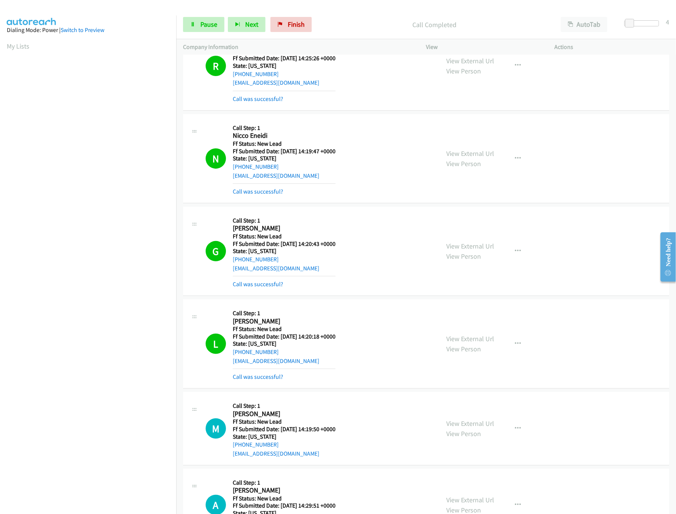
scroll to position [79, 0]
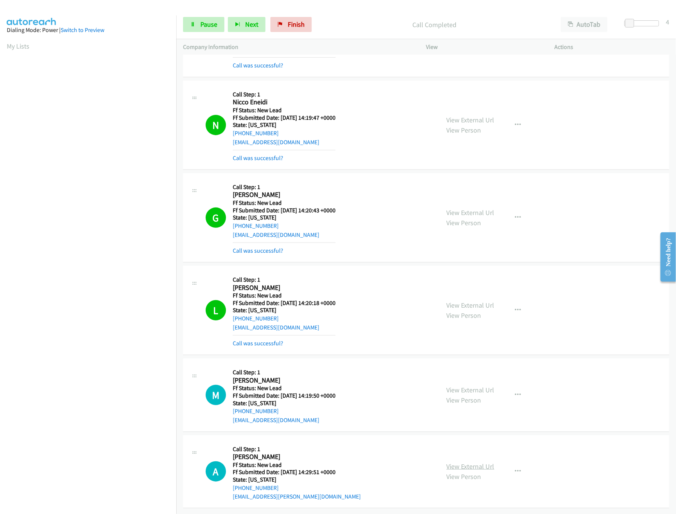
click at [474, 462] on link "View External Url" at bounding box center [471, 466] width 48 height 9
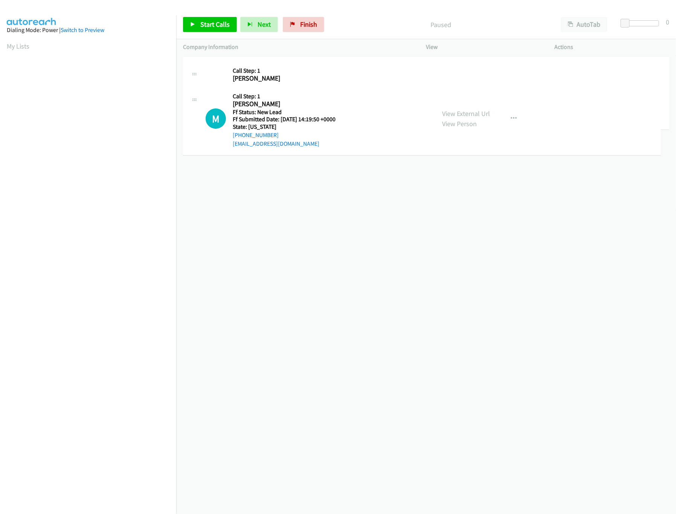
drag, startPoint x: 329, startPoint y: 197, endPoint x: 353, endPoint y: 108, distance: 92.4
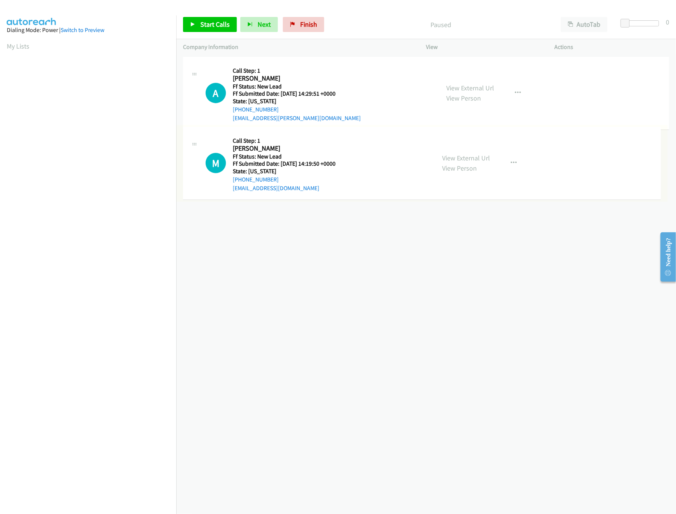
drag, startPoint x: 323, startPoint y: 161, endPoint x: 337, endPoint y: 61, distance: 100.7
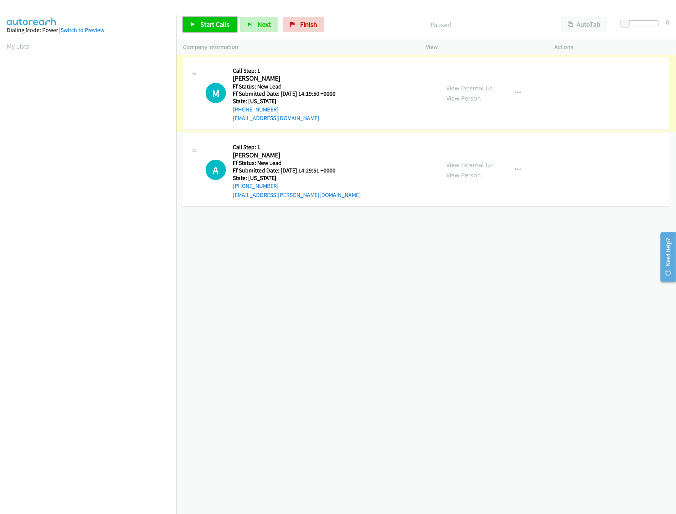
click at [221, 25] on span "Start Calls" at bounding box center [214, 24] width 29 height 9
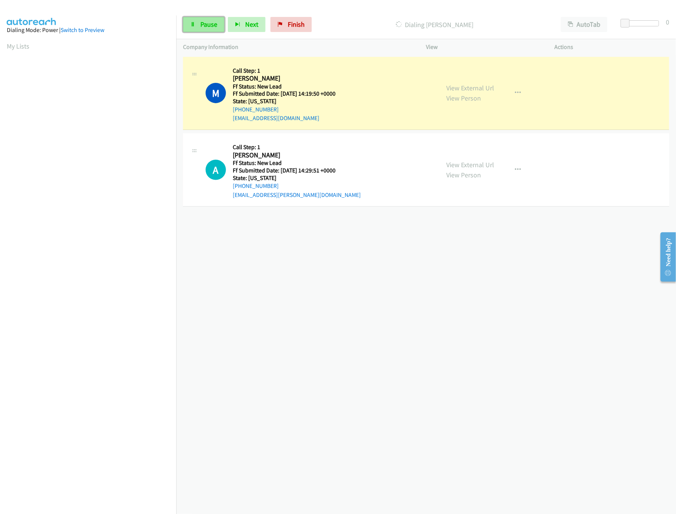
click at [204, 27] on span "Pause" at bounding box center [208, 24] width 17 height 9
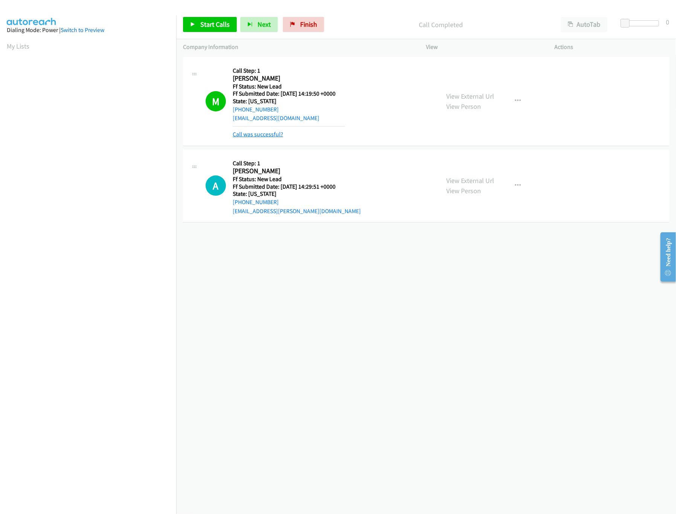
click at [263, 136] on link "Call was successful?" at bounding box center [258, 134] width 50 height 7
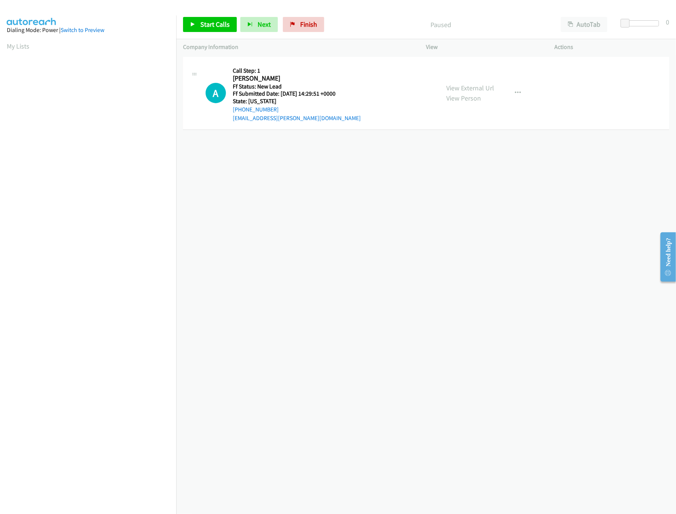
drag, startPoint x: 207, startPoint y: 36, endPoint x: 210, endPoint y: 26, distance: 10.7
click at [207, 34] on div "Start Calls Pause Next Finish Paused AutoTab AutoTab 0" at bounding box center [426, 24] width 500 height 29
click at [212, 23] on span "Start Calls" at bounding box center [214, 24] width 29 height 9
click at [430, 217] on div "+1 415-964-1034 Call failed - Please reload the list and try again The Callbar …" at bounding box center [426, 284] width 500 height 459
drag, startPoint x: 628, startPoint y: 20, endPoint x: 642, endPoint y: 18, distance: 14.1
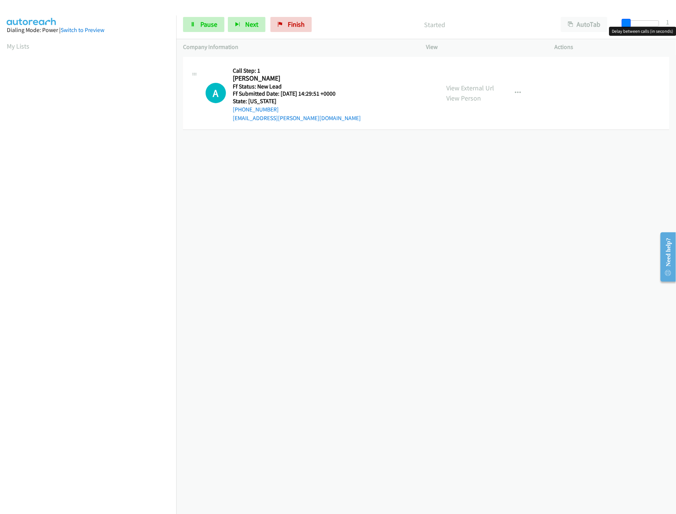
click at [642, 18] on div "Start Calls Pause Next Finish Started AutoTab AutoTab 1" at bounding box center [426, 24] width 500 height 29
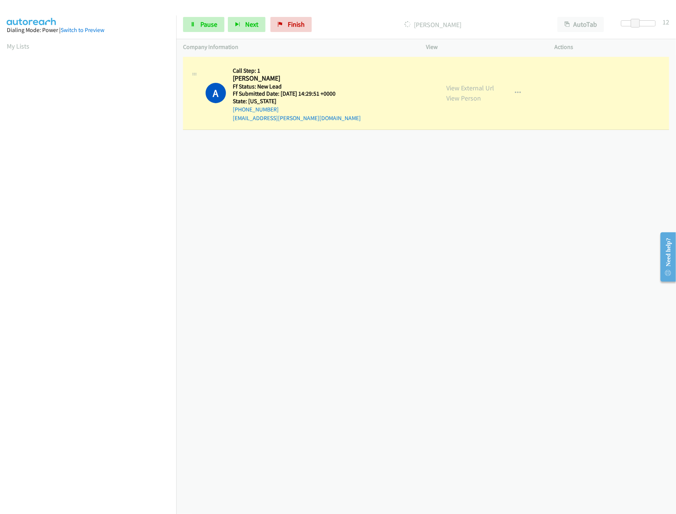
click at [321, 217] on div "+1 415-964-1034 Call failed - Please reload the list and try again The Callbar …" at bounding box center [426, 284] width 500 height 459
click at [322, 197] on div "+1 415-964-1034 Call failed - Please reload the list and try again The Callbar …" at bounding box center [426, 284] width 500 height 459
click at [199, 32] on link "Pause" at bounding box center [203, 24] width 41 height 15
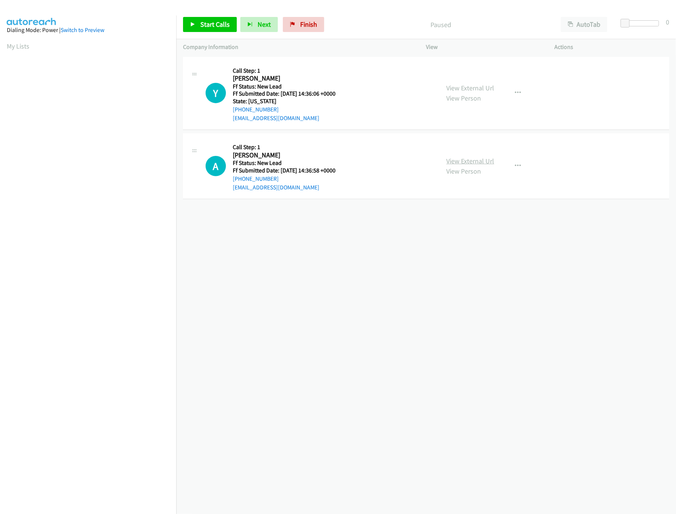
click at [470, 161] on link "View External Url" at bounding box center [471, 161] width 48 height 9
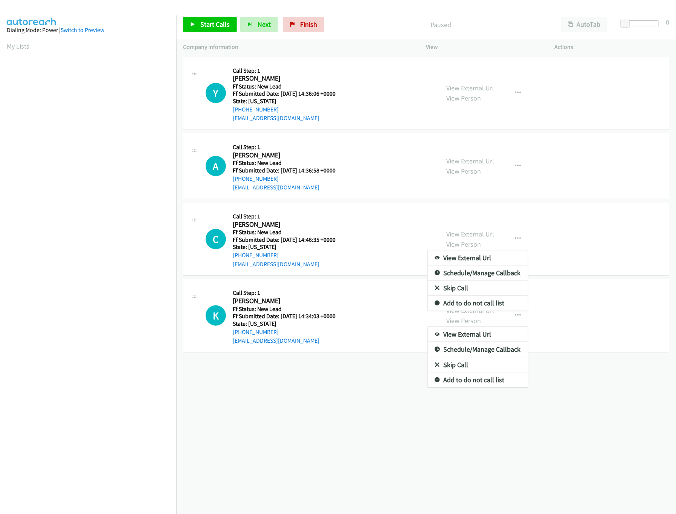
click at [485, 92] on link "View External Url" at bounding box center [471, 88] width 48 height 9
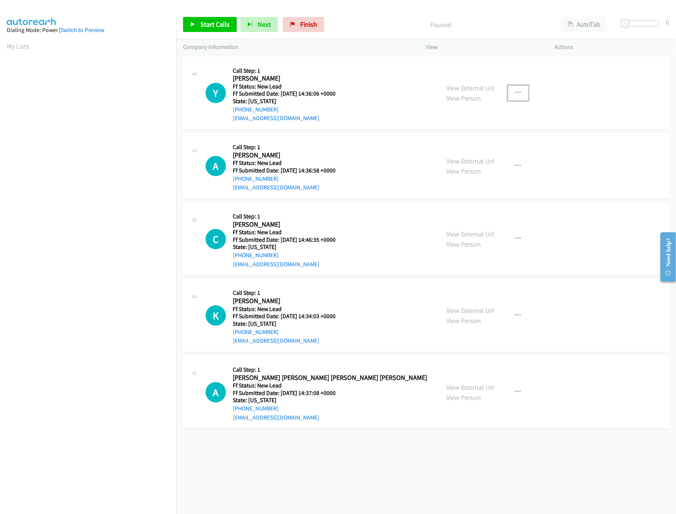
click at [515, 92] on icon "button" at bounding box center [518, 93] width 6 height 6
click at [452, 139] on link "Skip Call" at bounding box center [478, 142] width 100 height 15
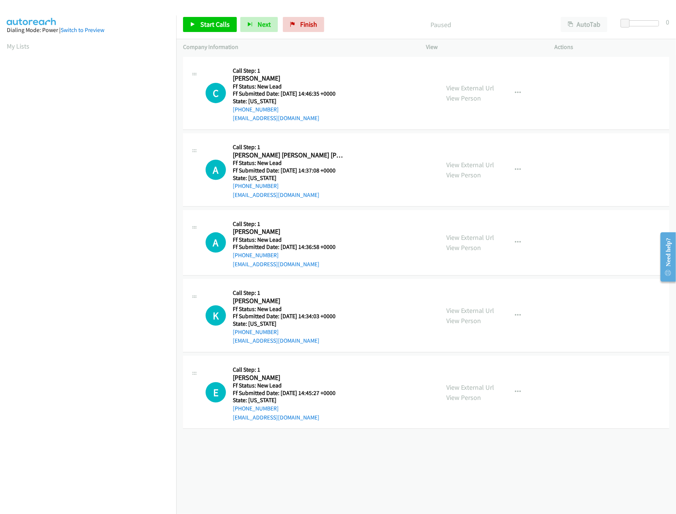
click at [196, 15] on div "Start Calls Pause Next Finish Paused AutoTab AutoTab 0" at bounding box center [426, 24] width 500 height 29
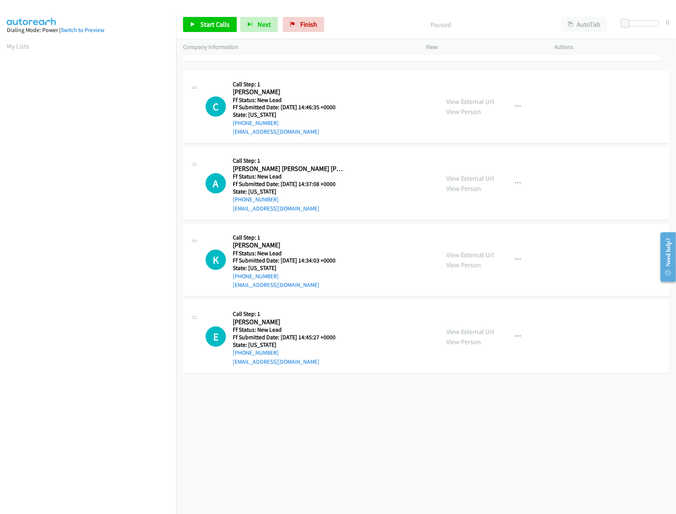
drag, startPoint x: 313, startPoint y: 259, endPoint x: 326, endPoint y: 43, distance: 216.1
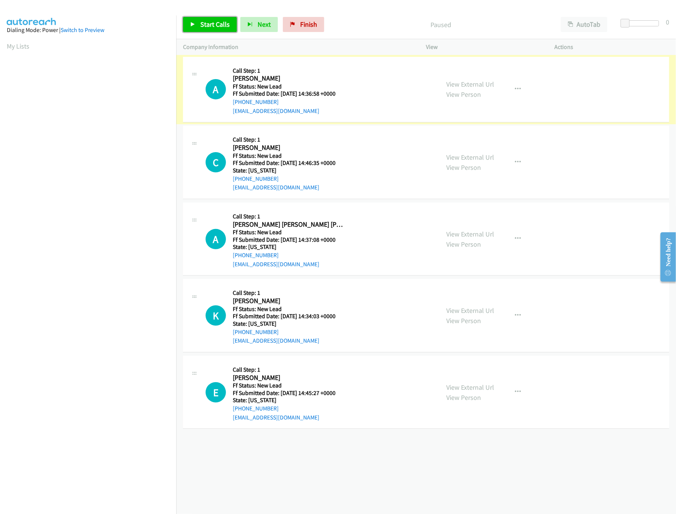
click at [202, 18] on link "Start Calls" at bounding box center [210, 24] width 54 height 15
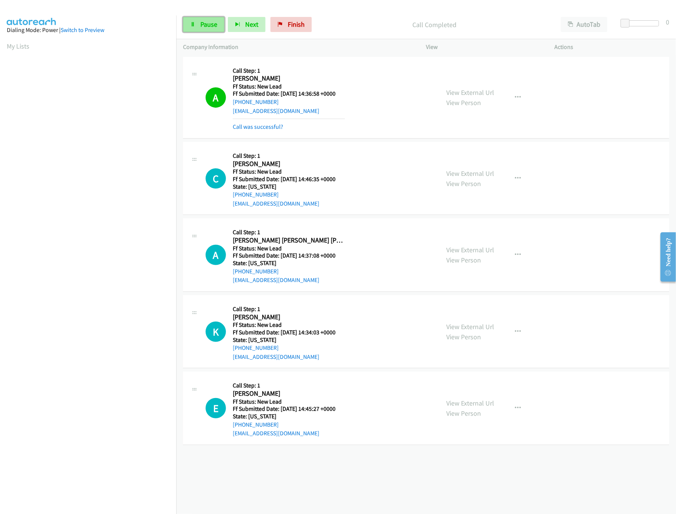
click at [205, 26] on span "Pause" at bounding box center [208, 24] width 17 height 9
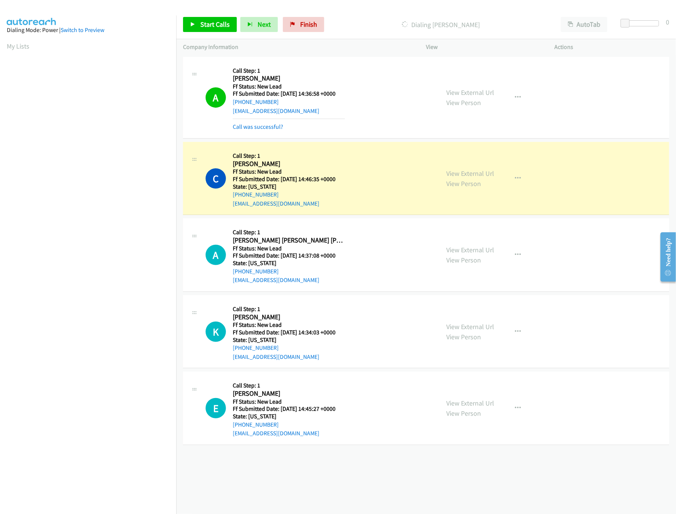
click at [478, 178] on div "View External Url View Person" at bounding box center [471, 178] width 48 height 20
click at [471, 183] on link "View Person" at bounding box center [464, 183] width 35 height 9
click at [477, 178] on div "View External Url View Person" at bounding box center [471, 178] width 48 height 20
click at [479, 175] on link "View External Url" at bounding box center [471, 173] width 48 height 9
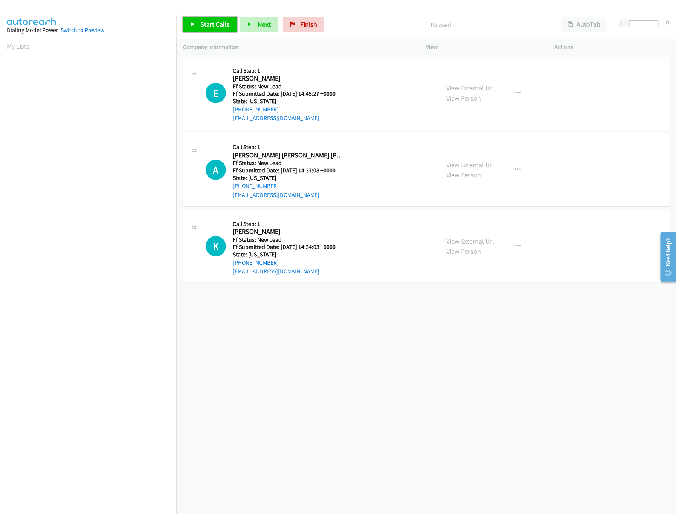
click at [211, 24] on span "Start Calls" at bounding box center [214, 24] width 29 height 9
click at [468, 86] on link "View External Url" at bounding box center [471, 88] width 48 height 9
click at [636, 24] on div at bounding box center [641, 23] width 35 height 6
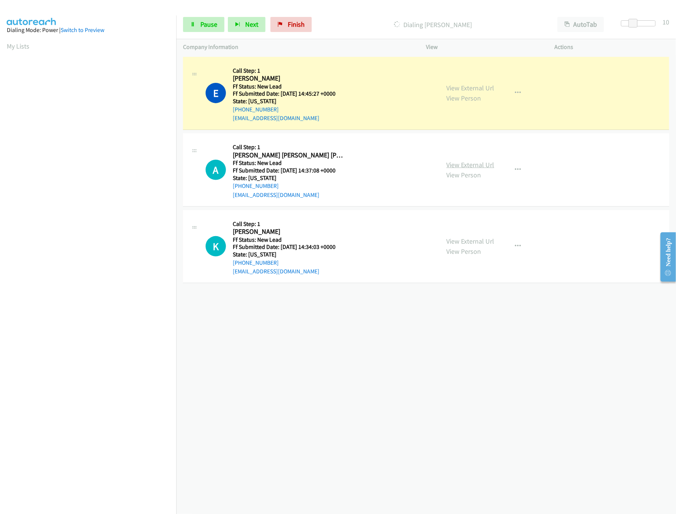
click at [458, 168] on link "View External Url" at bounding box center [471, 164] width 48 height 9
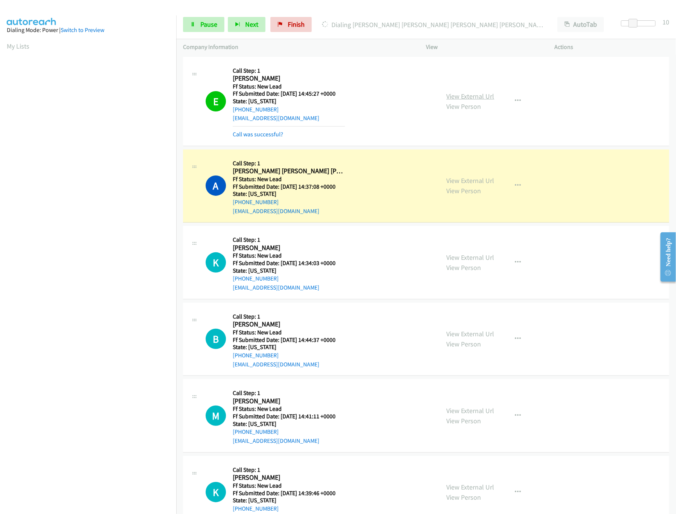
click at [477, 92] on link "View External Url" at bounding box center [471, 96] width 48 height 9
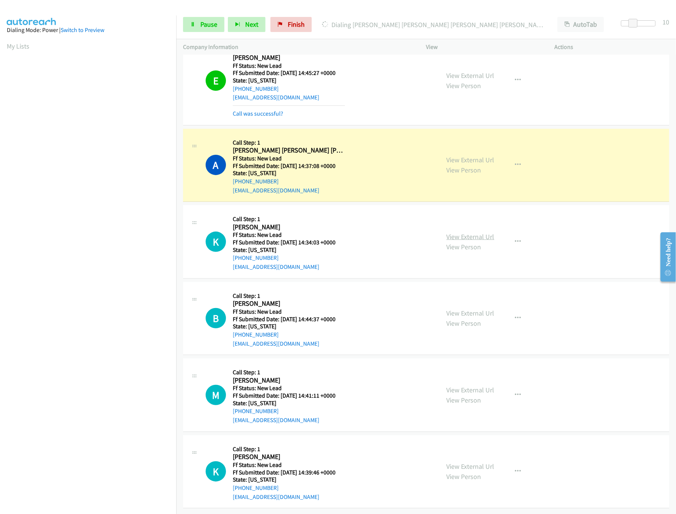
click at [473, 232] on link "View External Url" at bounding box center [471, 236] width 48 height 9
click at [199, 24] on link "Pause" at bounding box center [203, 24] width 41 height 15
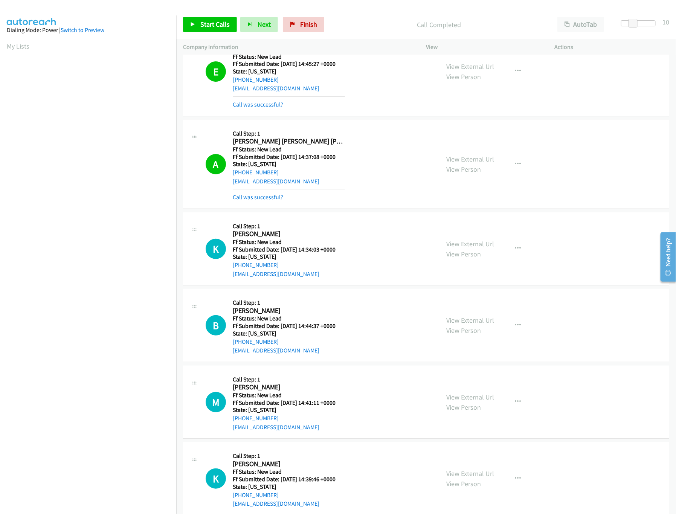
click at [285, 195] on div "Call was successful?" at bounding box center [289, 197] width 112 height 9
click at [279, 196] on link "Call was successful?" at bounding box center [258, 197] width 50 height 7
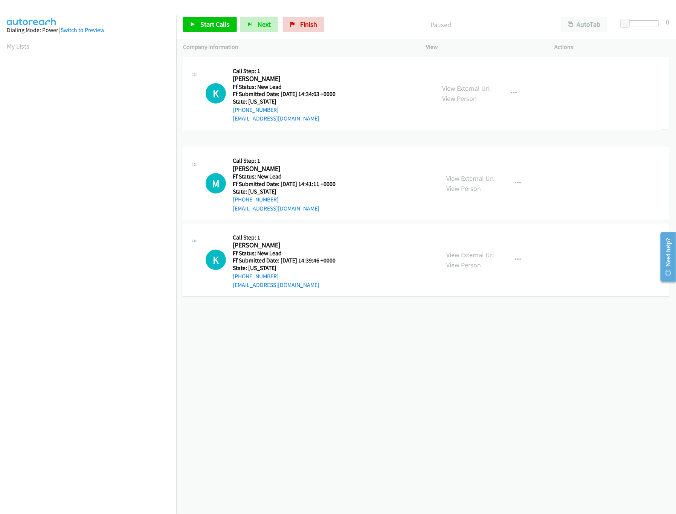
drag, startPoint x: 281, startPoint y: 331, endPoint x: 294, endPoint y: 101, distance: 230.5
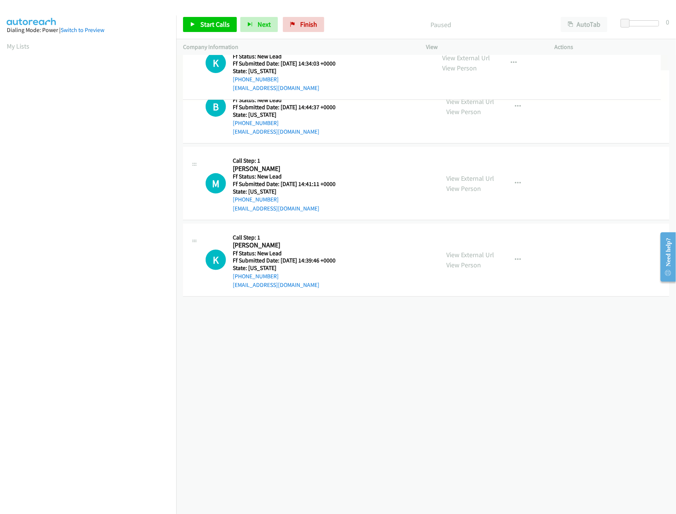
drag, startPoint x: 294, startPoint y: 169, endPoint x: 311, endPoint y: 61, distance: 109.5
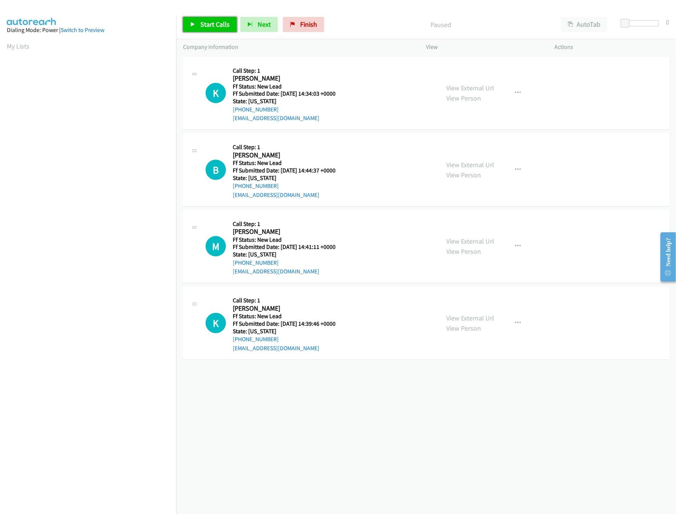
click at [200, 16] on div "Start Calls Pause Next Finish Paused AutoTab AutoTab 0" at bounding box center [426, 24] width 500 height 29
click at [219, 29] on link "Start Calls" at bounding box center [210, 24] width 54 height 15
click at [467, 164] on link "View External Url" at bounding box center [471, 164] width 48 height 9
click at [477, 241] on link "View External Url" at bounding box center [471, 241] width 48 height 9
click at [449, 318] on link "View External Url" at bounding box center [471, 318] width 48 height 9
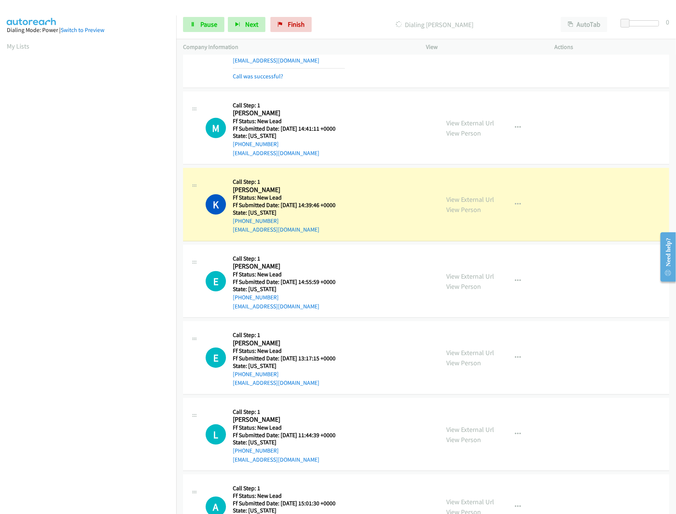
scroll to position [191, 0]
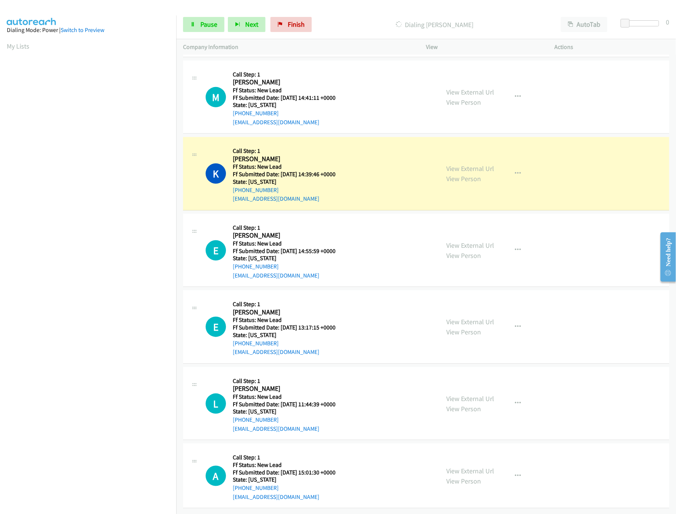
drag, startPoint x: 470, startPoint y: 388, endPoint x: 470, endPoint y: 383, distance: 4.9
click at [470, 394] on link "View External Url" at bounding box center [471, 398] width 48 height 9
click at [478, 317] on link "View External Url" at bounding box center [471, 321] width 48 height 9
click at [473, 241] on link "View External Url" at bounding box center [471, 245] width 48 height 9
drag, startPoint x: 626, startPoint y: 23, endPoint x: 639, endPoint y: 25, distance: 13.4
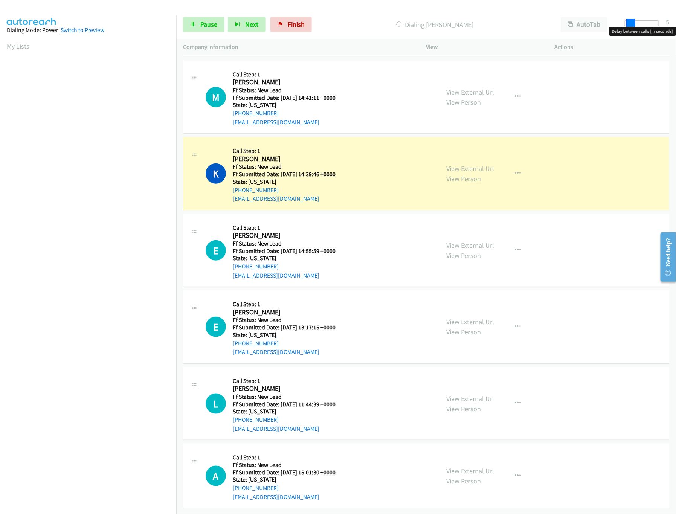
click at [635, 25] on span at bounding box center [630, 23] width 9 height 9
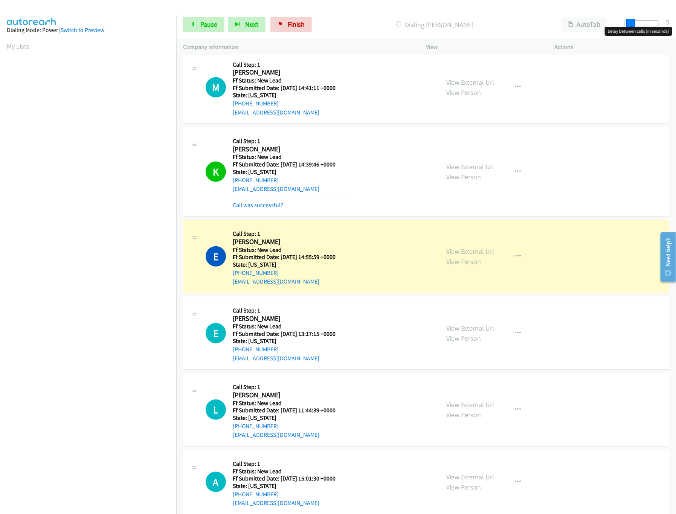
drag, startPoint x: 633, startPoint y: 25, endPoint x: 624, endPoint y: 25, distance: 9.4
click at [624, 25] on div at bounding box center [642, 26] width 48 height 12
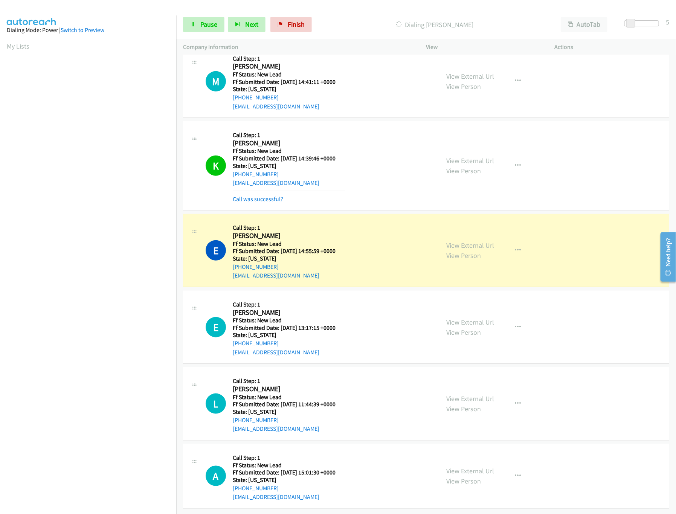
scroll to position [208, 0]
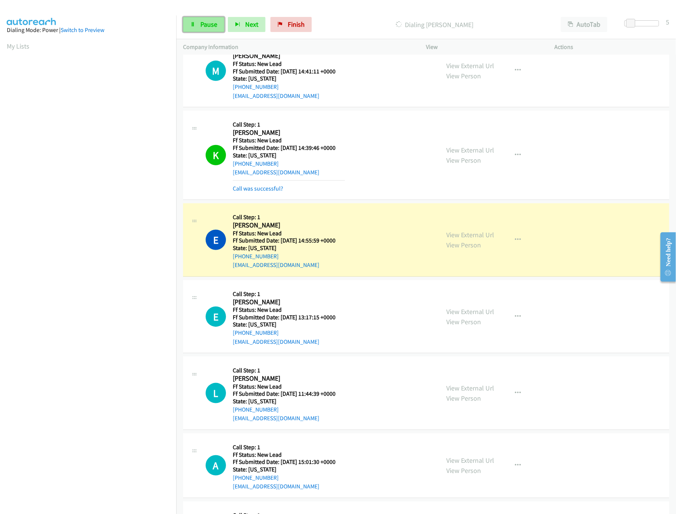
click at [198, 25] on link "Pause" at bounding box center [203, 24] width 41 height 15
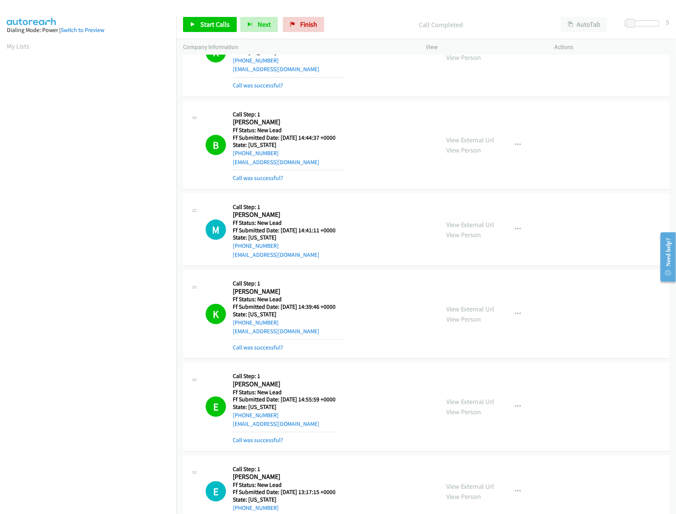
scroll to position [0, 0]
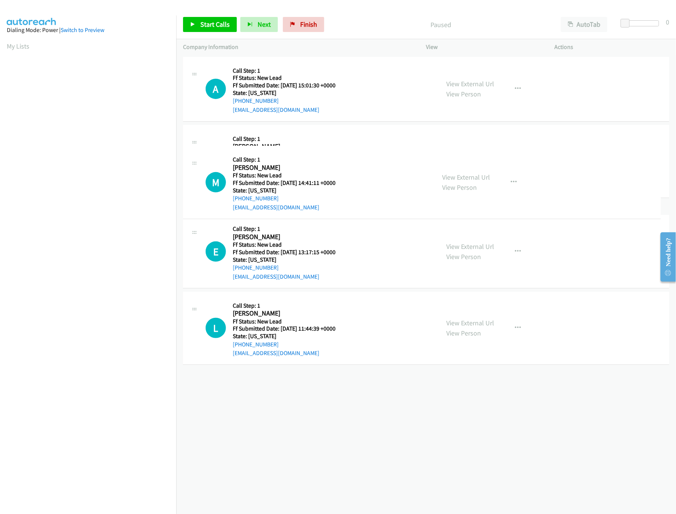
drag, startPoint x: 317, startPoint y: 241, endPoint x: 326, endPoint y: 35, distance: 205.5
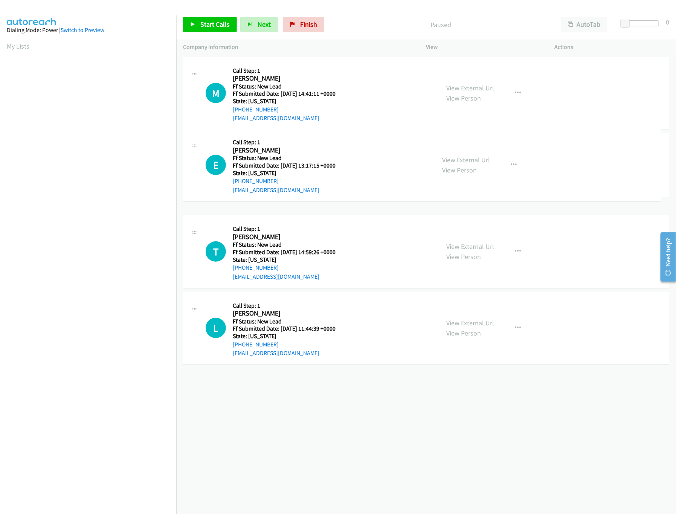
drag, startPoint x: 324, startPoint y: 329, endPoint x: 321, endPoint y: 77, distance: 252.3
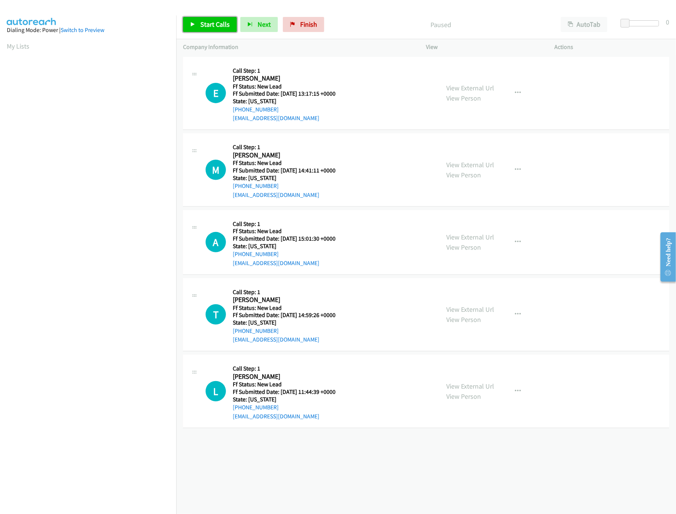
click at [214, 25] on span "Start Calls" at bounding box center [214, 24] width 29 height 9
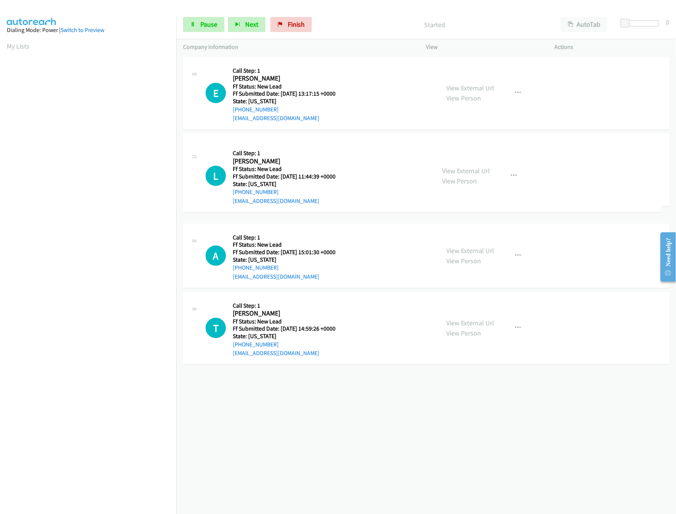
drag, startPoint x: 342, startPoint y: 403, endPoint x: 381, endPoint y: 160, distance: 245.3
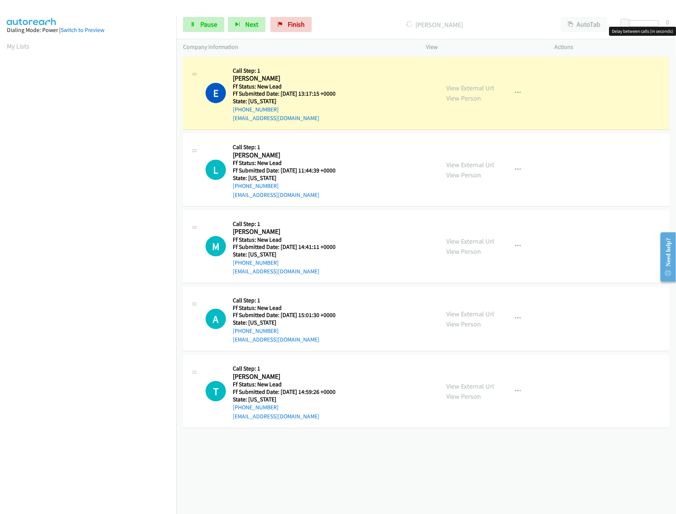
click at [637, 24] on div at bounding box center [641, 23] width 35 height 6
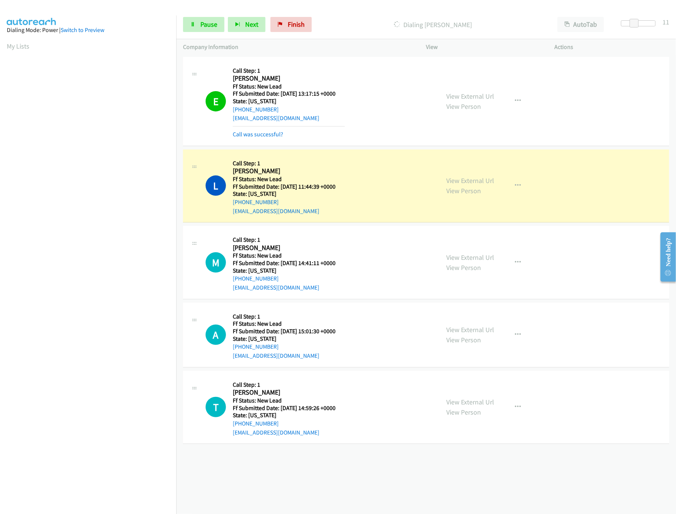
click at [456, 464] on div "+1 415-964-1034 Call failed - Please reload the list and try again The Callbar …" at bounding box center [426, 284] width 500 height 459
click at [208, 25] on span "Pause" at bounding box center [208, 24] width 17 height 9
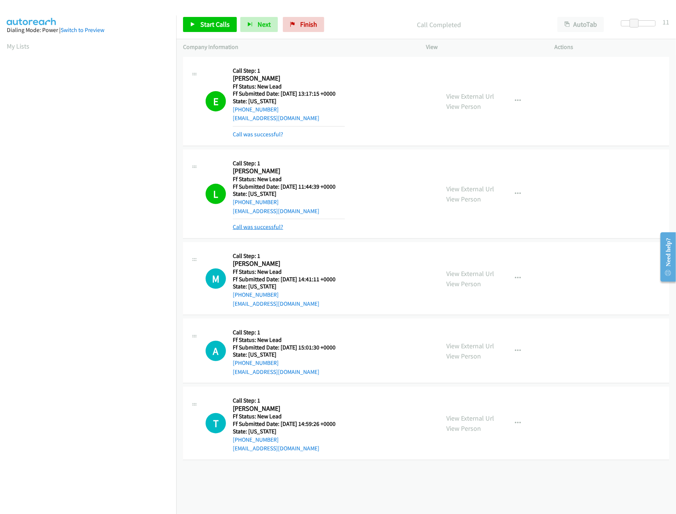
click at [261, 228] on link "Call was successful?" at bounding box center [258, 226] width 50 height 7
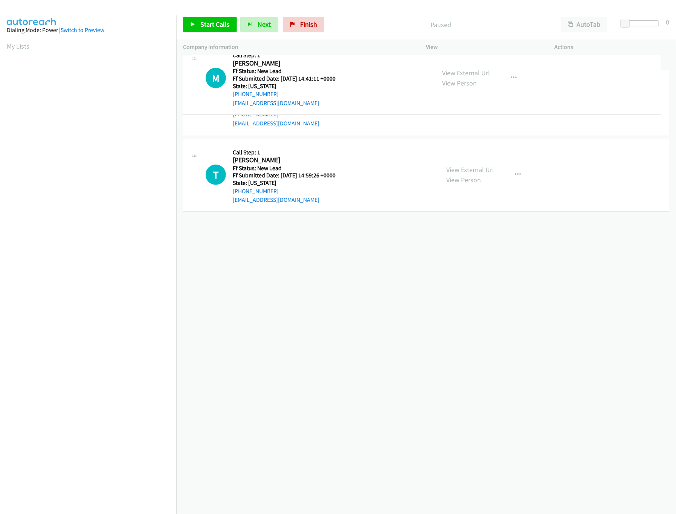
drag, startPoint x: 326, startPoint y: 244, endPoint x: 345, endPoint y: 31, distance: 214.3
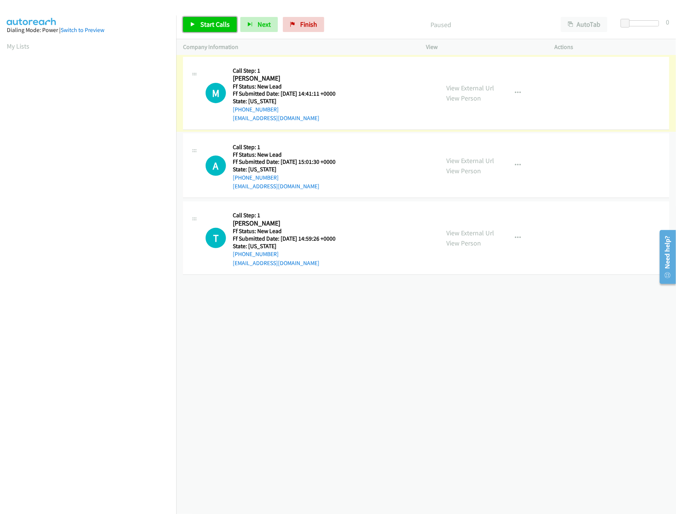
click at [218, 31] on link "Start Calls" at bounding box center [210, 24] width 54 height 15
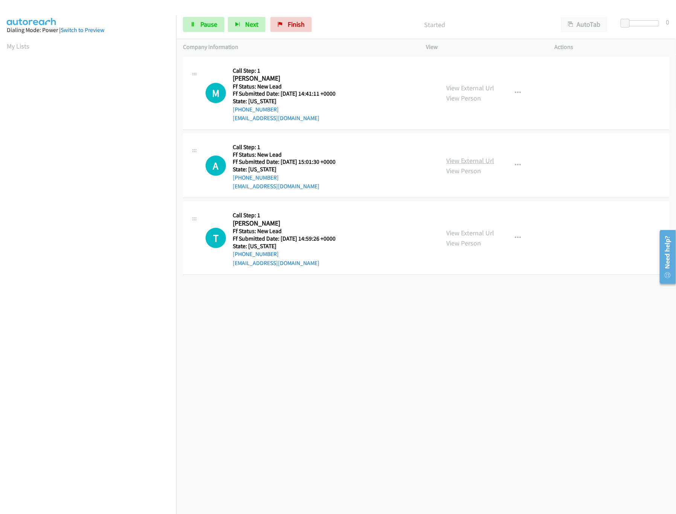
click at [476, 159] on link "View External Url" at bounding box center [471, 160] width 48 height 9
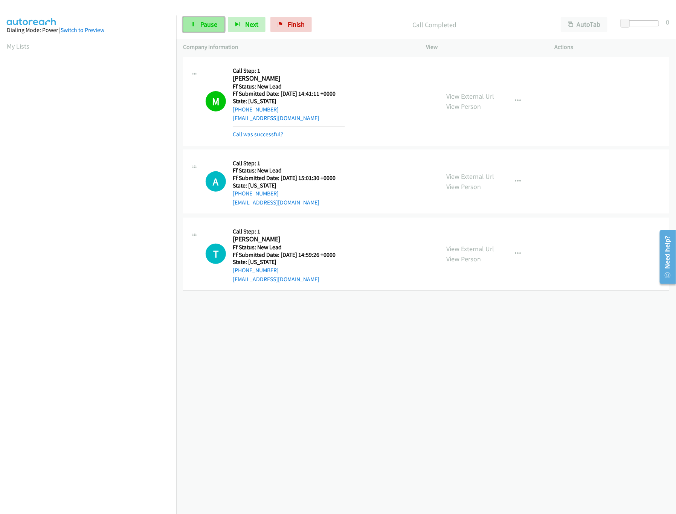
click at [197, 29] on link "Pause" at bounding box center [203, 24] width 41 height 15
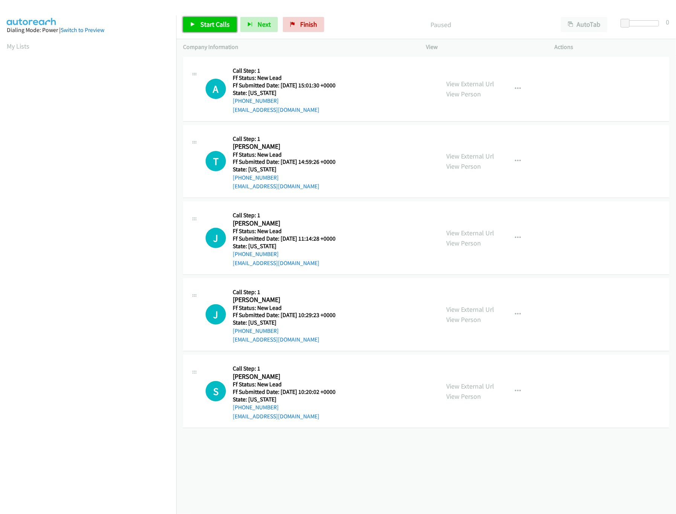
click at [203, 26] on span "Start Calls" at bounding box center [214, 24] width 29 height 9
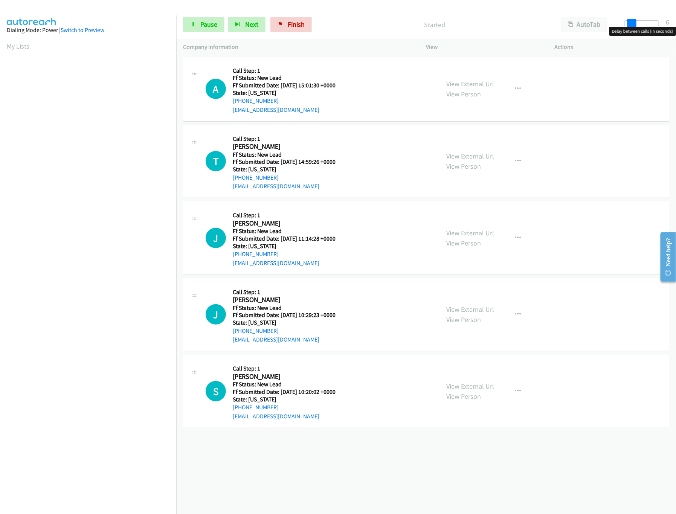
drag, startPoint x: 624, startPoint y: 21, endPoint x: 630, endPoint y: 21, distance: 6.4
click at [630, 21] on span at bounding box center [631, 23] width 9 height 9
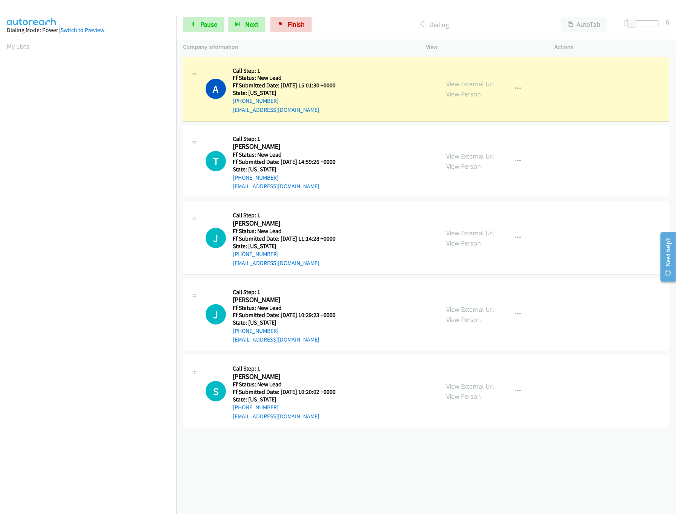
click at [487, 157] on link "View External Url" at bounding box center [471, 156] width 48 height 9
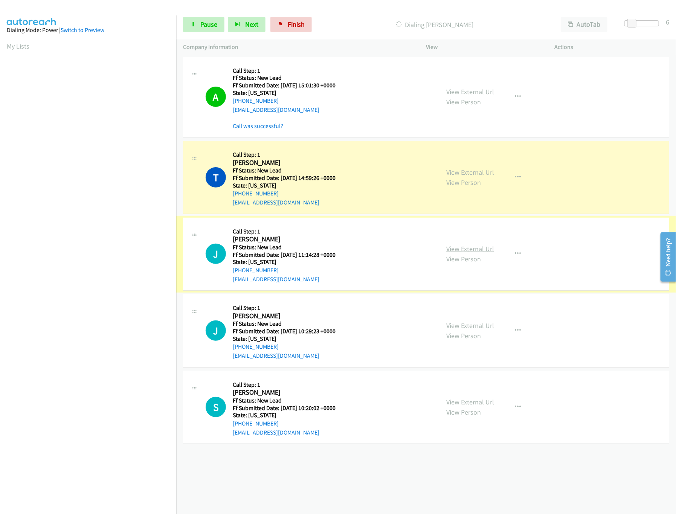
click at [473, 248] on link "View External Url" at bounding box center [471, 248] width 48 height 9
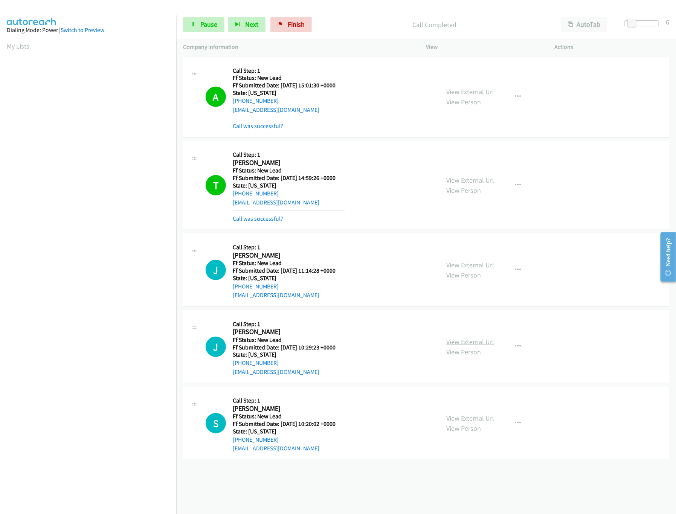
click at [471, 340] on link "View External Url" at bounding box center [471, 341] width 48 height 9
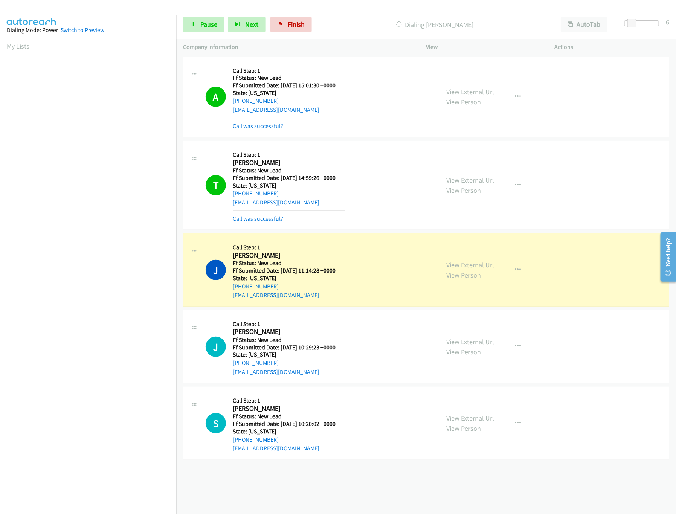
click at [469, 419] on link "View External Url" at bounding box center [471, 418] width 48 height 9
click at [629, 22] on span at bounding box center [629, 23] width 9 height 9
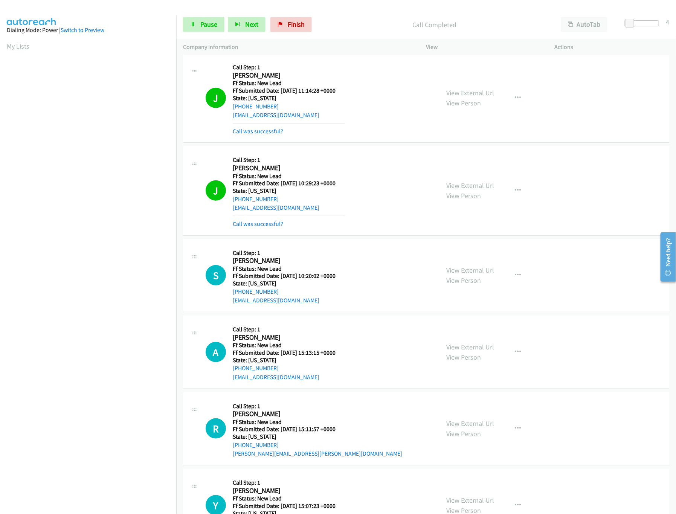
scroll to position [224, 0]
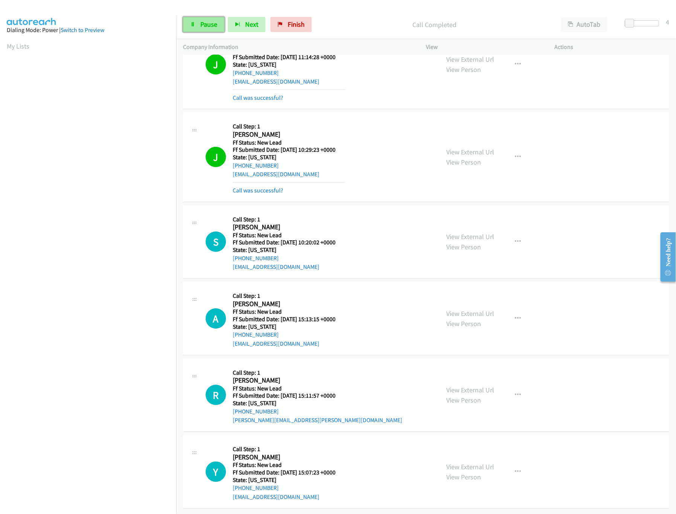
click at [198, 25] on link "Pause" at bounding box center [203, 24] width 41 height 15
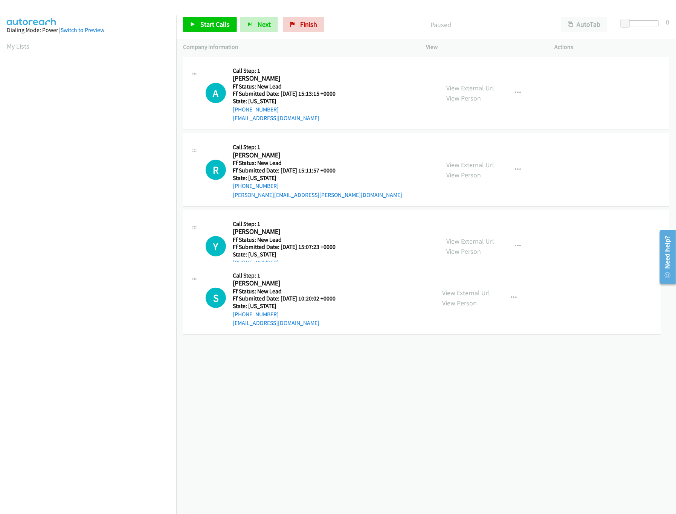
drag, startPoint x: 290, startPoint y: 301, endPoint x: 329, endPoint y: 93, distance: 211.6
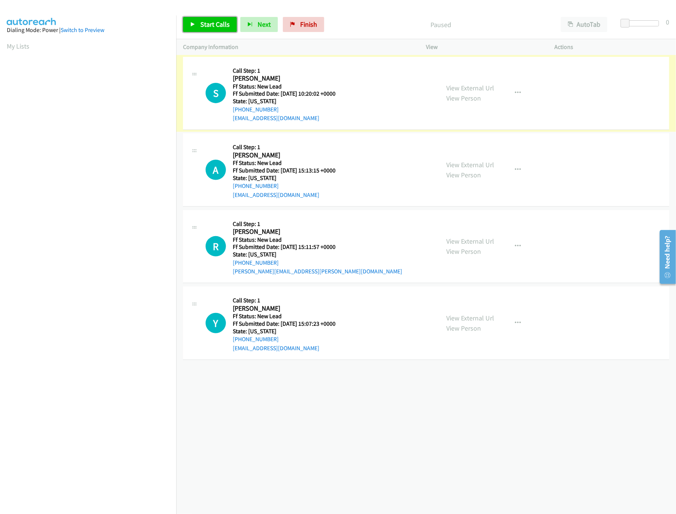
click at [217, 20] on link "Start Calls" at bounding box center [210, 24] width 54 height 15
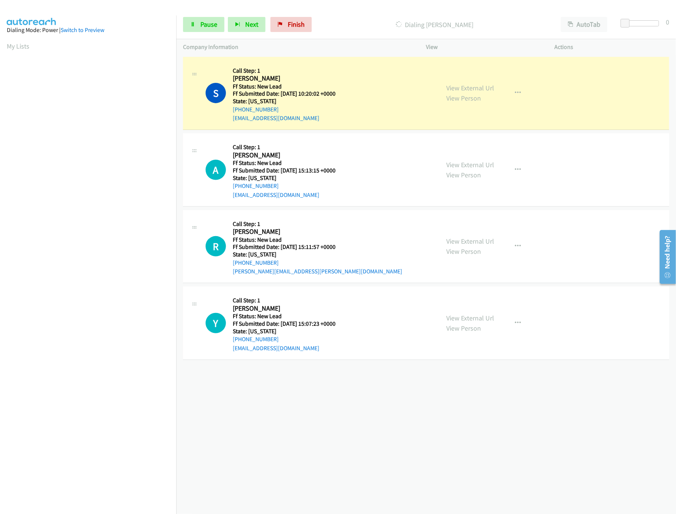
click at [238, 438] on div "+1 415-964-1034 Call failed - Please reload the list and try again The Callbar …" at bounding box center [426, 284] width 500 height 459
click at [456, 165] on link "View External Url" at bounding box center [471, 164] width 48 height 9
drag, startPoint x: 626, startPoint y: 20, endPoint x: 636, endPoint y: 19, distance: 10.6
click at [636, 19] on span at bounding box center [633, 23] width 9 height 9
click at [455, 242] on link "View External Url" at bounding box center [471, 241] width 48 height 9
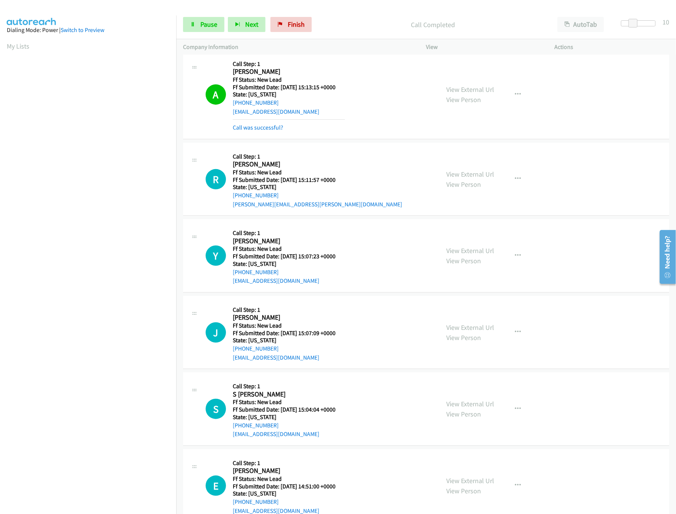
scroll to position [123, 0]
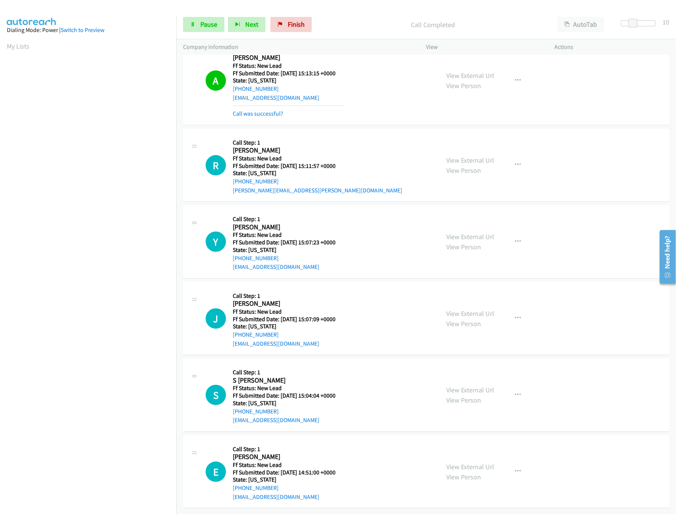
click at [493, 227] on div "View External Url View Person View External Url Email Schedule/Manage Callback …" at bounding box center [507, 241] width 135 height 59
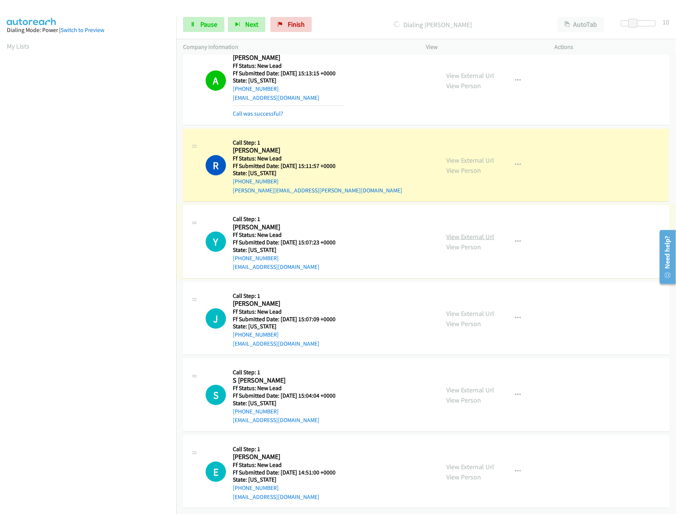
click at [477, 232] on link "View External Url" at bounding box center [471, 236] width 48 height 9
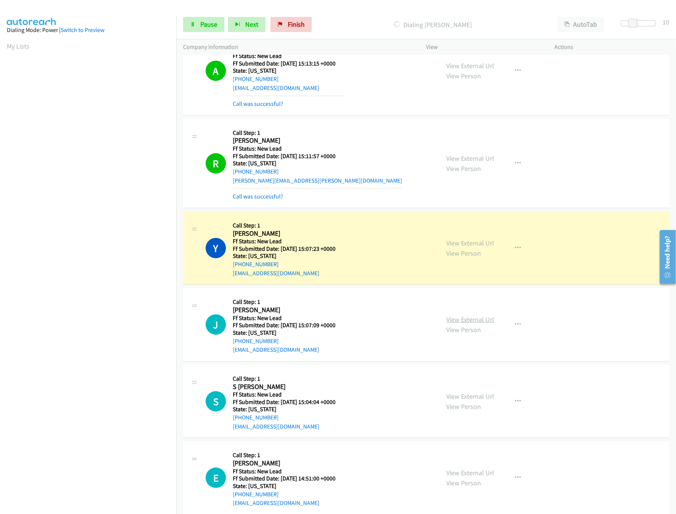
click at [483, 322] on link "View External Url" at bounding box center [471, 319] width 48 height 9
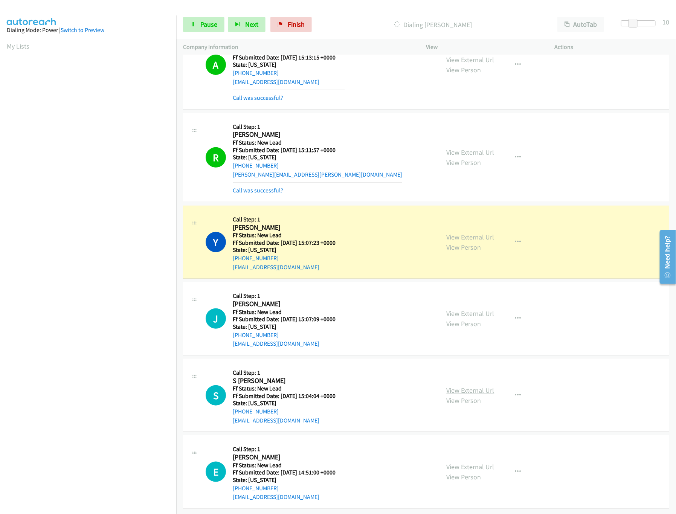
click at [464, 386] on link "View External Url" at bounding box center [471, 390] width 48 height 9
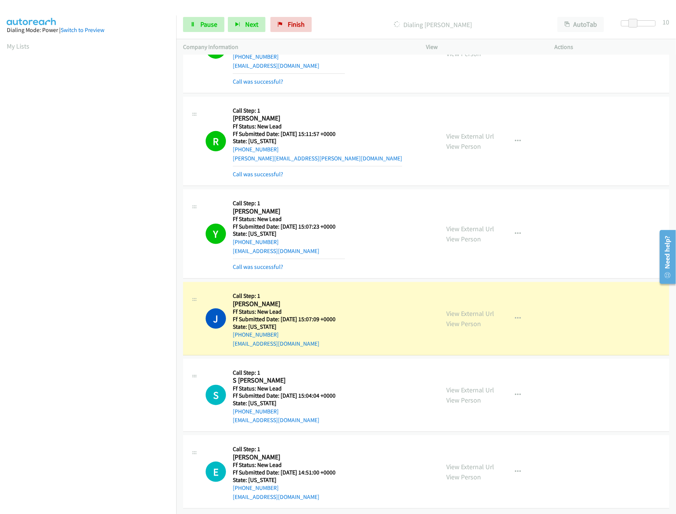
scroll to position [156, 0]
click at [488, 462] on link "View External Url" at bounding box center [471, 466] width 48 height 9
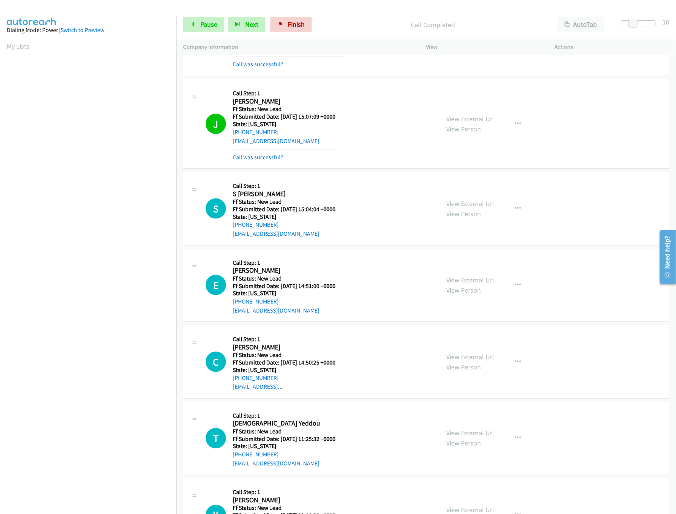
scroll to position [402, 0]
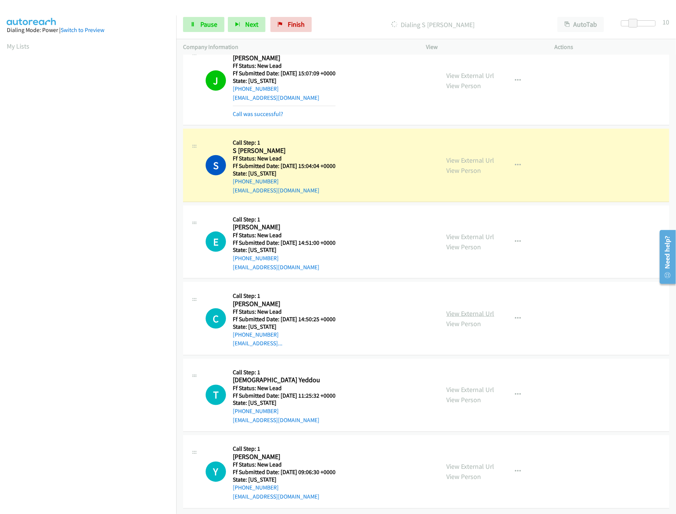
click at [468, 309] on link "View External Url" at bounding box center [471, 313] width 48 height 9
drag, startPoint x: 632, startPoint y: 20, endPoint x: 627, endPoint y: 21, distance: 4.7
click at [627, 21] on span at bounding box center [631, 23] width 9 height 9
click at [199, 21] on link "Pause" at bounding box center [203, 24] width 41 height 15
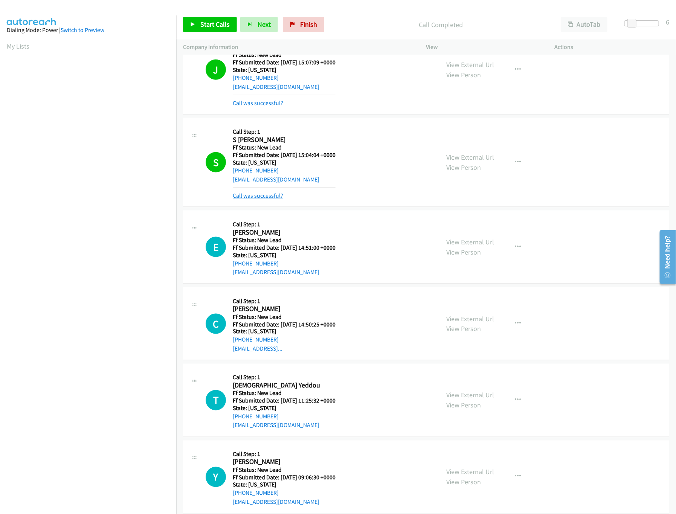
click at [259, 199] on link "Call was successful?" at bounding box center [258, 195] width 50 height 7
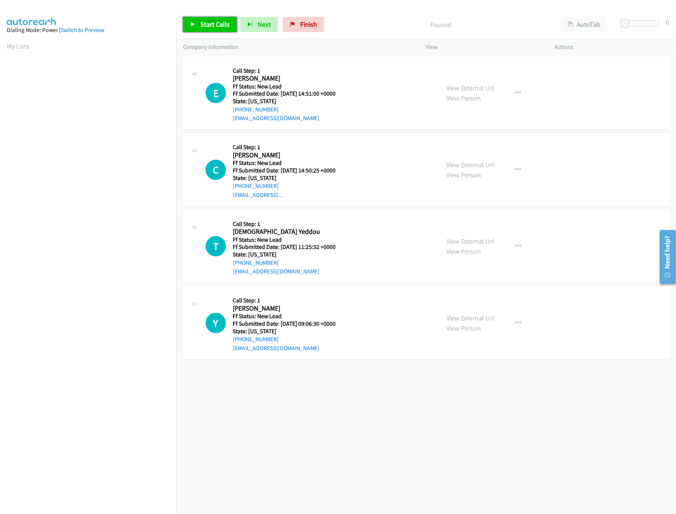
click at [200, 23] on span "Start Calls" at bounding box center [214, 24] width 29 height 9
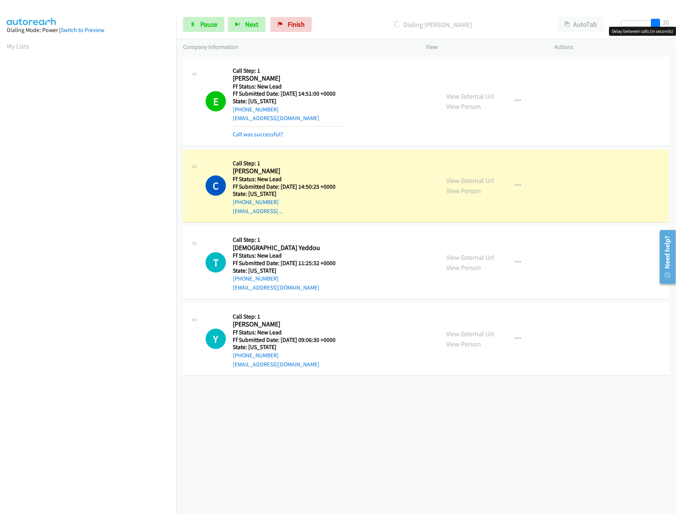
drag, startPoint x: 627, startPoint y: 20, endPoint x: 566, endPoint y: 233, distance: 221.8
click at [676, 25] on html "Start Calls Pause Next Finish Dialing [PERSON_NAME] AutoTab AutoTab 30 Company …" at bounding box center [338, 18] width 676 height 36
click at [485, 259] on link "View External Url" at bounding box center [471, 257] width 48 height 9
click at [410, 429] on div "[PHONE_NUMBER] Call failed - Please reload the list and try again The Callbar F…" at bounding box center [426, 284] width 500 height 459
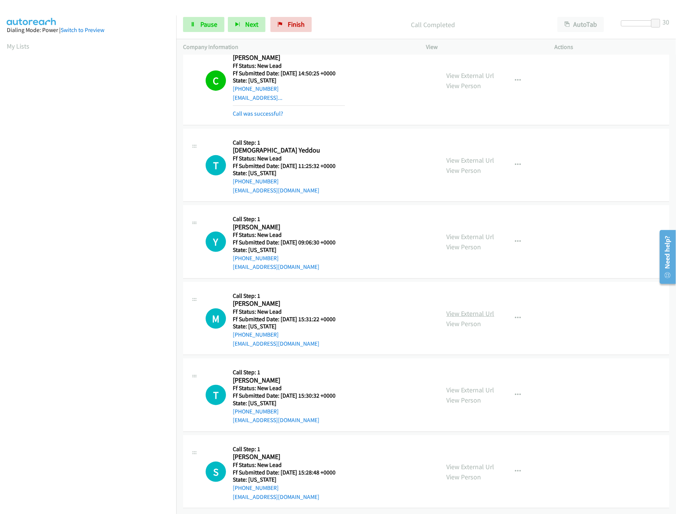
scroll to position [123, 0]
click at [481, 309] on link "View External Url" at bounding box center [471, 313] width 48 height 9
click at [481, 232] on link "View External Url" at bounding box center [471, 236] width 48 height 9
click at [197, 20] on link "Pause" at bounding box center [203, 24] width 41 height 15
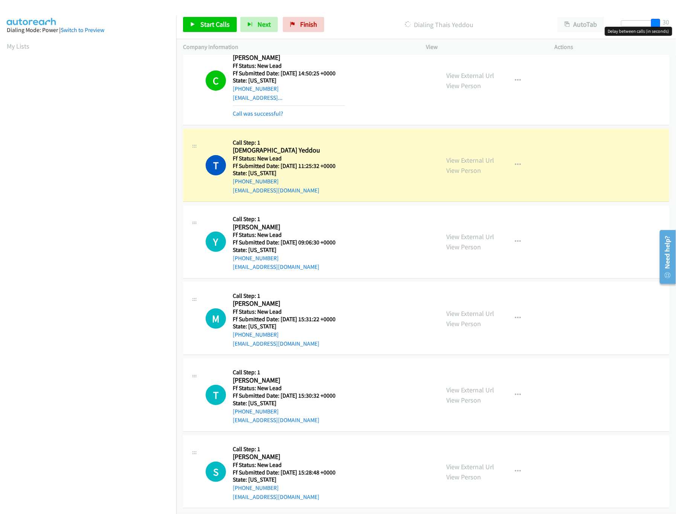
drag, startPoint x: 656, startPoint y: 24, endPoint x: 558, endPoint y: 29, distance: 97.7
click at [558, 29] on div "Start Calls Pause Next Finish Dialing Thais Yeddou AutoTab AutoTab 30" at bounding box center [426, 24] width 500 height 29
drag, startPoint x: 624, startPoint y: 21, endPoint x: 630, endPoint y: 20, distance: 6.1
click at [628, 20] on span at bounding box center [627, 23] width 9 height 9
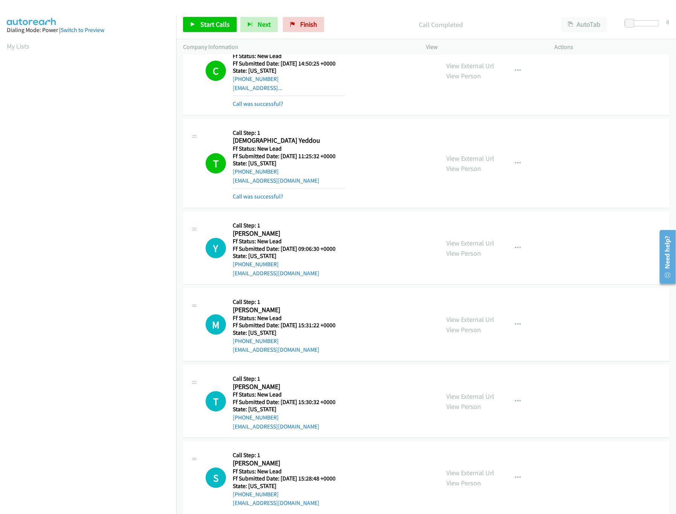
drag, startPoint x: 152, startPoint y: 475, endPoint x: 147, endPoint y: 470, distance: 6.9
click at [152, 475] on nav "Dialing Mode: Power | Switch to Preview My Lists" at bounding box center [88, 272] width 177 height 514
click at [72, 443] on nav "Dialing Mode: Power | Switch to Preview My Lists" at bounding box center [88, 272] width 177 height 514
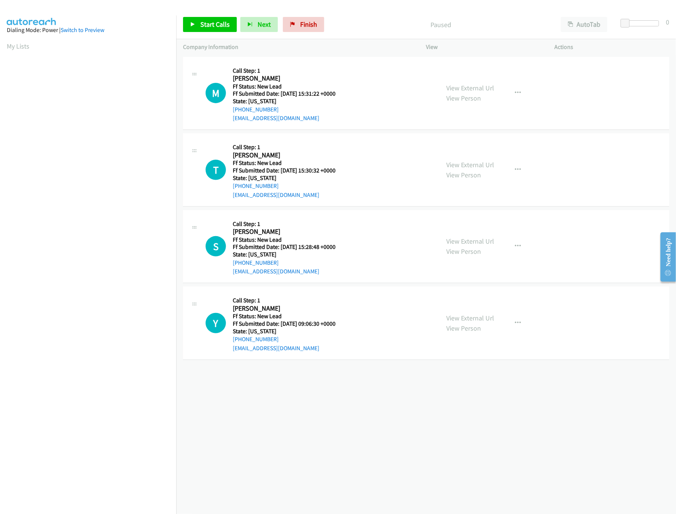
click at [265, 386] on div "[PHONE_NUMBER] Call failed - Please reload the list and try again The Callbar F…" at bounding box center [426, 284] width 500 height 459
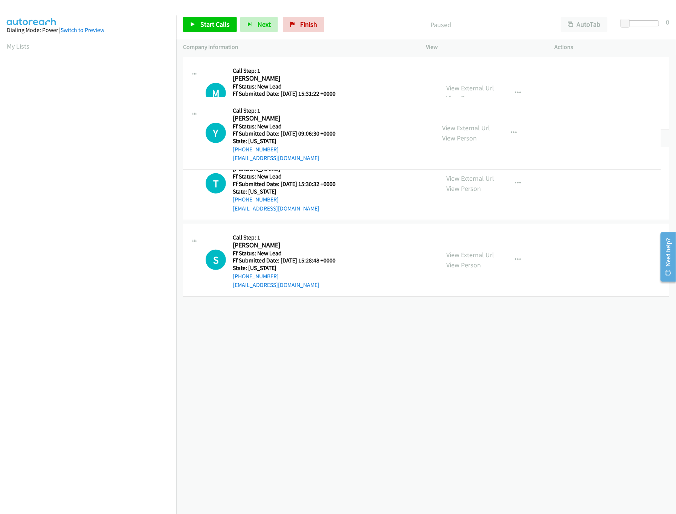
drag, startPoint x: 278, startPoint y: 321, endPoint x: 299, endPoint y: 77, distance: 244.6
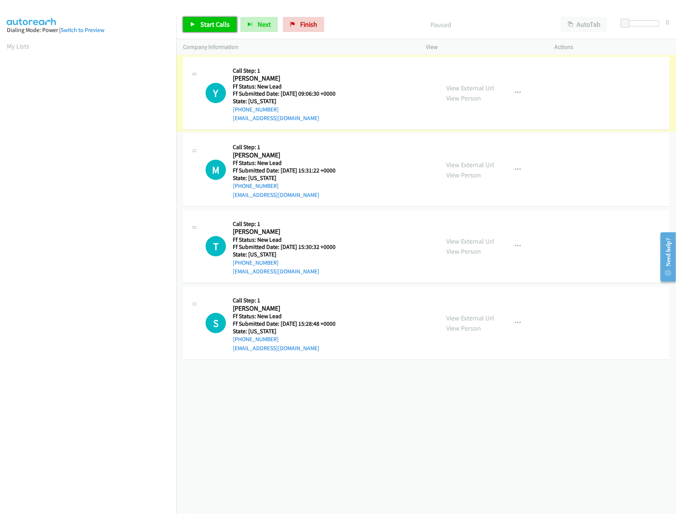
click at [224, 26] on span "Start Calls" at bounding box center [214, 24] width 29 height 9
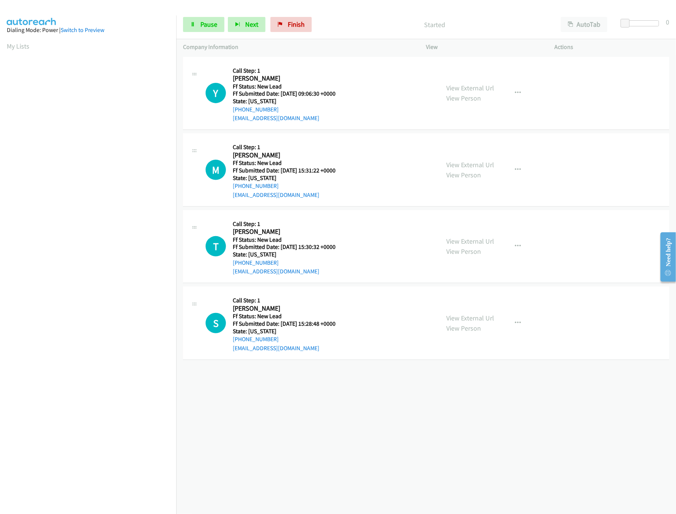
click at [326, 409] on div "+1 415-964-1034 Call failed - Please reload the list and try again The Callbar …" at bounding box center [426, 284] width 500 height 459
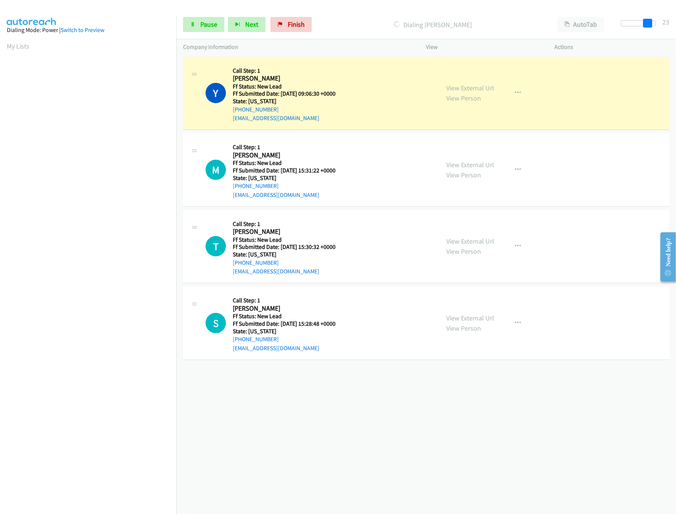
drag, startPoint x: 633, startPoint y: 24, endPoint x: 652, endPoint y: 27, distance: 19.6
click at [652, 27] on span at bounding box center [647, 23] width 9 height 9
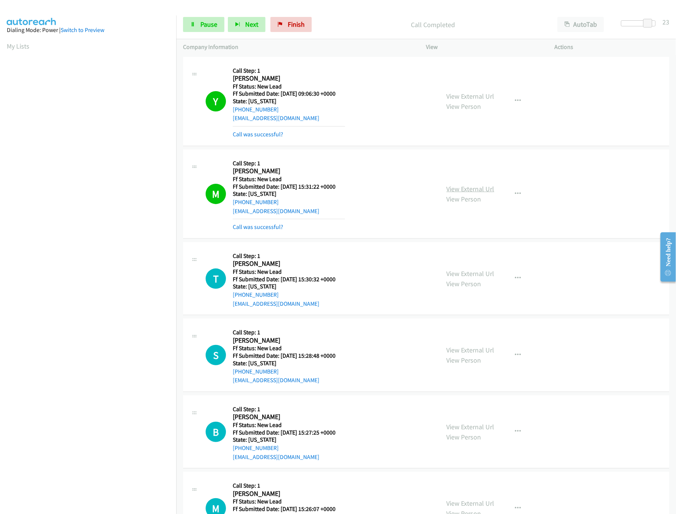
click at [459, 186] on link "View External Url" at bounding box center [471, 189] width 48 height 9
click at [464, 272] on link "View External Url" at bounding box center [471, 273] width 48 height 9
click at [518, 278] on button "button" at bounding box center [518, 278] width 20 height 15
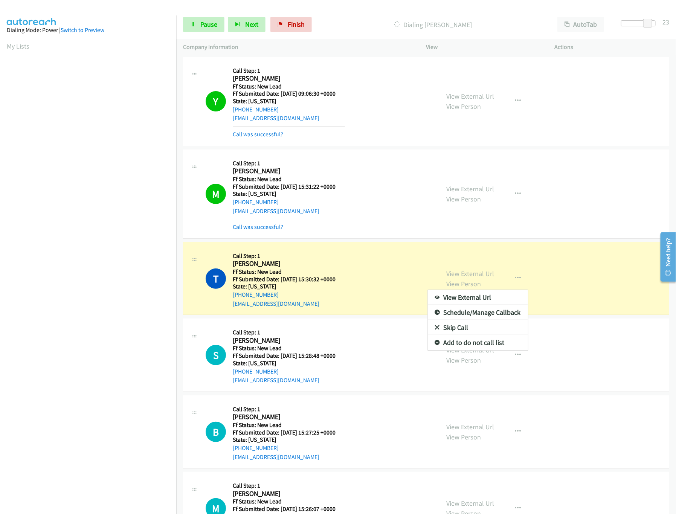
click at [458, 328] on link "Skip Call" at bounding box center [478, 327] width 100 height 15
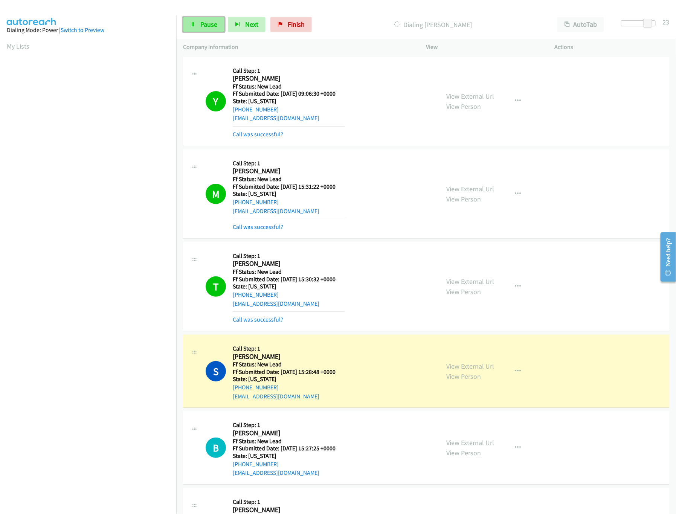
click at [199, 25] on link "Pause" at bounding box center [203, 24] width 41 height 15
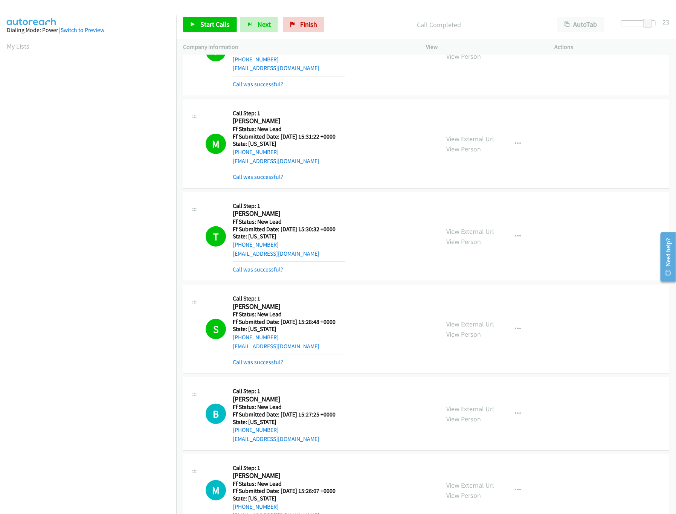
scroll to position [75, 0]
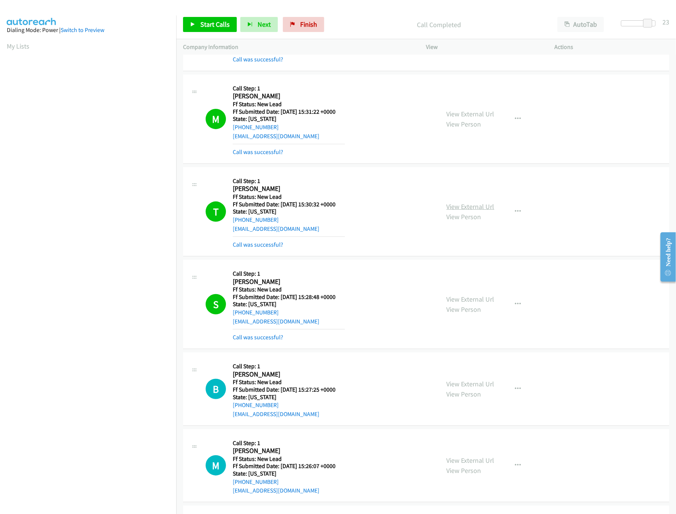
click at [466, 209] on link "View External Url" at bounding box center [471, 206] width 48 height 9
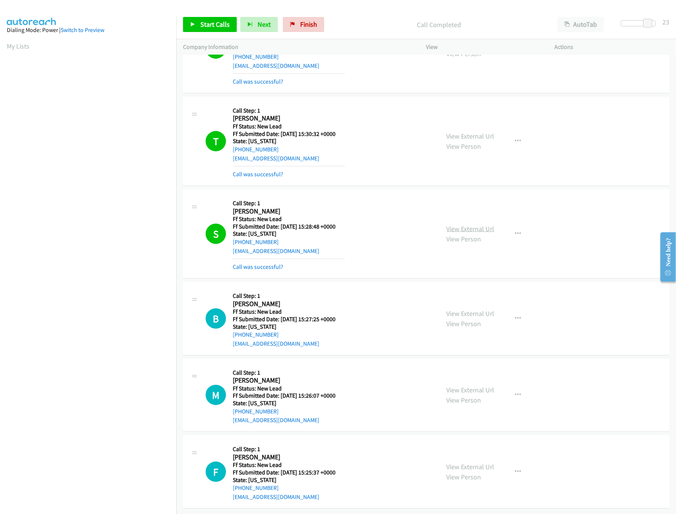
scroll to position [151, 0]
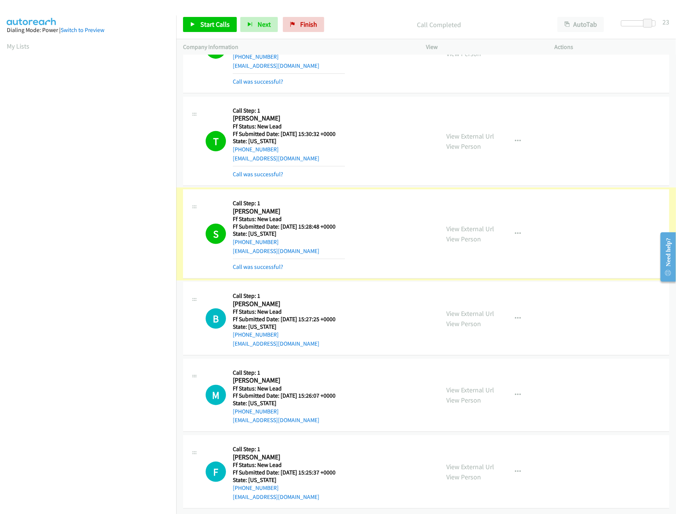
click at [464, 224] on link "View External Url" at bounding box center [471, 228] width 48 height 9
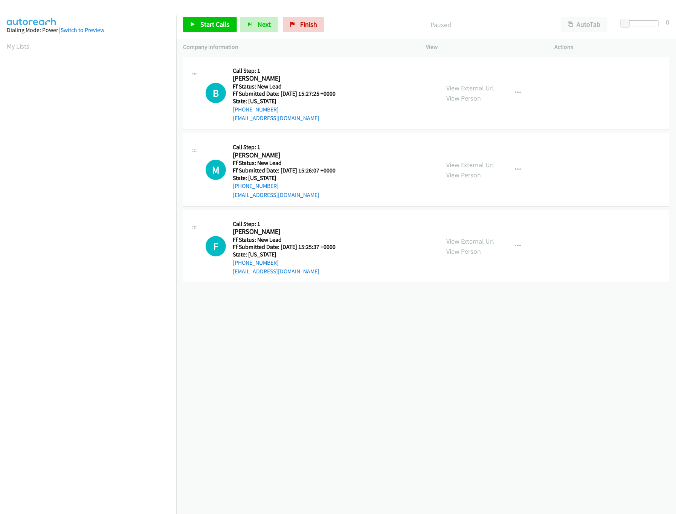
click at [331, 356] on div "[PHONE_NUMBER] Call failed - Please reload the list and try again The Callbar F…" at bounding box center [426, 284] width 500 height 459
click at [393, 346] on div "+1 415-964-1034 Call failed - Please reload the list and try again The Callbar …" at bounding box center [426, 284] width 500 height 459
click at [412, 379] on div "+1 415-964-1034 Call failed - Please reload the list and try again The Callbar …" at bounding box center [426, 284] width 500 height 459
click at [464, 163] on link "View External Url" at bounding box center [471, 164] width 48 height 9
click at [477, 85] on link "View External Url" at bounding box center [471, 88] width 48 height 9
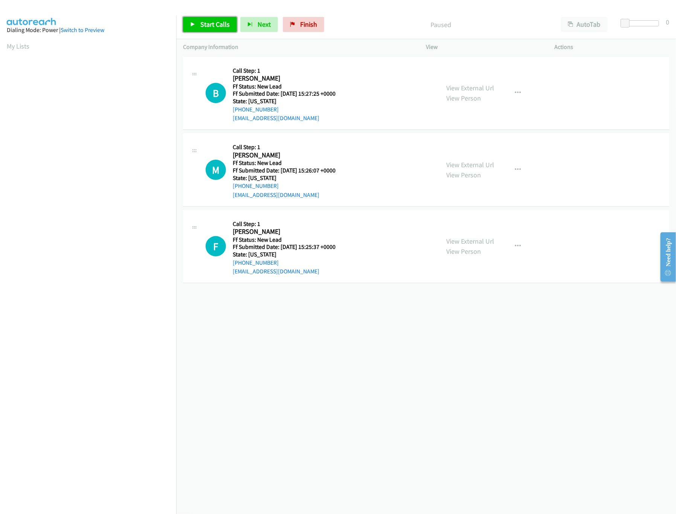
click at [226, 26] on span "Start Calls" at bounding box center [214, 24] width 29 height 9
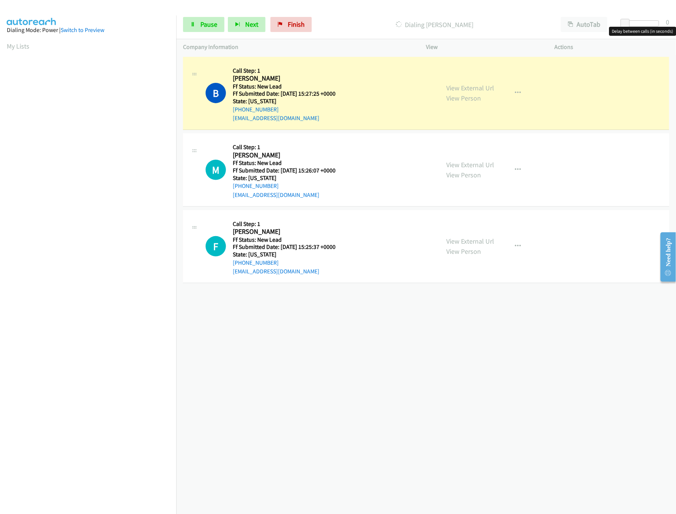
click at [636, 25] on div at bounding box center [641, 23] width 35 height 6
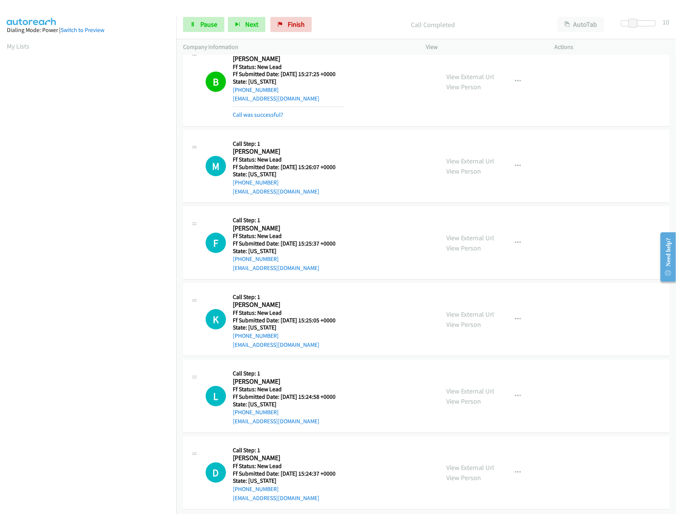
scroll to position [30, 0]
click at [486, 309] on link "View External Url" at bounding box center [471, 313] width 48 height 9
click at [484, 232] on link "View External Url" at bounding box center [471, 236] width 48 height 9
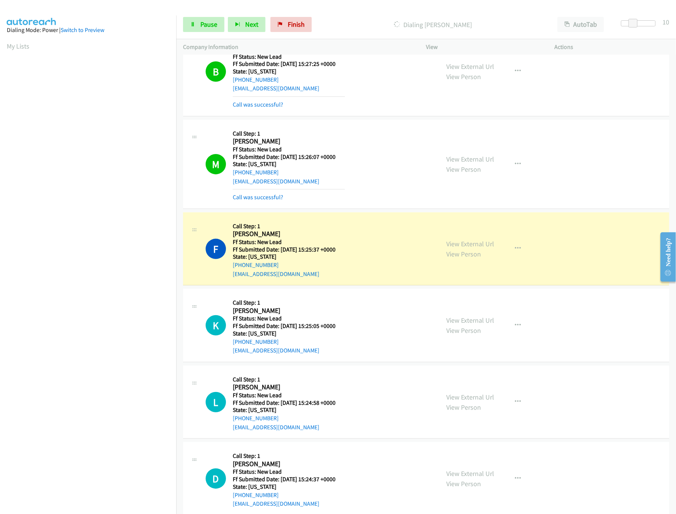
scroll to position [46, 0]
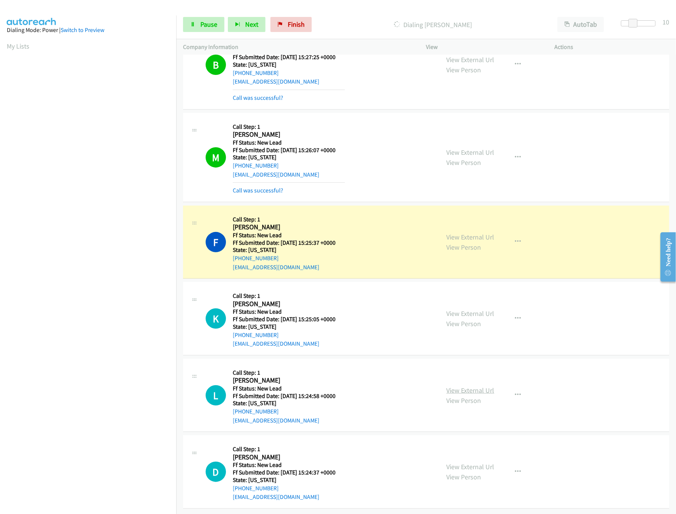
click at [482, 386] on link "View External Url" at bounding box center [471, 390] width 48 height 9
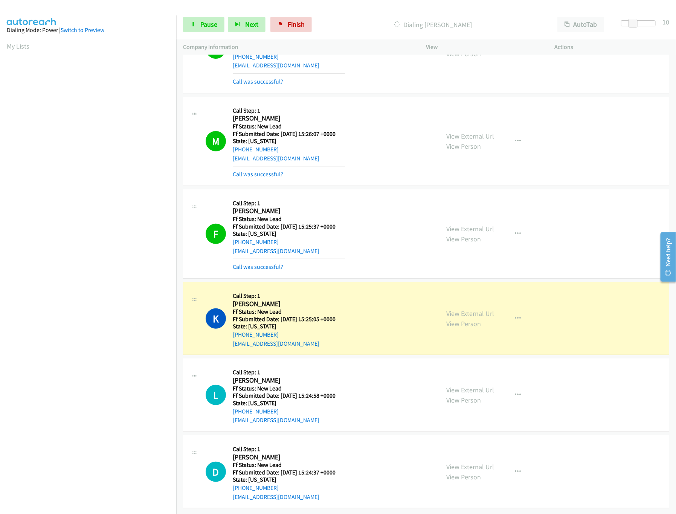
scroll to position [63, 0]
click at [459, 462] on link "View External Url" at bounding box center [471, 466] width 48 height 9
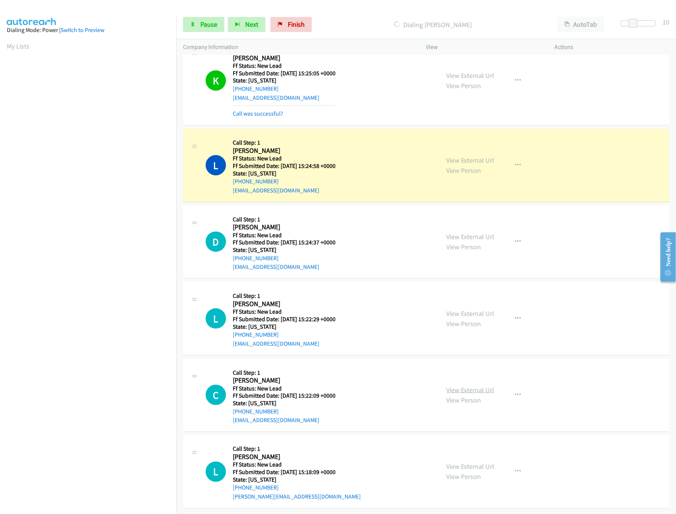
scroll to position [310, 0]
click at [471, 386] on link "View External Url" at bounding box center [471, 390] width 48 height 9
click at [476, 319] on link "View Person" at bounding box center [464, 323] width 35 height 9
click at [476, 309] on link "View External Url" at bounding box center [471, 313] width 48 height 9
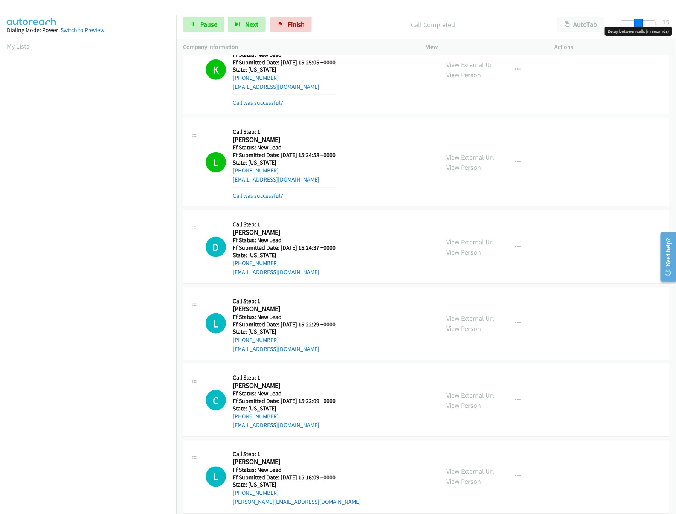
click at [638, 22] on div at bounding box center [638, 23] width 35 height 6
drag, startPoint x: 634, startPoint y: 22, endPoint x: 626, endPoint y: 23, distance: 7.6
click at [627, 23] on div at bounding box center [638, 23] width 35 height 6
click at [482, 157] on link "View External Url" at bounding box center [471, 157] width 48 height 9
click at [202, 24] on span "Pause" at bounding box center [208, 24] width 17 height 9
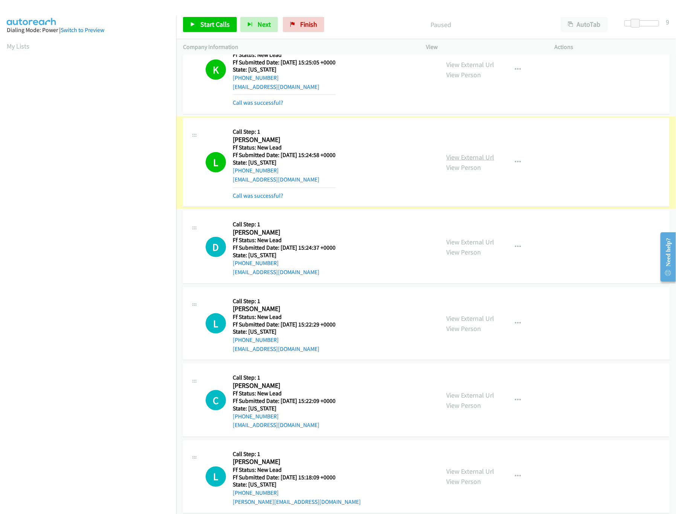
click at [456, 159] on link "View External Url" at bounding box center [471, 157] width 48 height 9
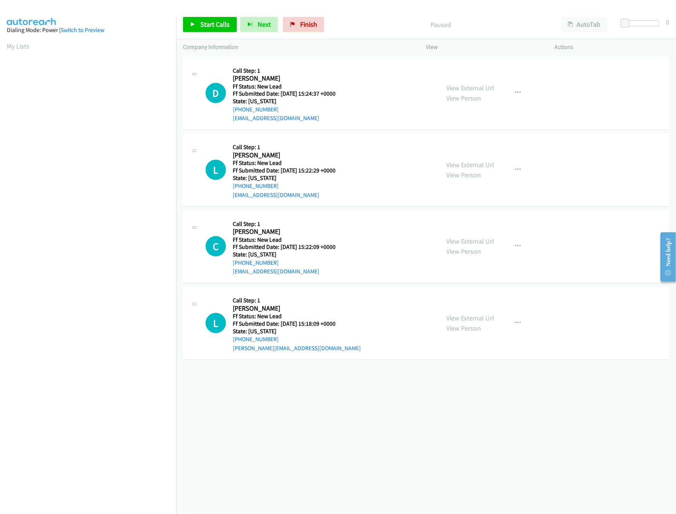
click at [359, 382] on div "[PHONE_NUMBER] Call failed - Please reload the list and try again The Callbar F…" at bounding box center [426, 284] width 500 height 459
click at [446, 417] on div "[PHONE_NUMBER] Call failed - Please reload the list and try again The Callbar F…" at bounding box center [426, 284] width 500 height 459
click at [211, 24] on span "Start Calls" at bounding box center [214, 24] width 29 height 9
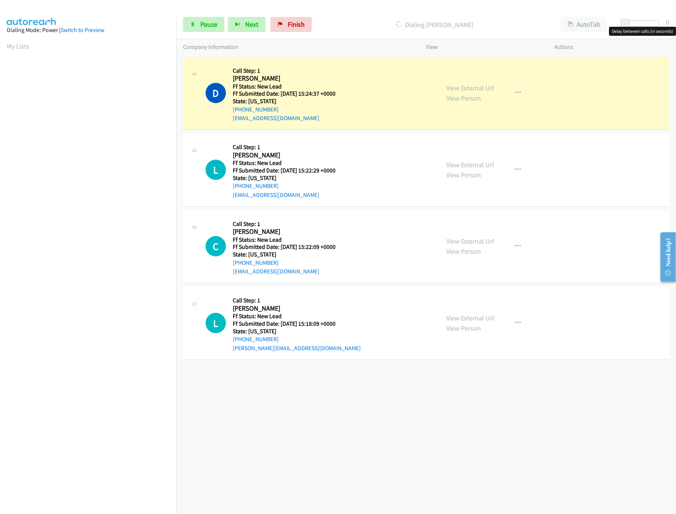
drag, startPoint x: 627, startPoint y: 25, endPoint x: 633, endPoint y: 25, distance: 6.0
click at [630, 25] on span at bounding box center [625, 23] width 9 height 9
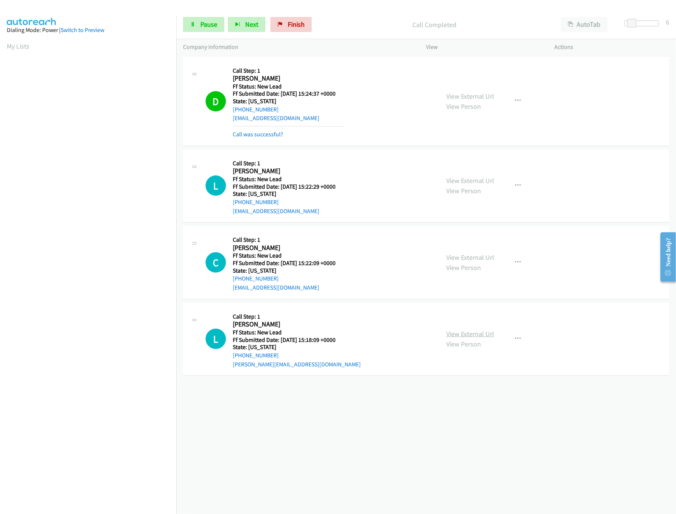
click at [468, 335] on link "View External Url" at bounding box center [471, 334] width 48 height 9
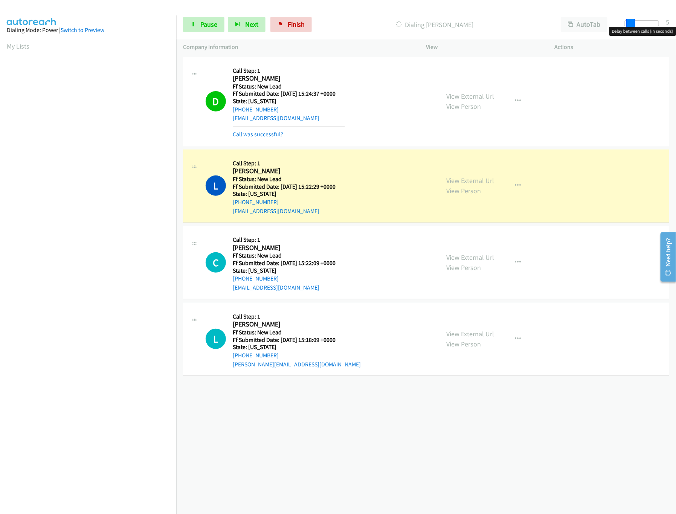
click at [631, 23] on span at bounding box center [630, 23] width 9 height 9
click at [628, 23] on span at bounding box center [629, 23] width 9 height 9
click at [341, 439] on div "+1 415-964-1034 Call failed - Please reload the list and try again The Callbar …" at bounding box center [426, 284] width 500 height 459
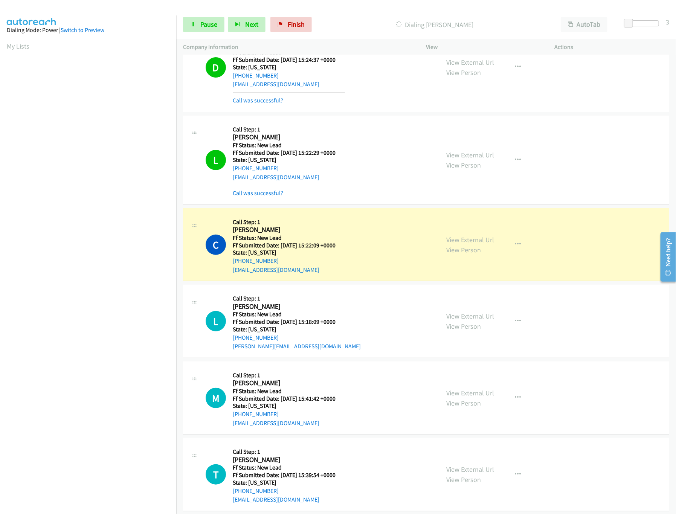
scroll to position [123, 0]
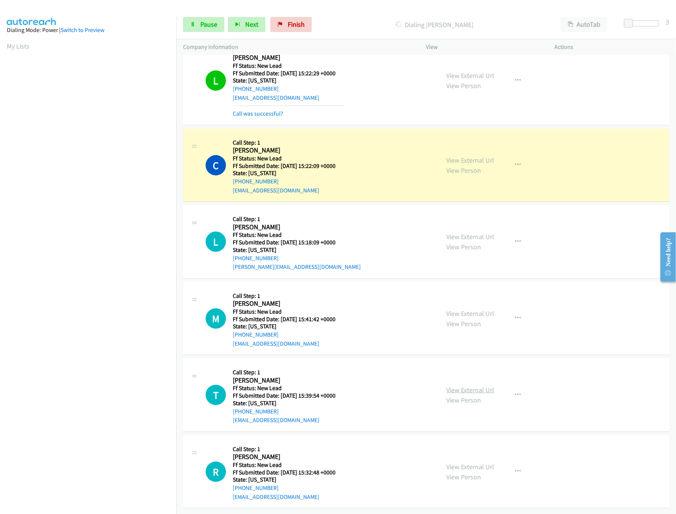
click at [478, 386] on link "View External Url" at bounding box center [471, 390] width 48 height 9
click at [476, 309] on link "View External Url" at bounding box center [471, 313] width 48 height 9
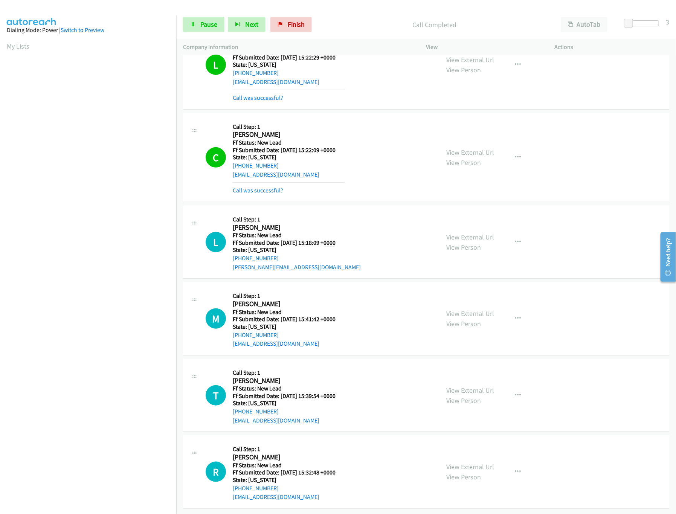
scroll to position [139, 0]
click at [187, 29] on link "Pause" at bounding box center [203, 24] width 41 height 15
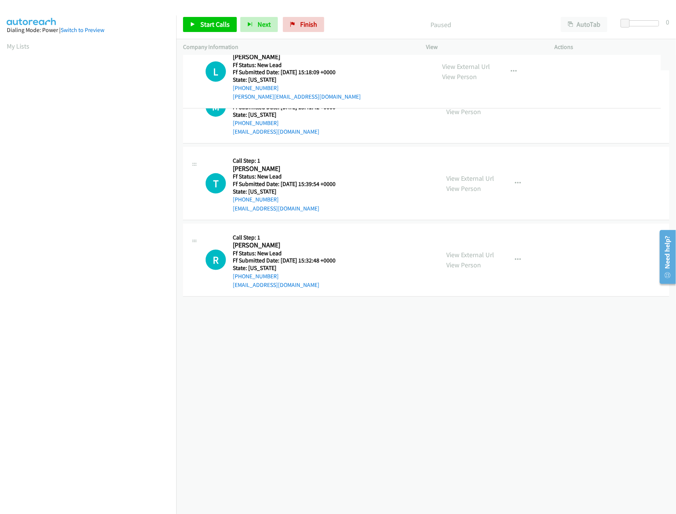
drag, startPoint x: 305, startPoint y: 313, endPoint x: 321, endPoint y: 61, distance: 252.4
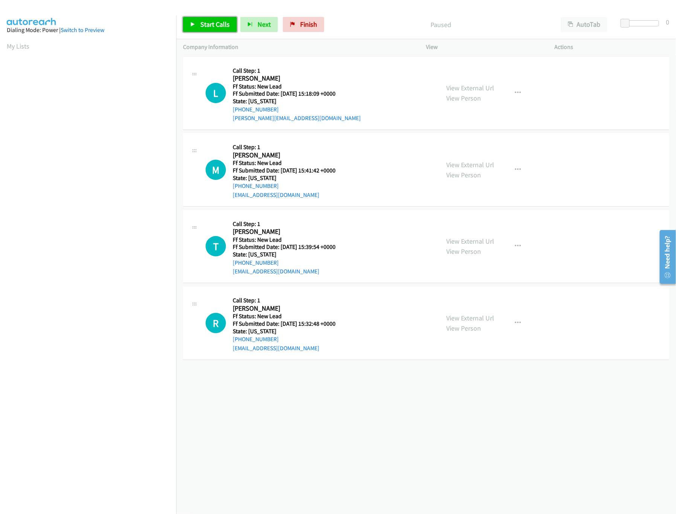
click at [213, 32] on link "Start Calls" at bounding box center [210, 24] width 54 height 15
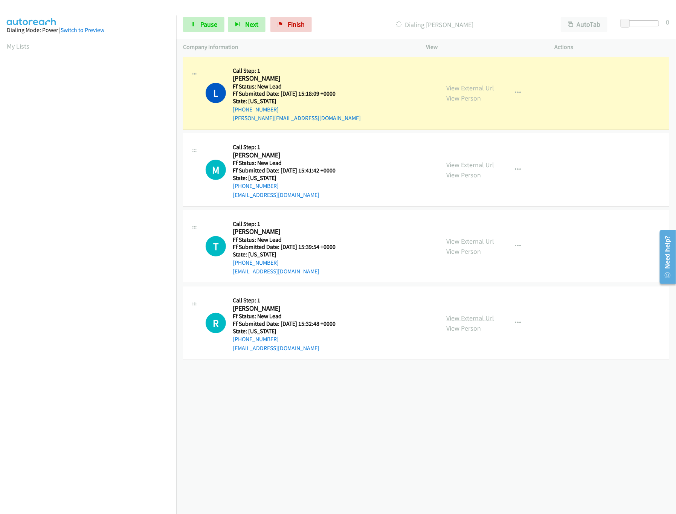
click at [480, 319] on link "View External Url" at bounding box center [471, 318] width 48 height 9
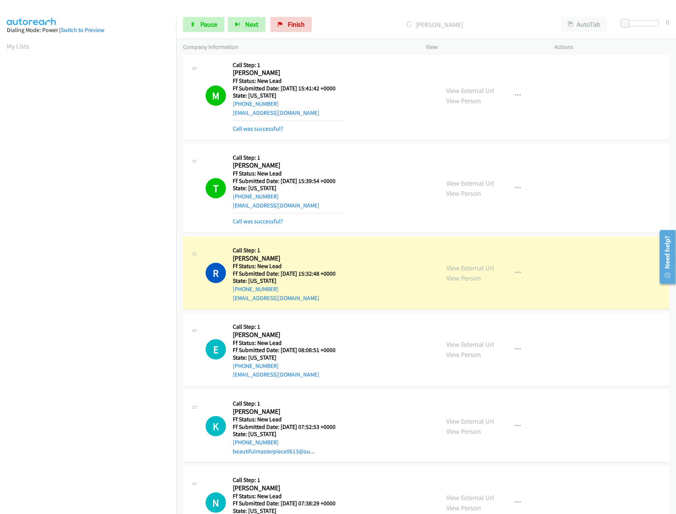
scroll to position [139, 0]
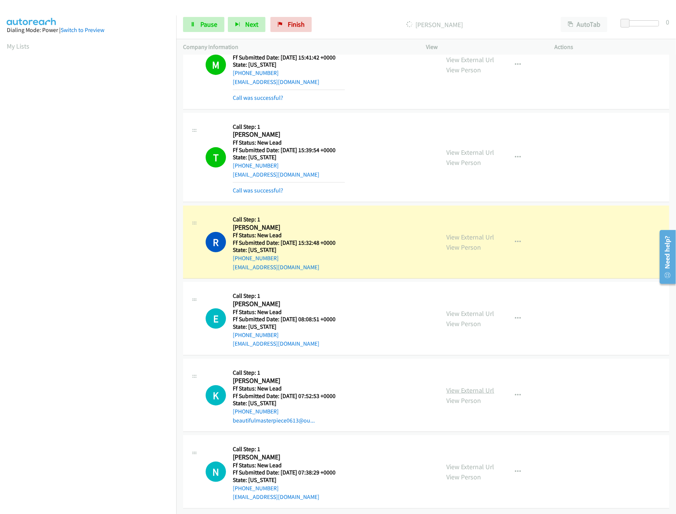
click at [459, 386] on link "View External Url" at bounding box center [471, 390] width 48 height 9
click at [476, 309] on link "View External Url" at bounding box center [471, 313] width 48 height 9
drag, startPoint x: 634, startPoint y: 22, endPoint x: 642, endPoint y: 24, distance: 8.5
click at [639, 24] on span at bounding box center [634, 23] width 9 height 9
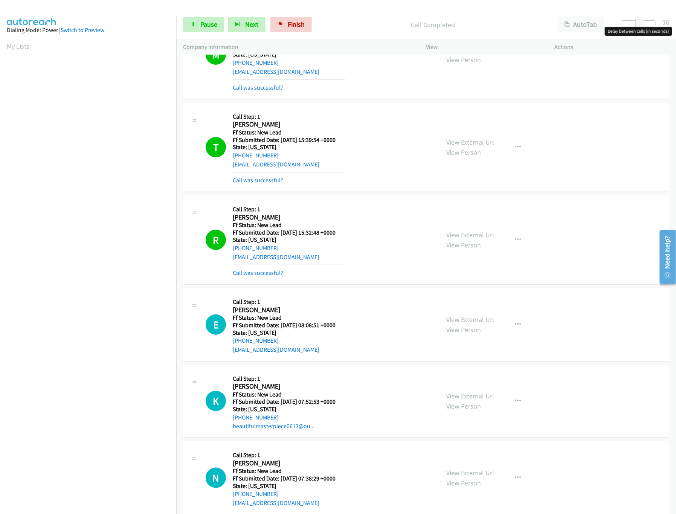
drag, startPoint x: 640, startPoint y: 18, endPoint x: 634, endPoint y: 21, distance: 6.6
click at [634, 21] on div "Start Calls Pause Next Finish Call Completed AutoTab AutoTab 16" at bounding box center [426, 24] width 500 height 29
click at [625, 23] on div at bounding box center [641, 23] width 35 height 6
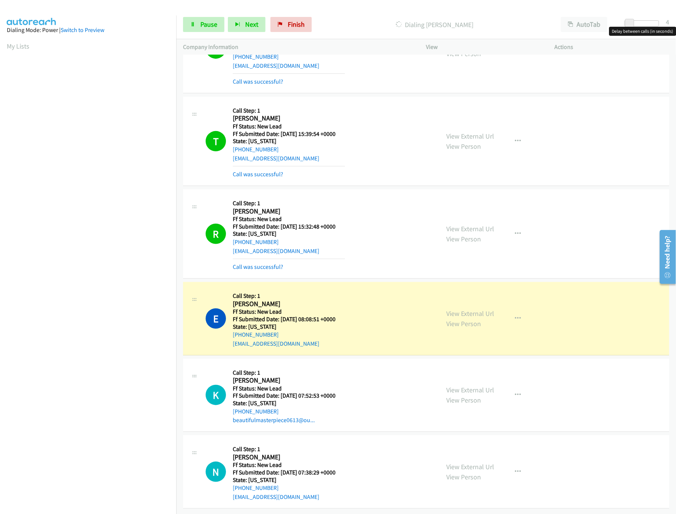
scroll to position [156, 0]
click at [465, 462] on link "View External Url" at bounding box center [471, 466] width 48 height 9
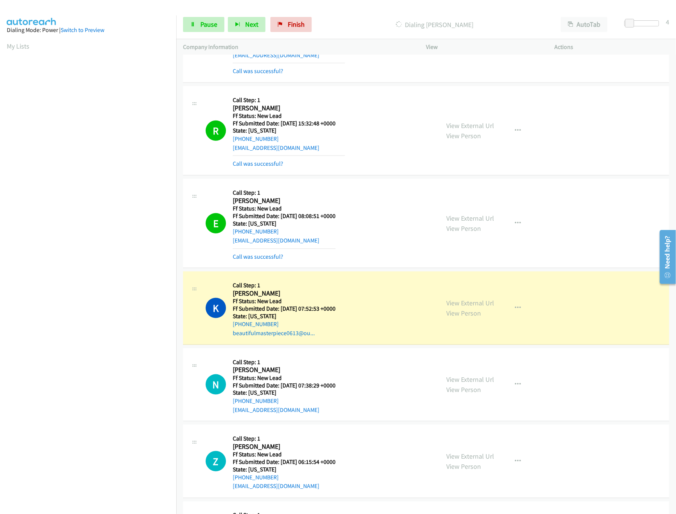
scroll to position [325, 0]
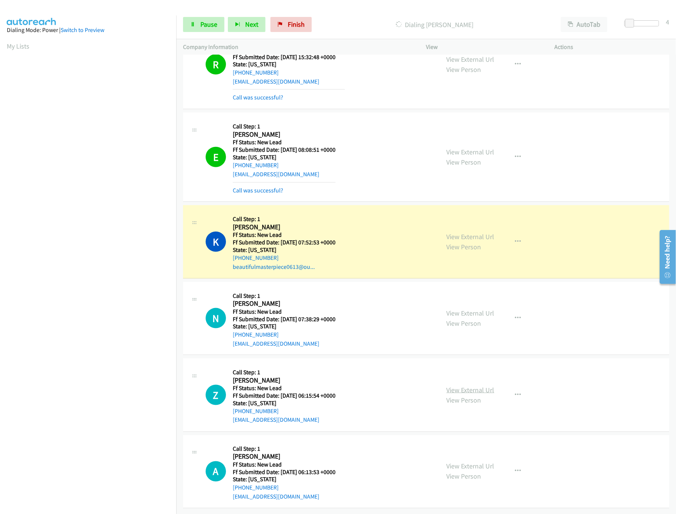
click at [477, 386] on link "View External Url" at bounding box center [471, 390] width 48 height 9
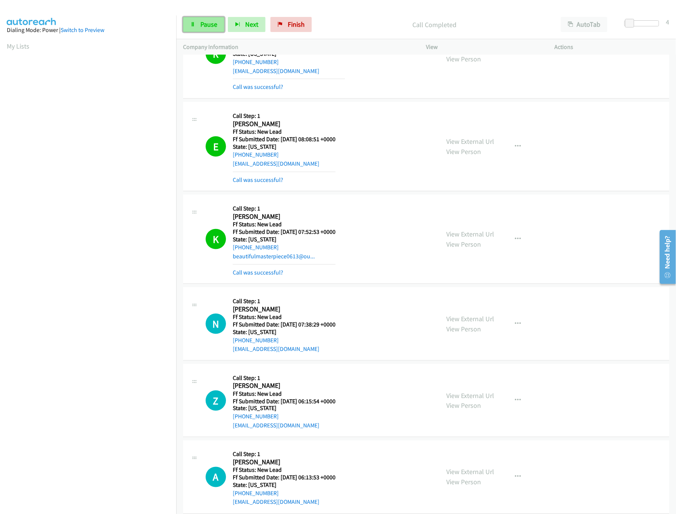
click at [211, 20] on span "Pause" at bounding box center [208, 24] width 17 height 9
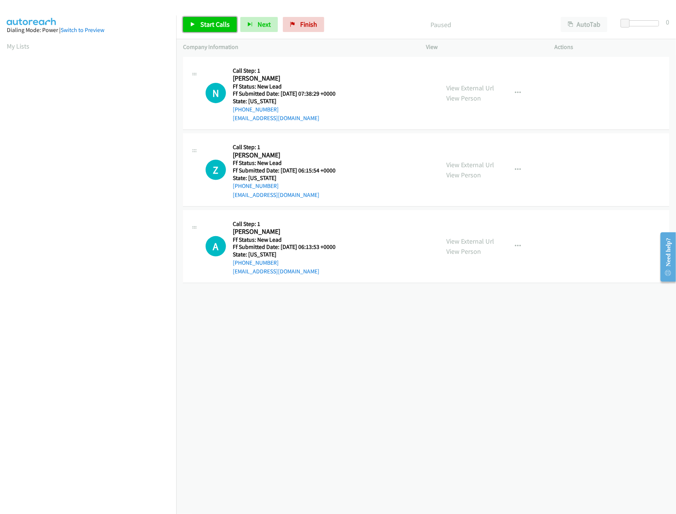
click at [227, 30] on link "Start Calls" at bounding box center [210, 24] width 54 height 15
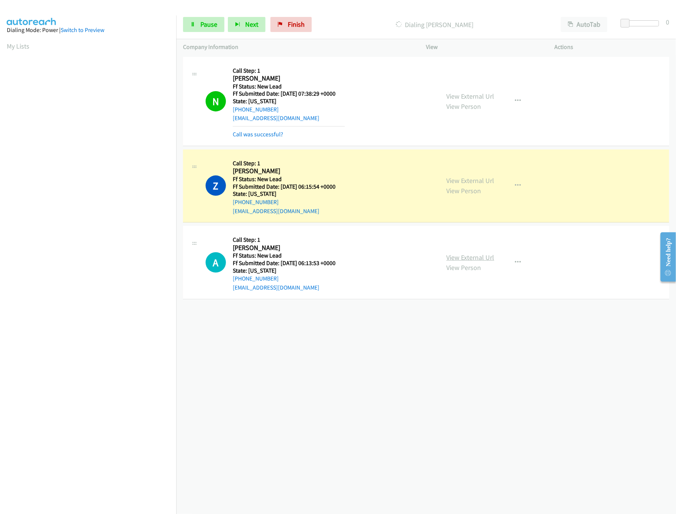
click at [462, 261] on link "View External Url" at bounding box center [471, 257] width 48 height 9
click at [467, 258] on link "View External Url" at bounding box center [471, 257] width 48 height 9
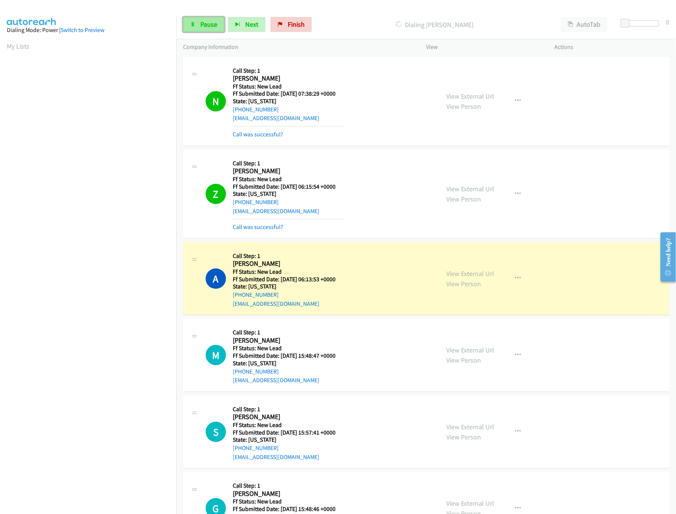
click at [197, 18] on link "Pause" at bounding box center [203, 24] width 41 height 15
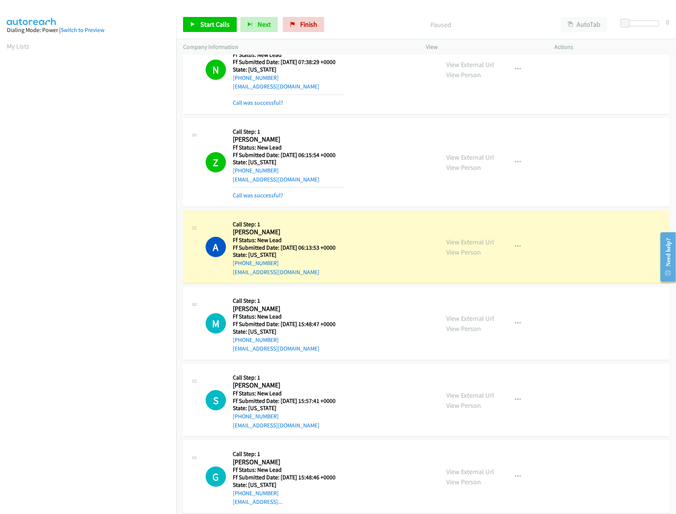
scroll to position [46, 0]
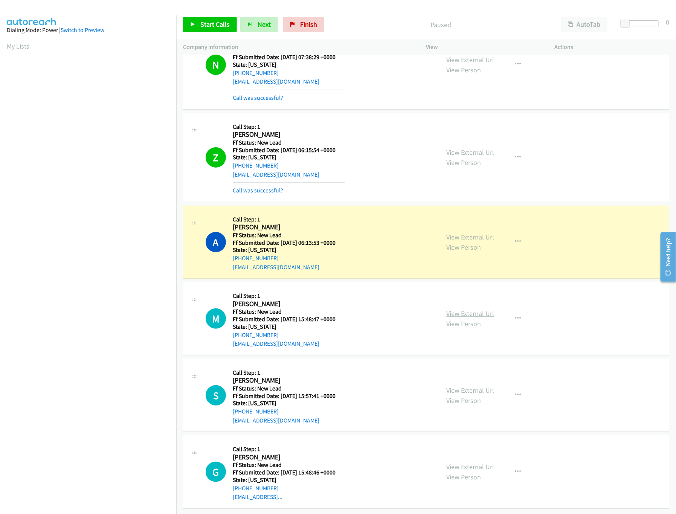
click at [485, 309] on link "View External Url" at bounding box center [471, 313] width 48 height 9
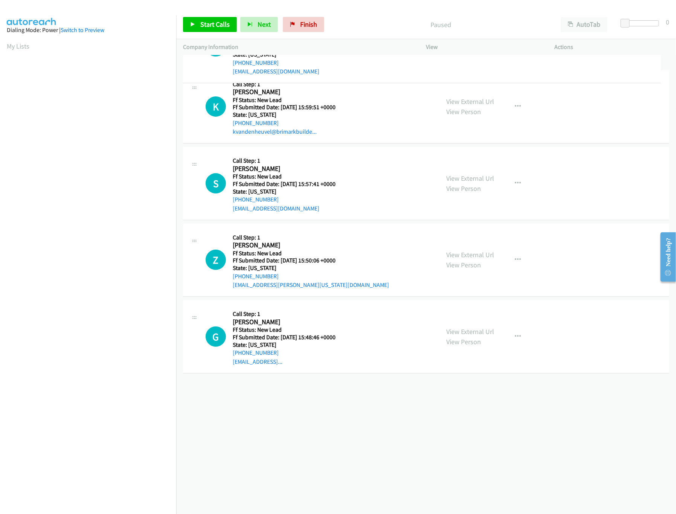
drag, startPoint x: 355, startPoint y: 322, endPoint x: 368, endPoint y: 45, distance: 277.5
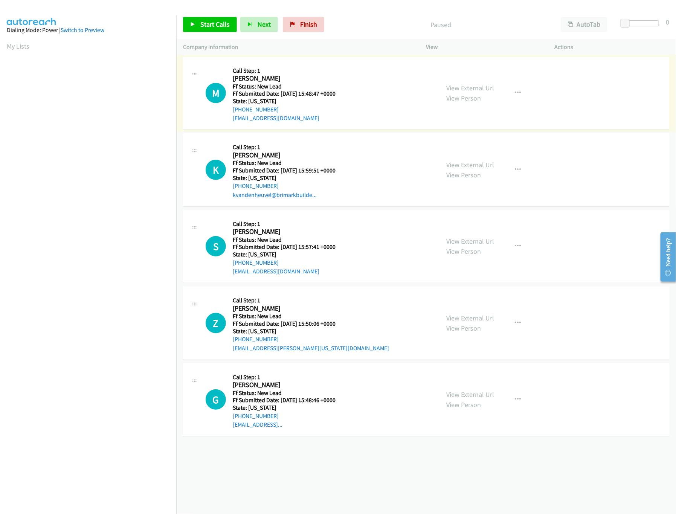
click at [216, 34] on div "Start Calls Pause Next Finish Paused AutoTab AutoTab 0" at bounding box center [426, 24] width 500 height 29
click at [215, 23] on span "Start Calls" at bounding box center [214, 24] width 29 height 9
click at [459, 243] on link "View External Url" at bounding box center [471, 241] width 48 height 9
click at [469, 165] on link "View External Url" at bounding box center [471, 164] width 48 height 9
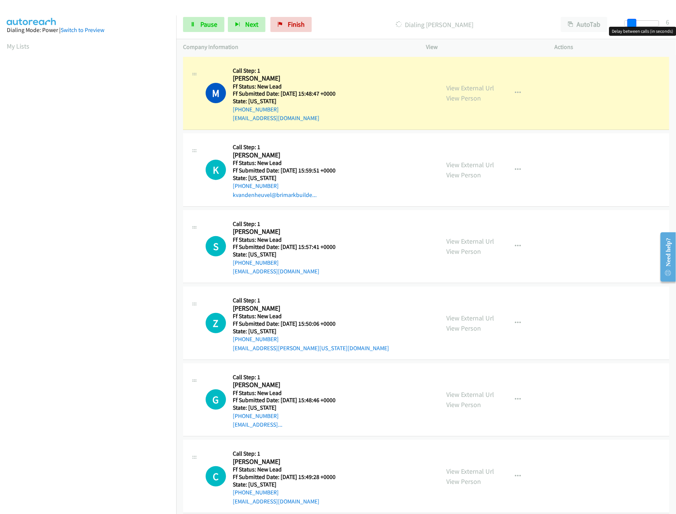
drag, startPoint x: 626, startPoint y: 25, endPoint x: 641, endPoint y: 25, distance: 14.7
click at [636, 25] on span at bounding box center [631, 23] width 9 height 9
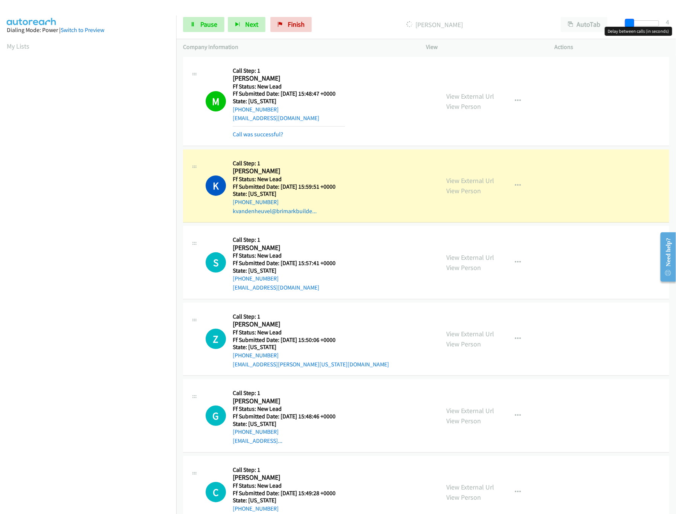
drag, startPoint x: 635, startPoint y: 21, endPoint x: 625, endPoint y: 22, distance: 10.2
click at [625, 22] on span at bounding box center [629, 23] width 9 height 9
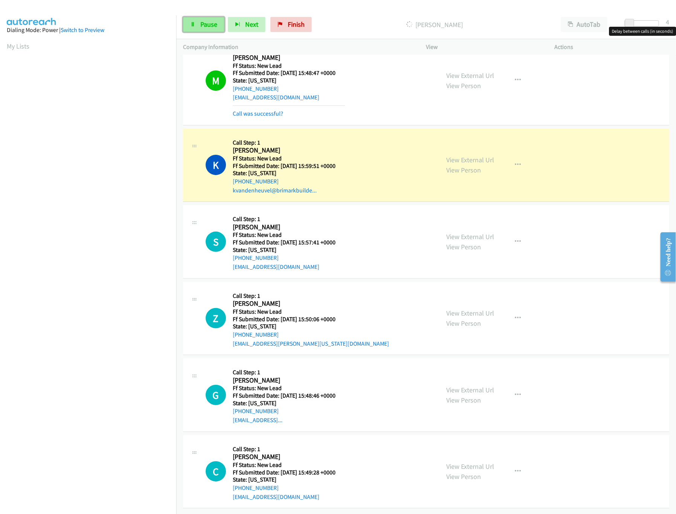
click at [204, 29] on link "Pause" at bounding box center [203, 24] width 41 height 15
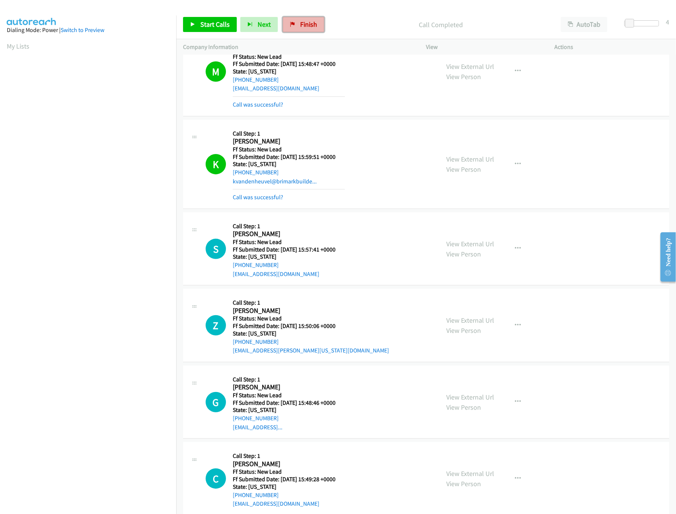
click at [305, 19] on link "Finish" at bounding box center [303, 24] width 41 height 15
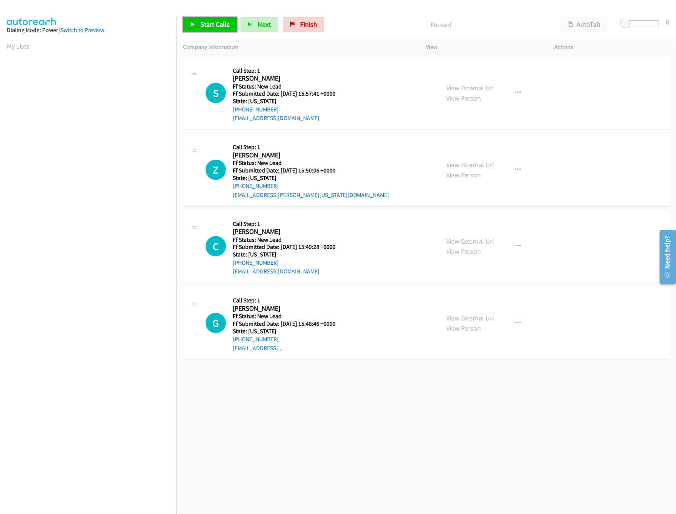
click at [224, 23] on span "Start Calls" at bounding box center [214, 24] width 29 height 9
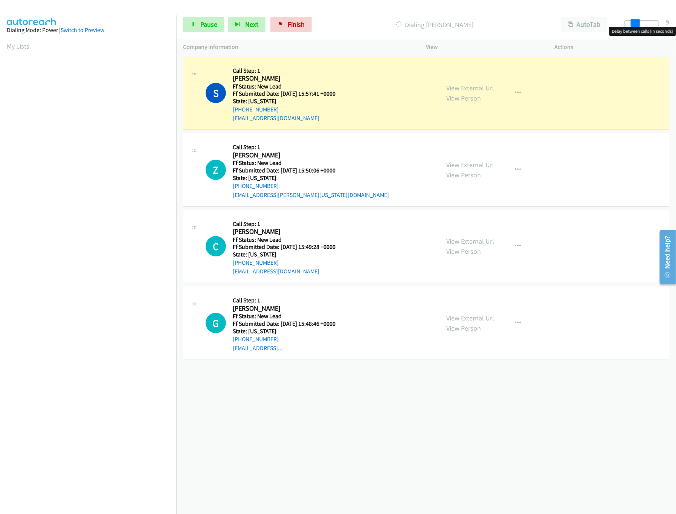
drag, startPoint x: 626, startPoint y: 25, endPoint x: 636, endPoint y: 25, distance: 10.2
click at [637, 25] on span at bounding box center [635, 23] width 9 height 9
click at [450, 165] on link "View External Url" at bounding box center [471, 164] width 48 height 9
click at [349, 399] on div "[PHONE_NUMBER] Call failed - Please reload the list and try again The Callbar F…" at bounding box center [426, 284] width 500 height 459
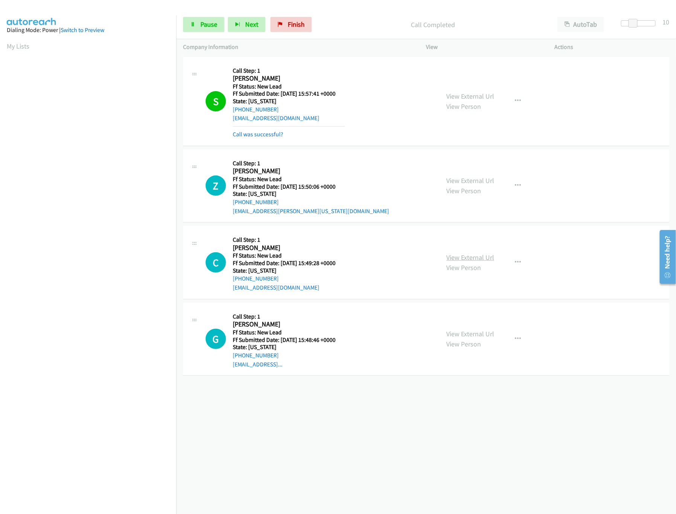
click at [485, 256] on link "View External Url" at bounding box center [471, 257] width 48 height 9
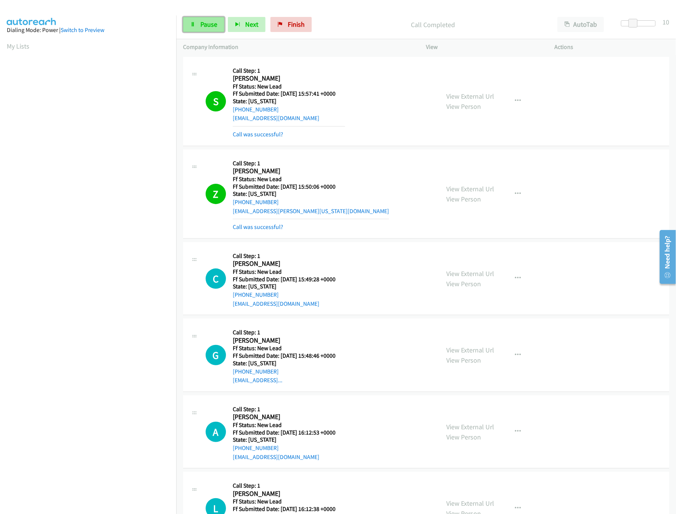
click at [195, 24] on icon at bounding box center [192, 24] width 5 height 5
click at [262, 224] on link "Call was successful?" at bounding box center [258, 226] width 50 height 7
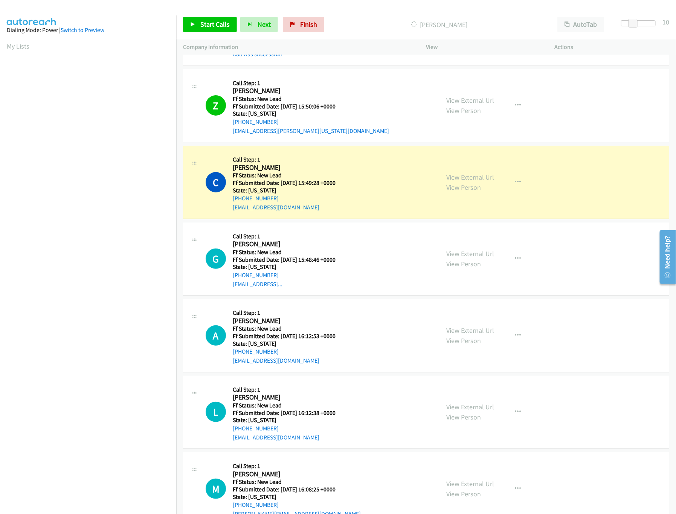
scroll to position [107, 0]
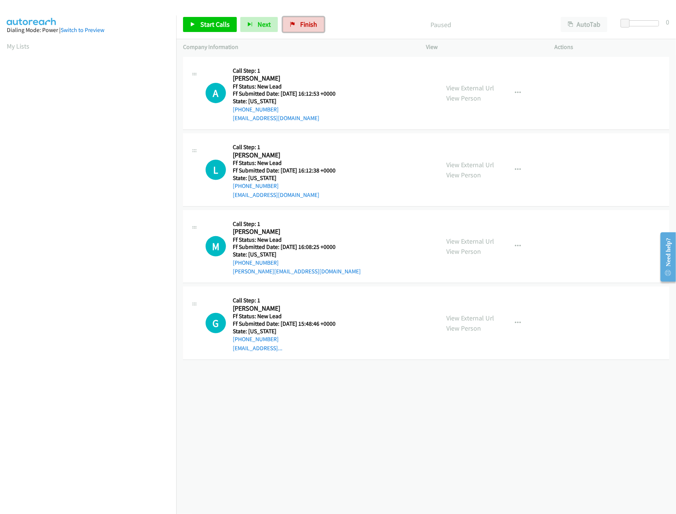
drag, startPoint x: 308, startPoint y: 25, endPoint x: 382, endPoint y: 38, distance: 75.4
click at [308, 25] on span "Finish" at bounding box center [308, 24] width 17 height 9
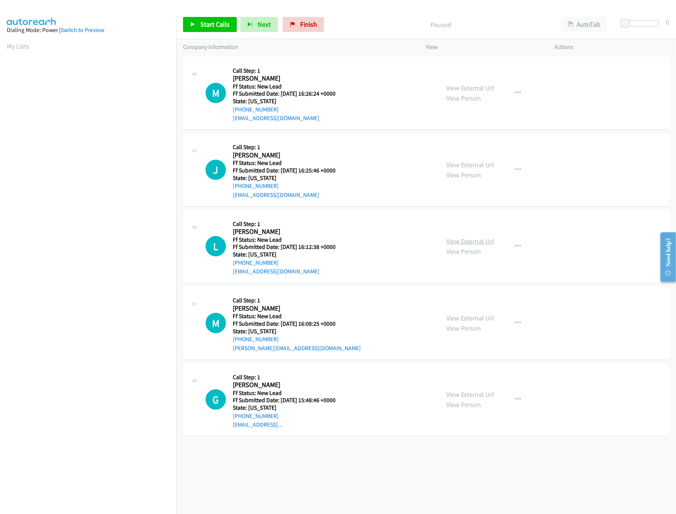
click at [474, 240] on link "View External Url" at bounding box center [471, 241] width 48 height 9
click at [474, 165] on link "View External Url" at bounding box center [471, 164] width 48 height 9
click at [482, 79] on div "View External Url View Person View External Url Email Schedule/Manage Callback …" at bounding box center [507, 93] width 135 height 59
click at [484, 88] on link "View External Url" at bounding box center [471, 88] width 48 height 9
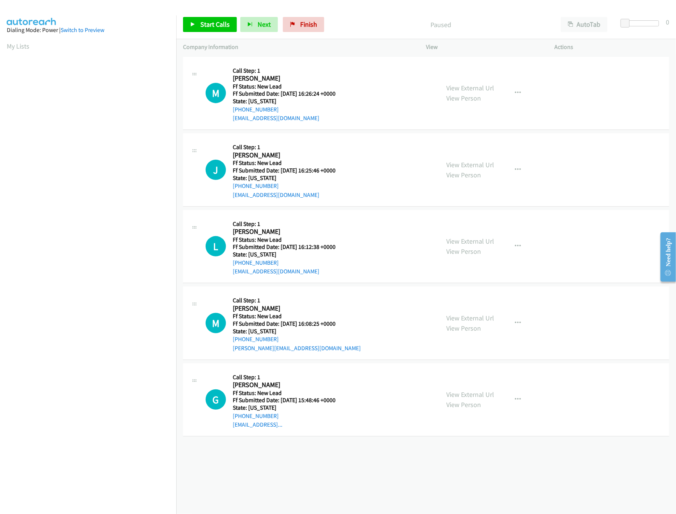
drag, startPoint x: 378, startPoint y: 455, endPoint x: 374, endPoint y: 456, distance: 3.8
click at [374, 456] on div "+1 415-964-1034 Call failed - Please reload the list and try again The Callbar …" at bounding box center [426, 284] width 500 height 459
click at [234, 24] on link "Start Calls" at bounding box center [210, 24] width 54 height 15
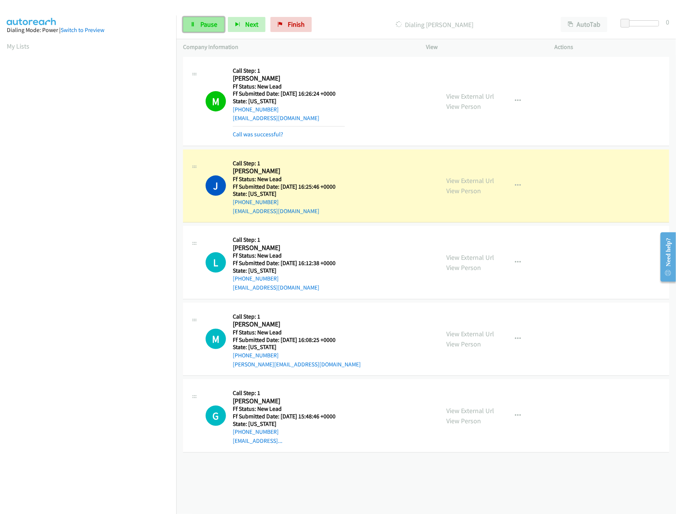
click at [216, 27] on span "Pause" at bounding box center [208, 24] width 17 height 9
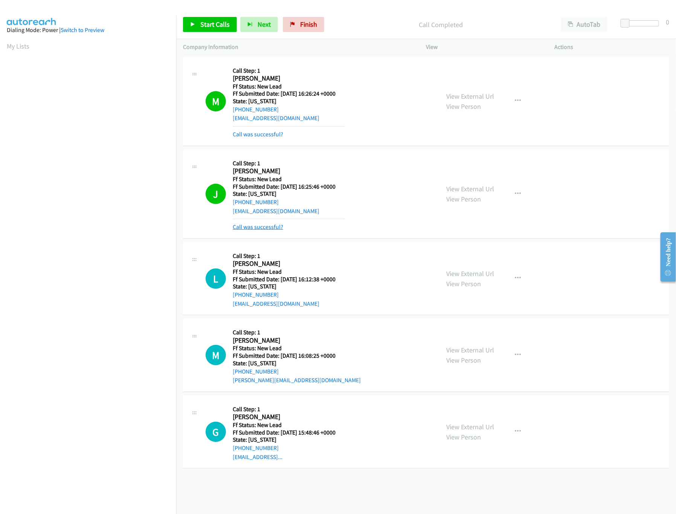
click at [256, 225] on link "Call was successful?" at bounding box center [258, 226] width 50 height 7
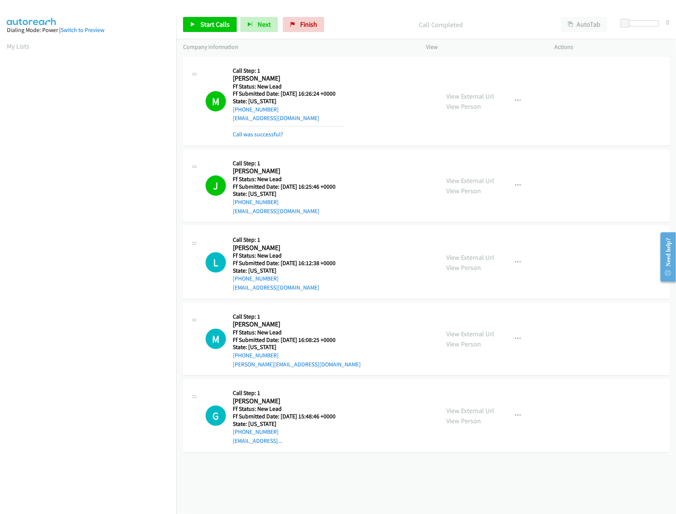
click at [252, 483] on div "+1 415-964-1034 Call failed - Please reload the list and try again The Callbar …" at bounding box center [426, 284] width 500 height 459
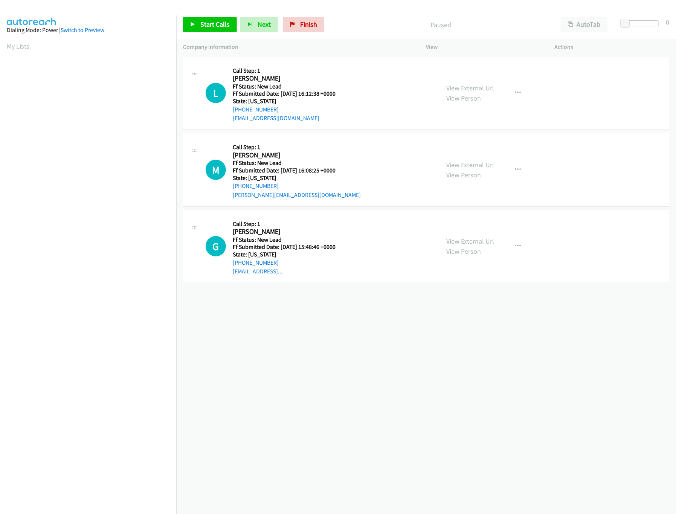
drag, startPoint x: 235, startPoint y: 376, endPoint x: 254, endPoint y: 348, distance: 33.6
click at [236, 376] on div "+1 415-964-1034 Call failed - Please reload the list and try again The Callbar …" at bounding box center [426, 284] width 500 height 459
click at [215, 27] on span "Start Calls" at bounding box center [214, 24] width 29 height 9
click at [334, 325] on div "+1 415-964-1034 Call failed - Please reload the list and try again The Callbar …" at bounding box center [426, 284] width 500 height 459
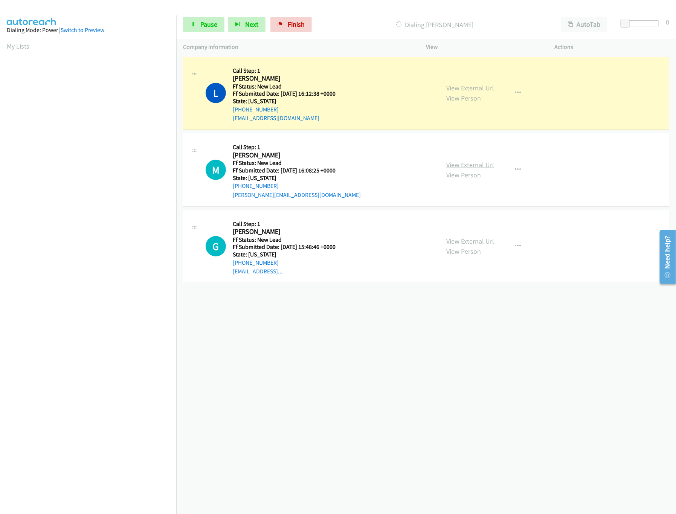
click at [458, 167] on link "View External Url" at bounding box center [471, 164] width 48 height 9
click at [455, 238] on link "View External Url" at bounding box center [471, 241] width 48 height 9
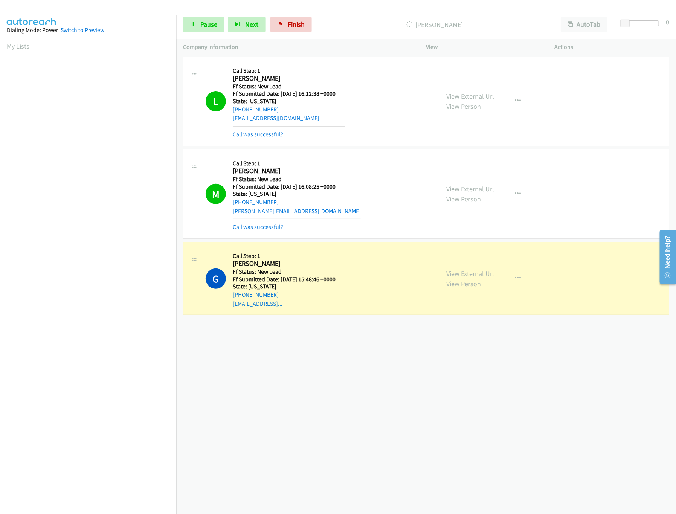
click at [402, 412] on div "+1 415-964-1034 Call failed - Please reload the list and try again The Callbar …" at bounding box center [426, 284] width 500 height 459
click at [435, 438] on div "+1 415-964-1034 Call failed - Please reload the list and try again The Callbar …" at bounding box center [426, 284] width 500 height 459
click at [367, 364] on div "+1 415-964-1034 Call failed - Please reload the list and try again The Callbar …" at bounding box center [426, 284] width 500 height 459
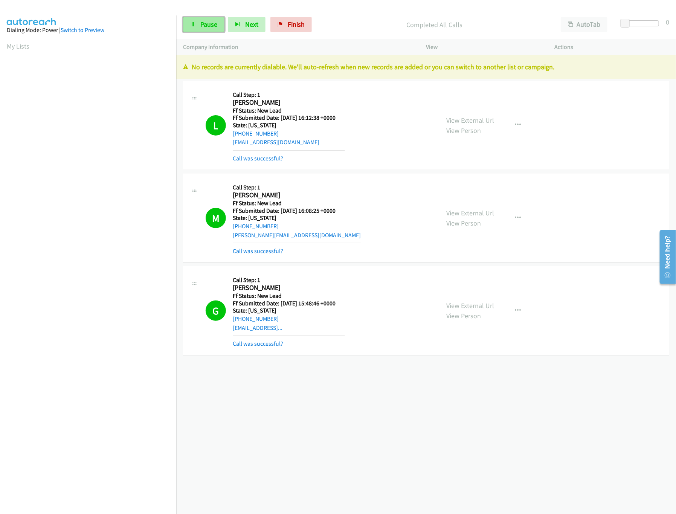
click at [219, 21] on link "Pause" at bounding box center [203, 24] width 41 height 15
click at [305, 24] on span "Finish" at bounding box center [308, 24] width 17 height 9
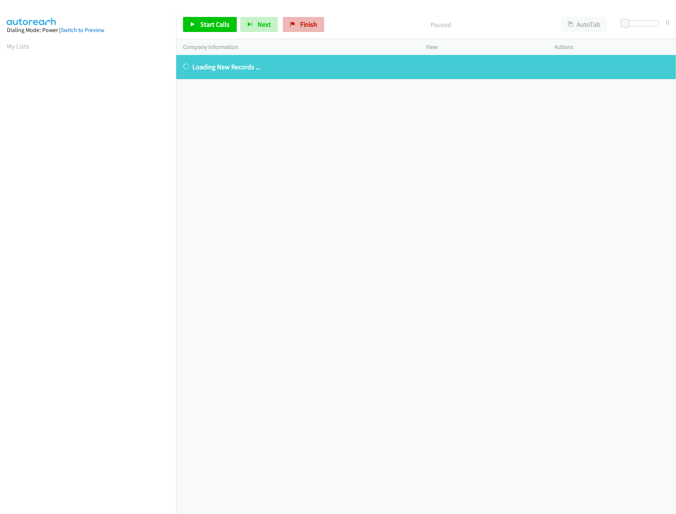
click at [307, 24] on link "Finish" at bounding box center [303, 24] width 41 height 15
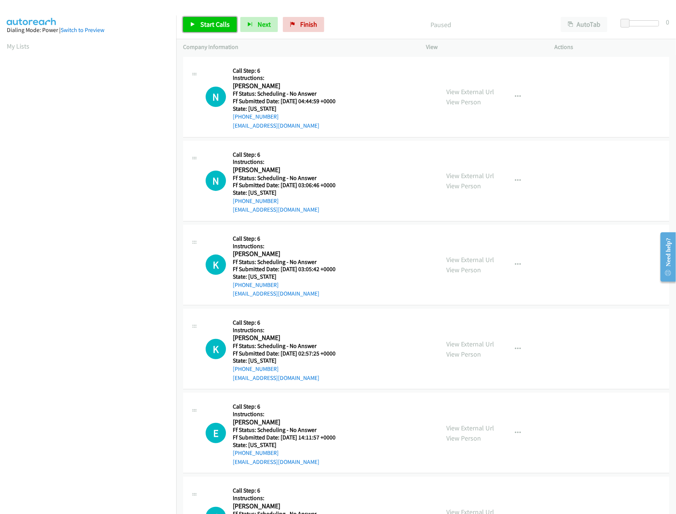
click at [211, 28] on span "Start Calls" at bounding box center [214, 24] width 29 height 9
click at [465, 94] on link "View External Url" at bounding box center [471, 91] width 48 height 9
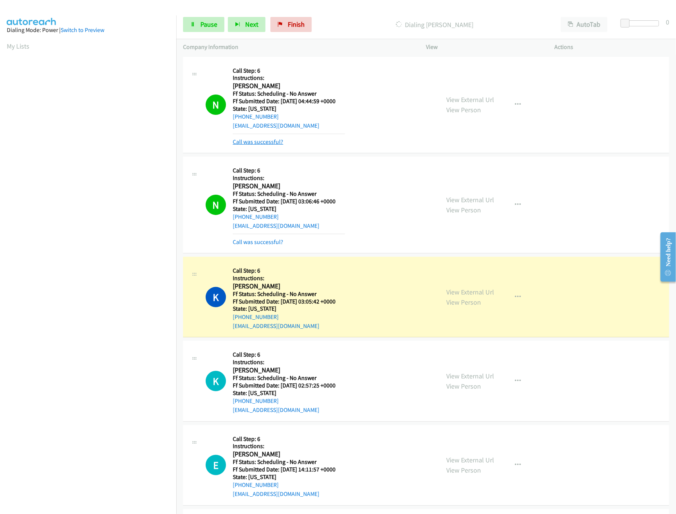
click at [241, 140] on link "Call was successful?" at bounding box center [258, 141] width 50 height 7
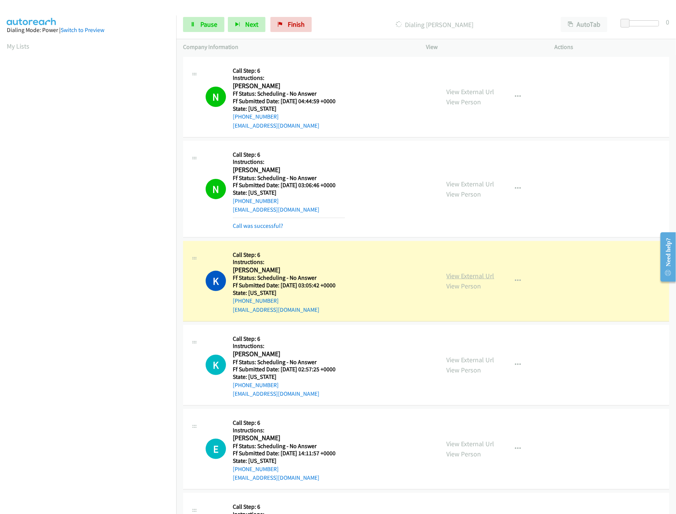
click at [467, 276] on link "View External Url" at bounding box center [471, 276] width 48 height 9
click at [470, 185] on link "View External Url" at bounding box center [471, 184] width 48 height 9
drag, startPoint x: 412, startPoint y: 21, endPoint x: 539, endPoint y: 23, distance: 127.3
click at [412, 21] on p "Dialing Kristina Bell Taylor" at bounding box center [434, 25] width 225 height 10
drag, startPoint x: 625, startPoint y: 21, endPoint x: 657, endPoint y: 24, distance: 32.9
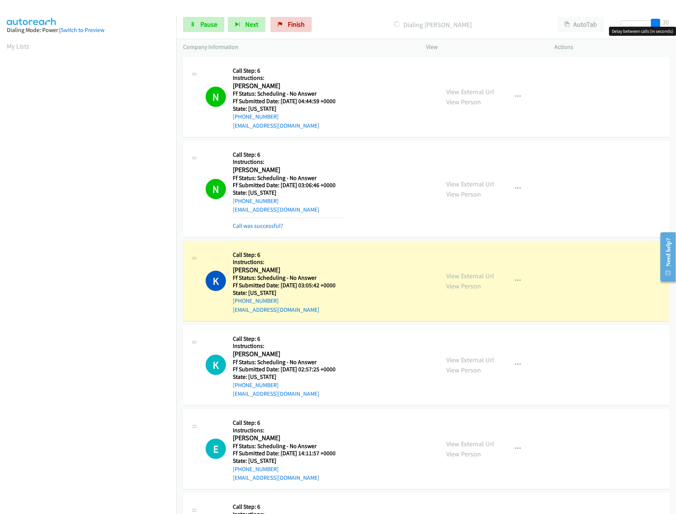
click at [667, 21] on div "Start Calls Pause Next Finish Dialing Kristina Bell Taylor AutoTab AutoTab 30" at bounding box center [426, 24] width 500 height 29
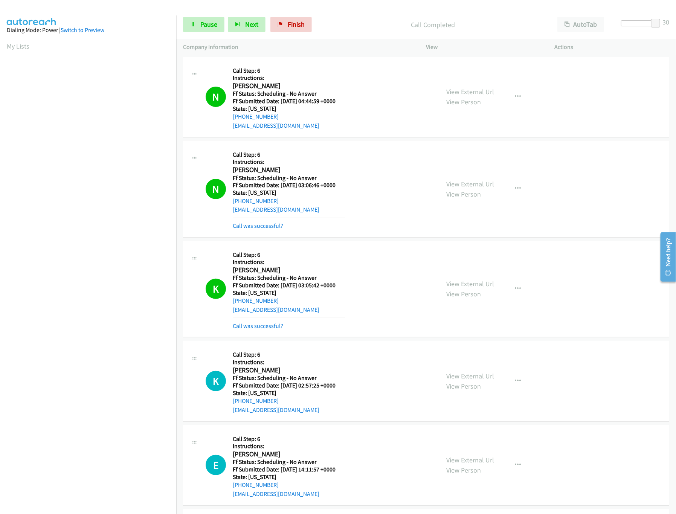
click at [426, 103] on div "N Callback Scheduled Call Step: 6 Instructions: Natalie Garza America/Chicago F…" at bounding box center [319, 97] width 227 height 67
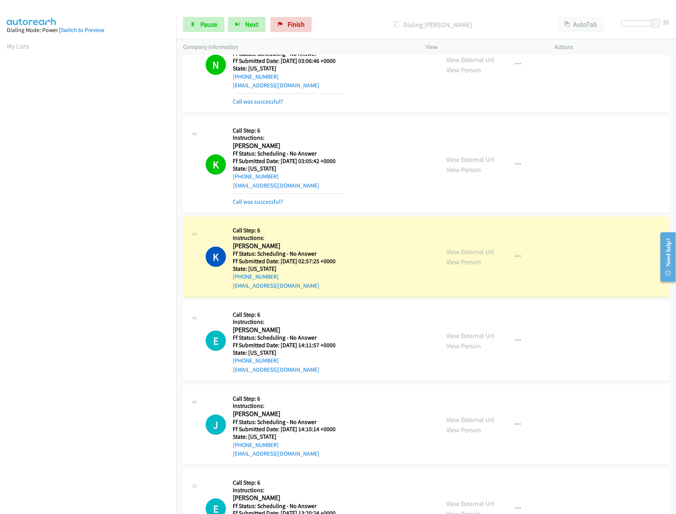
scroll to position [151, 0]
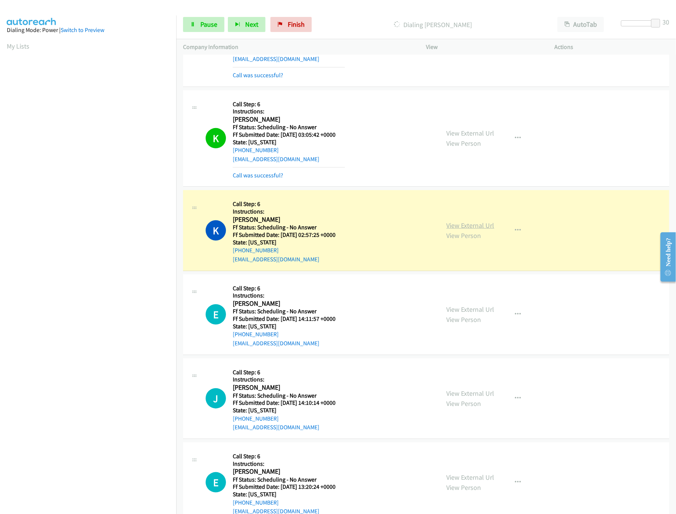
click at [467, 228] on link "View External Url" at bounding box center [471, 225] width 48 height 9
click at [184, 26] on div "Start Calls Pause Next Finish Dialing Kathryn Cook AutoTab AutoTab 30" at bounding box center [426, 24] width 500 height 29
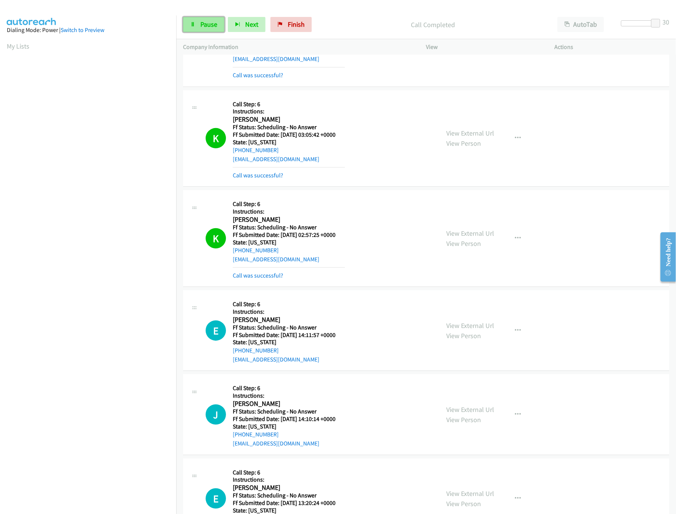
click at [190, 25] on link "Pause" at bounding box center [203, 24] width 41 height 15
drag, startPoint x: 149, startPoint y: 40, endPoint x: 165, endPoint y: 33, distance: 16.9
click at [150, 40] on aside "Dialing Mode: Power | Switch to Preview My Lists" at bounding box center [88, 223] width 176 height 417
click at [190, 27] on link "Start Calls" at bounding box center [210, 24] width 54 height 15
click at [202, 24] on span "Pause" at bounding box center [208, 24] width 17 height 9
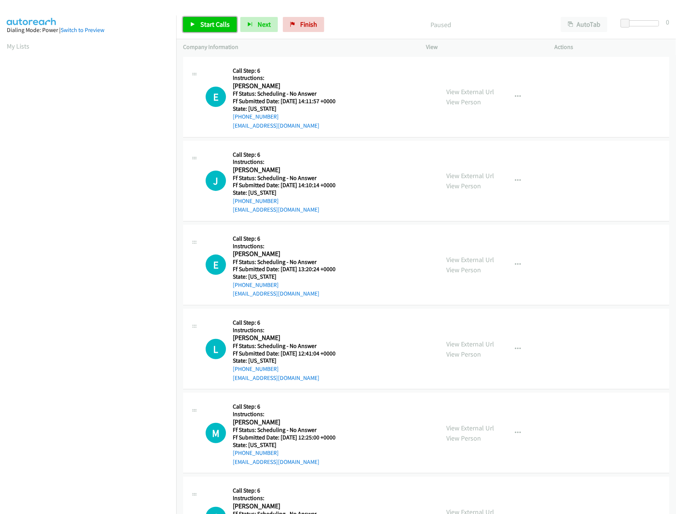
click at [209, 24] on span "Start Calls" at bounding box center [214, 24] width 29 height 9
click at [203, 21] on span "Pause" at bounding box center [208, 24] width 17 height 9
click at [212, 23] on span "Start Calls" at bounding box center [214, 24] width 29 height 9
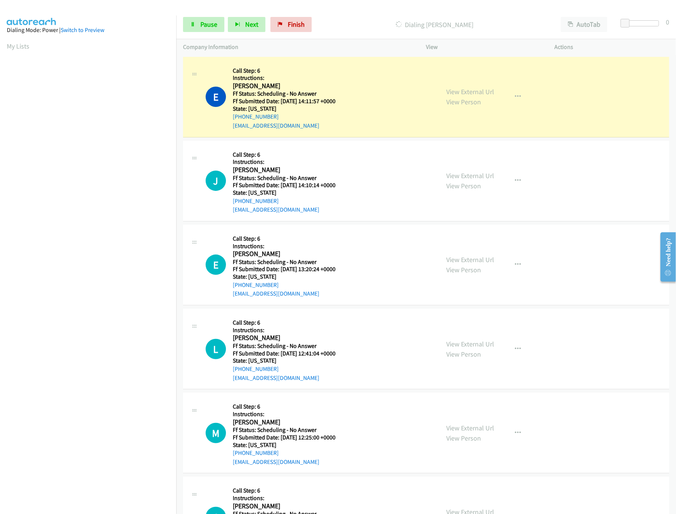
click at [390, 82] on div "E Callback Scheduled Call Step: 6 Instructions: [PERSON_NAME] America/[GEOGRAPH…" at bounding box center [319, 97] width 227 height 67
click at [462, 87] on link "View External Url" at bounding box center [471, 91] width 48 height 9
click at [209, 29] on link "Pause" at bounding box center [203, 24] width 41 height 15
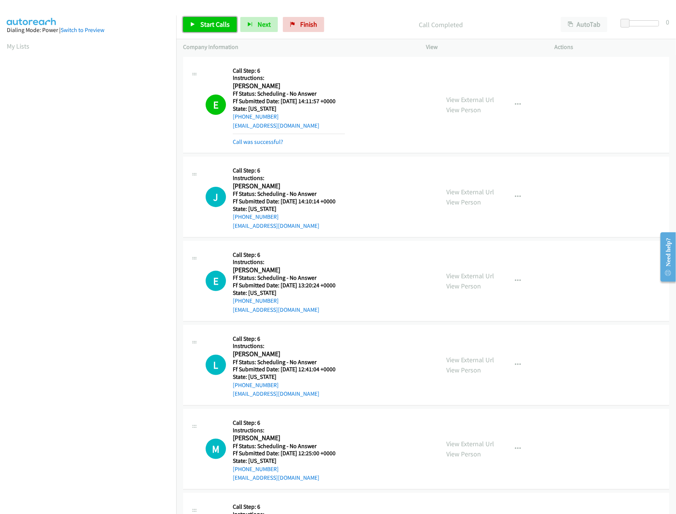
click at [217, 20] on span "Start Calls" at bounding box center [214, 24] width 29 height 9
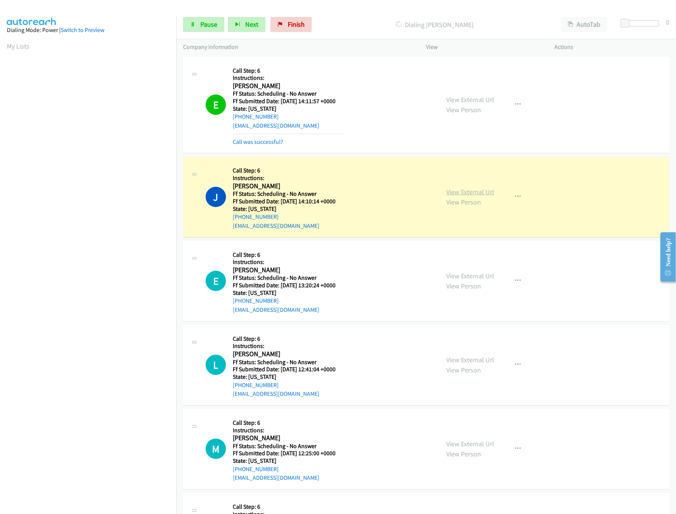
click at [462, 190] on link "View External Url" at bounding box center [471, 192] width 48 height 9
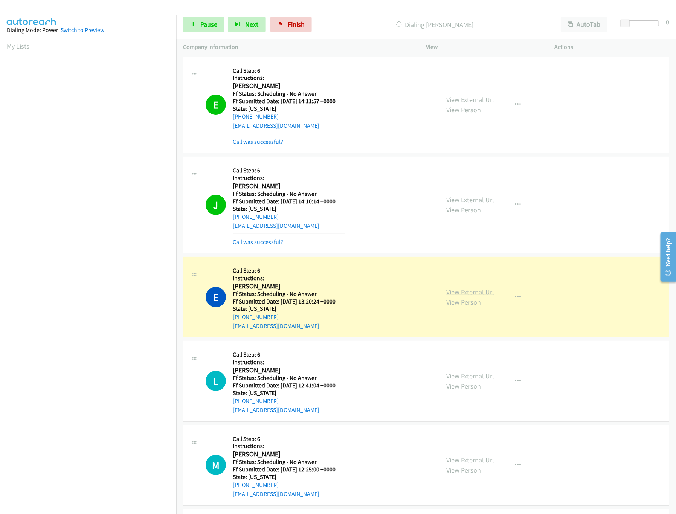
click at [476, 294] on link "View External Url" at bounding box center [471, 292] width 48 height 9
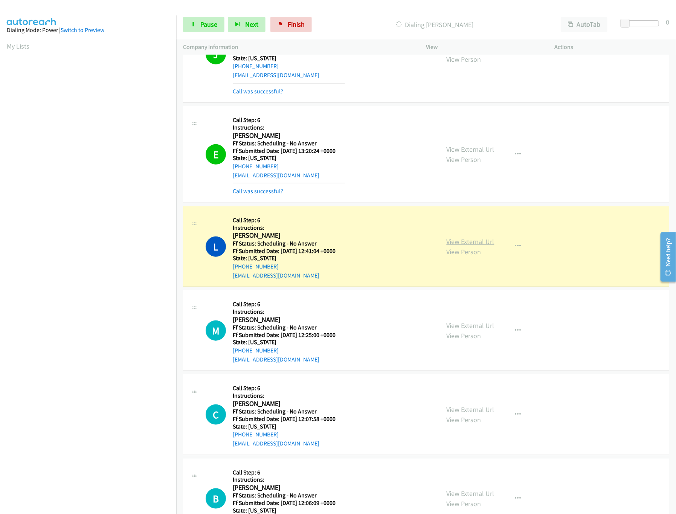
click at [462, 241] on link "View External Url" at bounding box center [471, 241] width 48 height 9
click at [197, 27] on link "Pause" at bounding box center [203, 24] width 41 height 15
click at [300, 27] on span "Finish" at bounding box center [308, 24] width 17 height 9
